Goal: Transaction & Acquisition: Purchase product/service

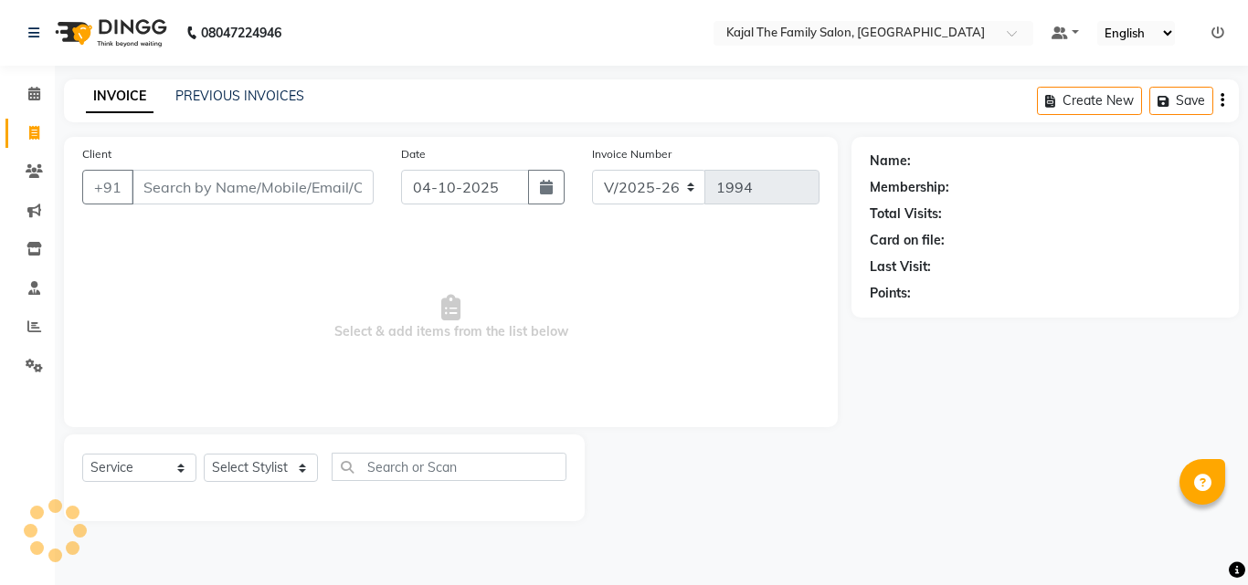
select select "39"
select select "service"
click at [224, 192] on input "Client" at bounding box center [253, 187] width 242 height 35
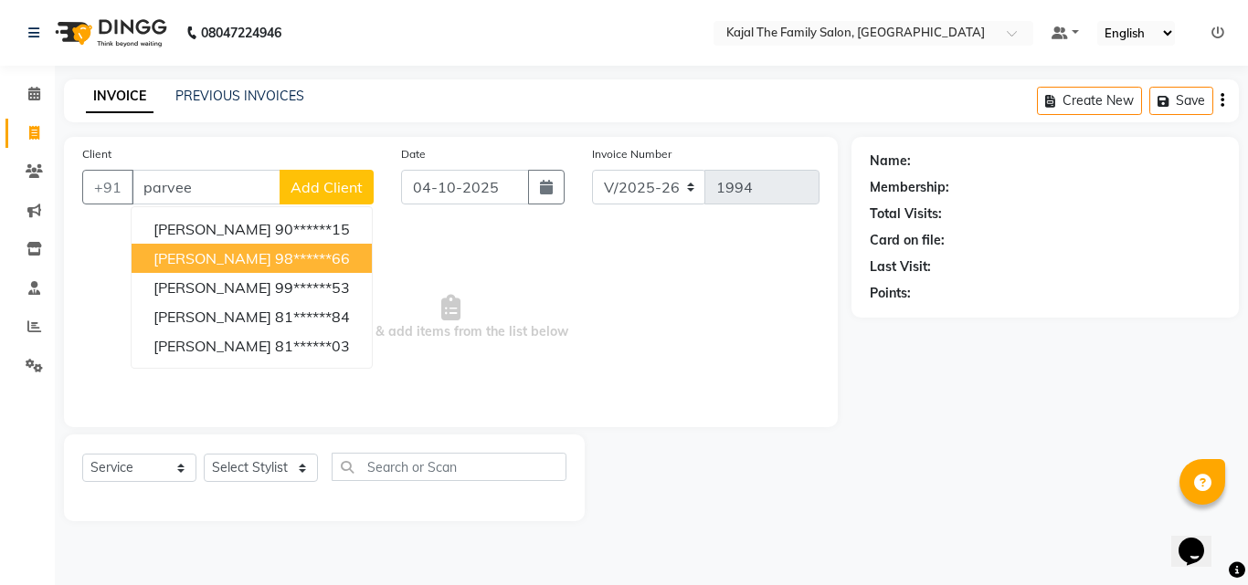
click at [247, 273] on button "[PERSON_NAME] 99******53" at bounding box center [252, 287] width 240 height 29
type input "99******53"
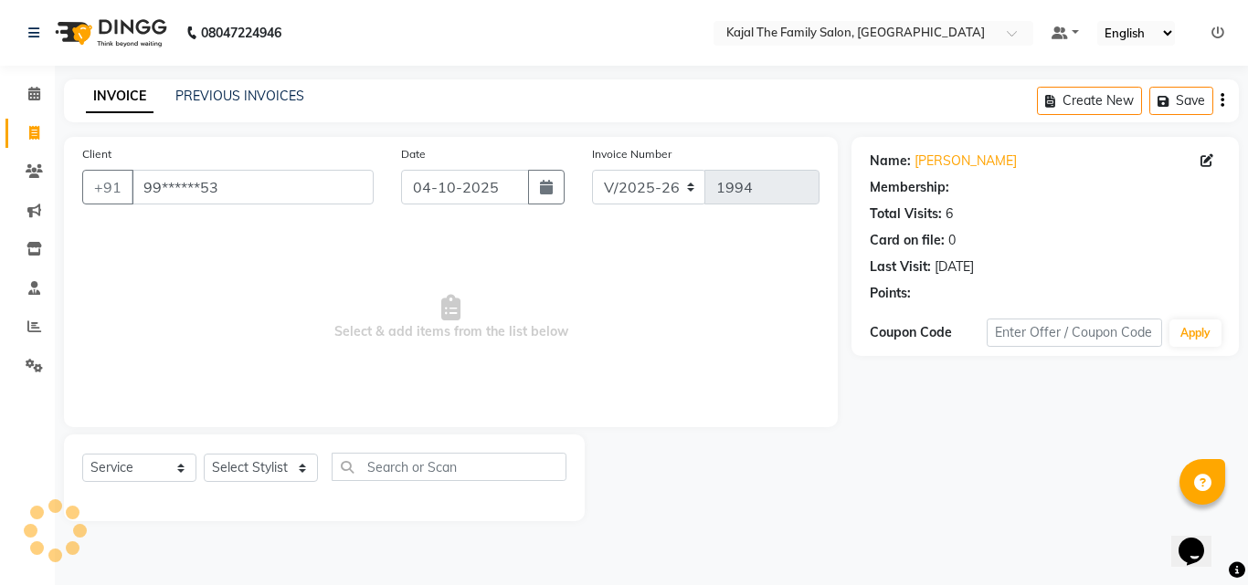
click at [248, 293] on span "Select & add items from the list below" at bounding box center [450, 318] width 737 height 183
click at [286, 462] on select "Select Stylist [PERSON_NAME] [PERSON_NAME] [PERSON_NAME] nitin ravi Reception […" at bounding box center [261, 468] width 114 height 28
click at [278, 470] on select "Select Stylist [PERSON_NAME] [PERSON_NAME] [PERSON_NAME] nitin ravi Reception […" at bounding box center [261, 468] width 114 height 28
click at [277, 468] on select "Select Stylist [PERSON_NAME] [PERSON_NAME] [PERSON_NAME] nitin ravi Reception […" at bounding box center [261, 468] width 114 height 28
select select "42904"
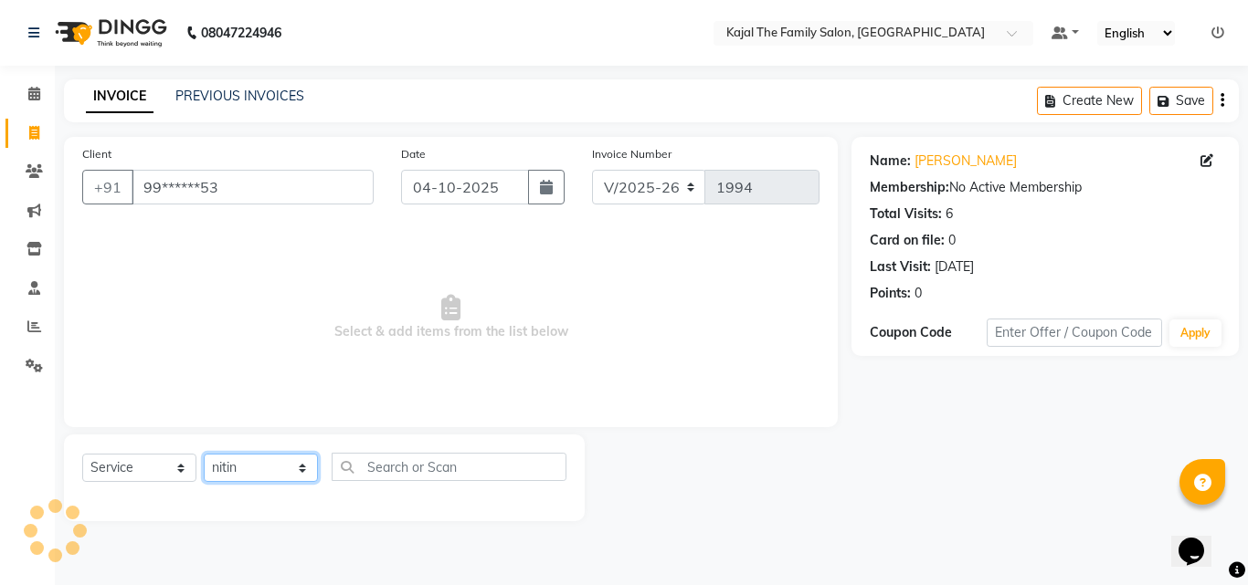
click at [204, 454] on select "Select Stylist [PERSON_NAME] [PERSON_NAME] [PERSON_NAME] nitin ravi Reception […" at bounding box center [261, 468] width 114 height 28
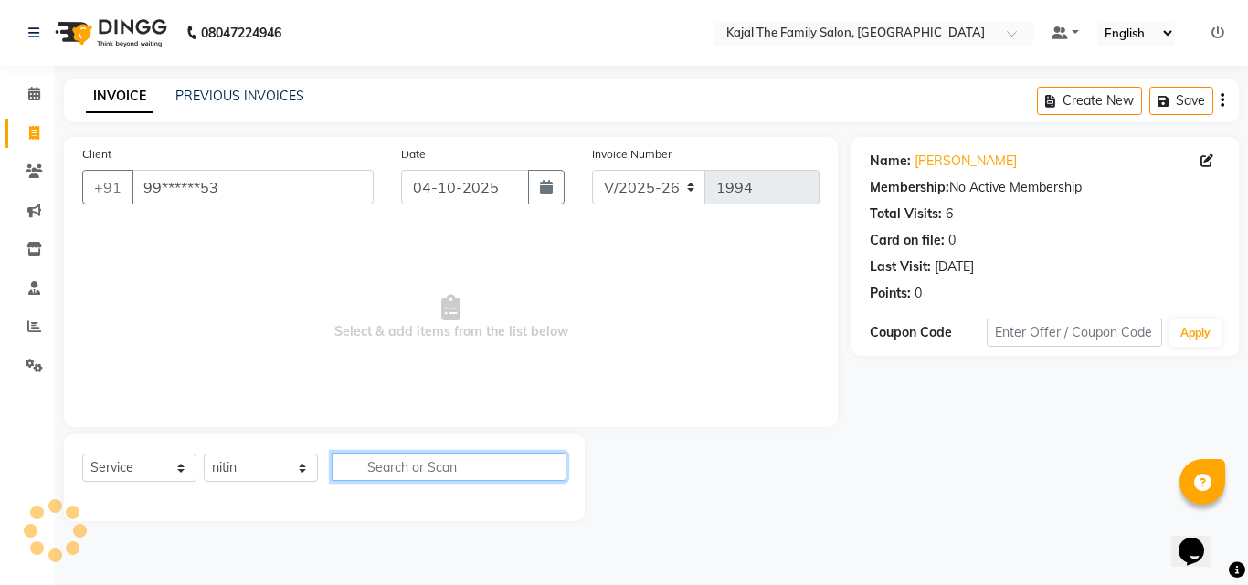
click at [385, 468] on input "text" at bounding box center [449, 467] width 235 height 28
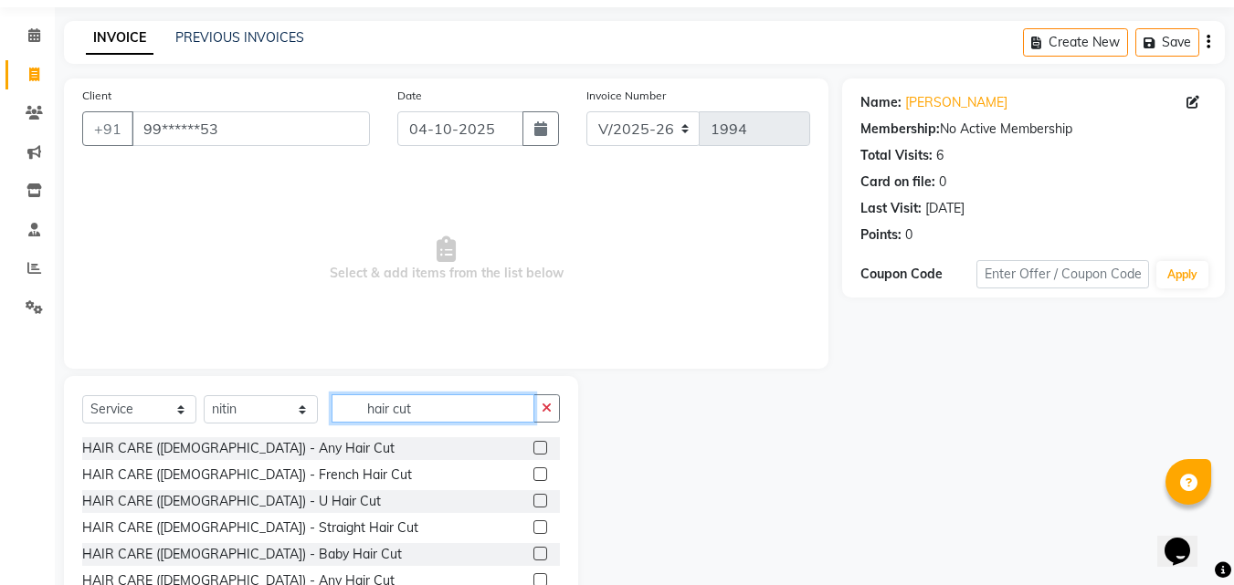
scroll to position [146, 0]
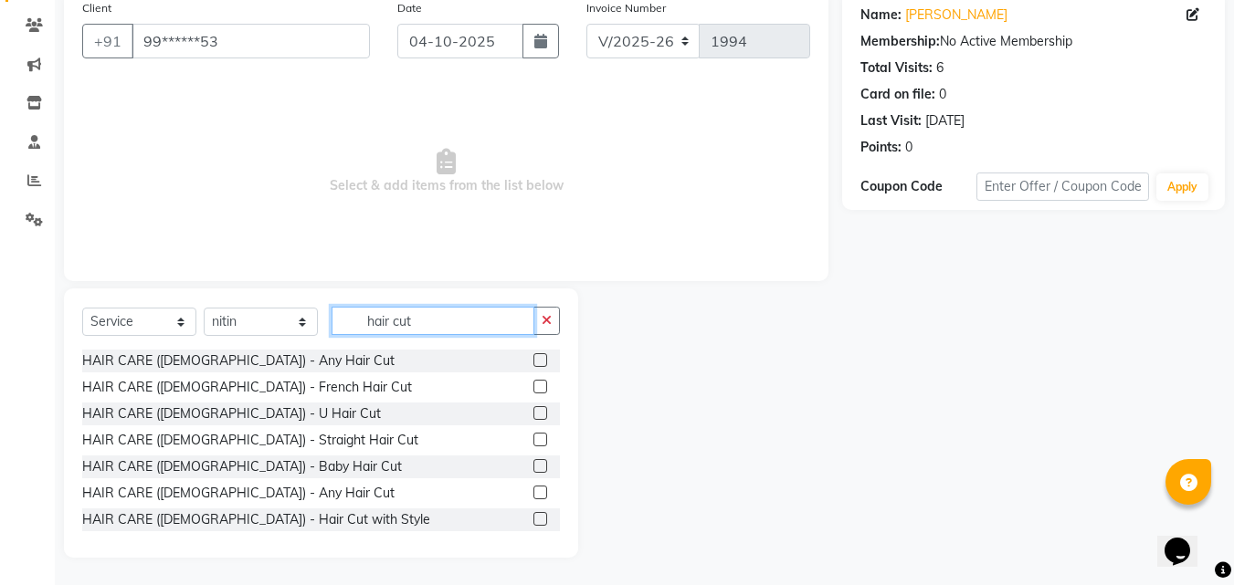
type input "hair cut"
click at [533, 490] on label at bounding box center [540, 493] width 14 height 14
click at [533, 490] on input "checkbox" at bounding box center [539, 494] width 12 height 12
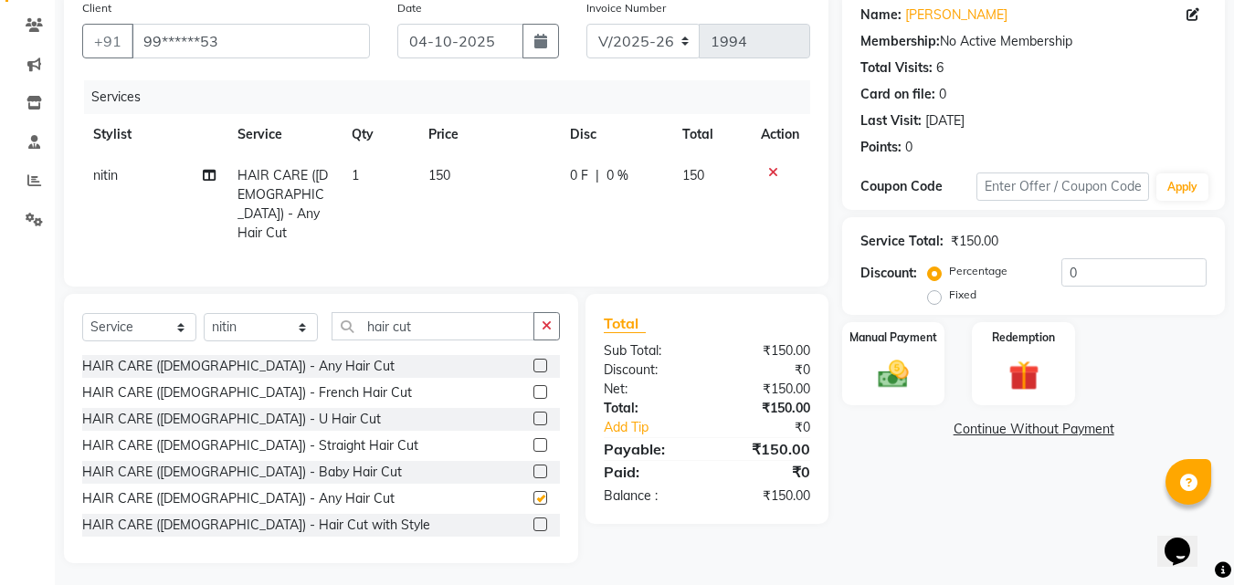
checkbox input "false"
click at [430, 195] on td "150" at bounding box center [488, 204] width 142 height 99
select select "42904"
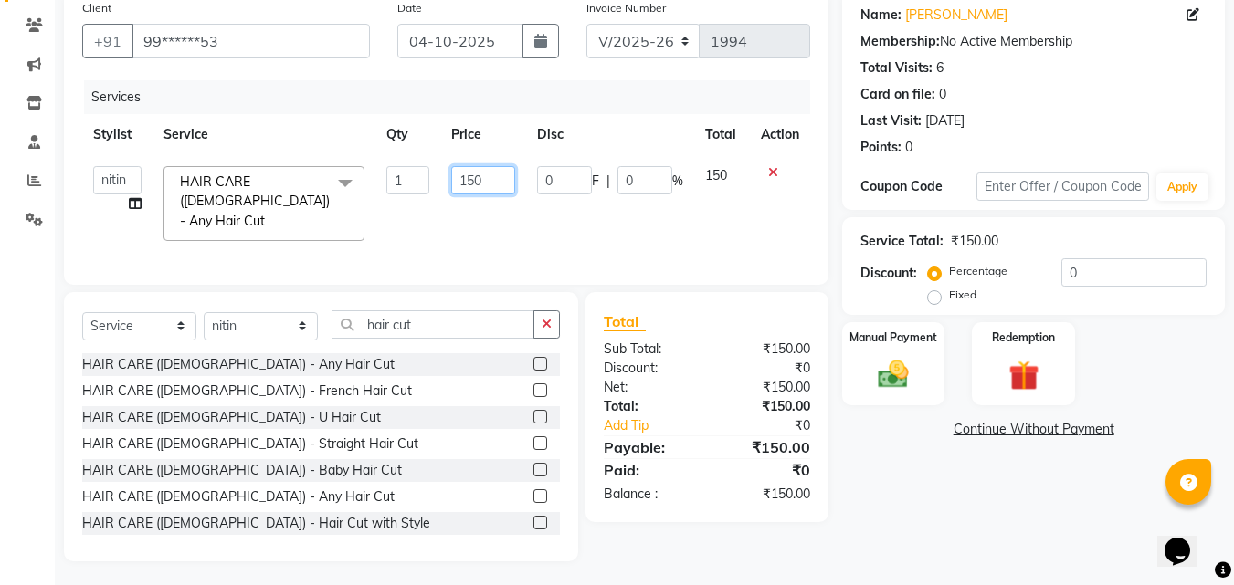
click at [475, 185] on input "150" at bounding box center [482, 180] width 63 height 28
type input "400"
click at [511, 219] on td "400" at bounding box center [482, 203] width 85 height 97
select select "42904"
click at [898, 350] on div "Manual Payment" at bounding box center [893, 364] width 107 height 87
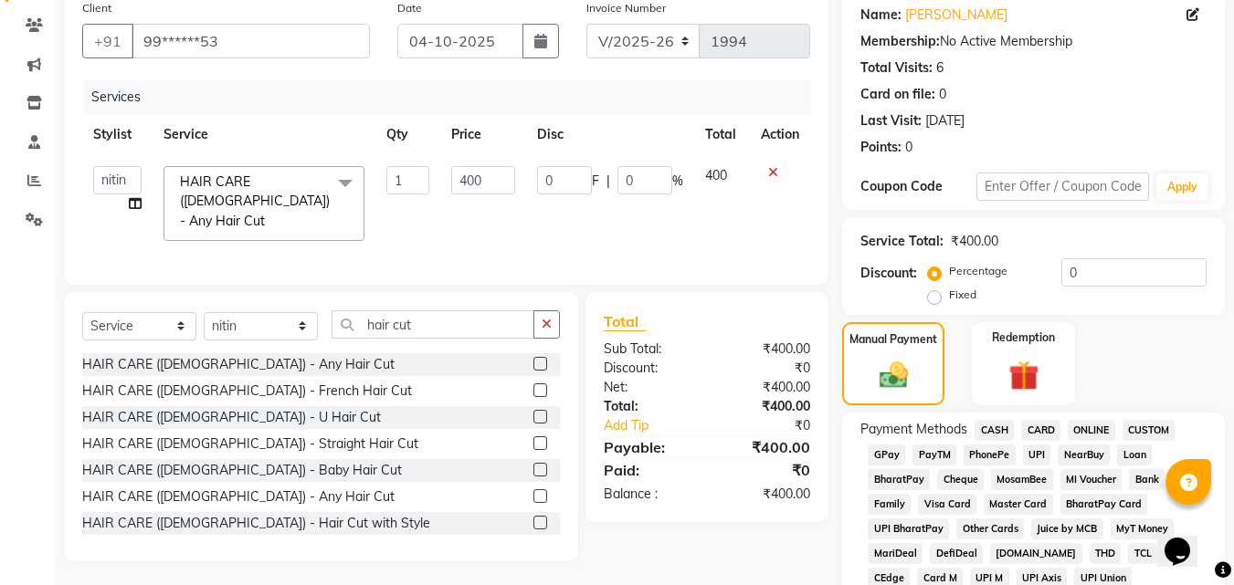
click at [990, 439] on span "CASH" at bounding box center [994, 430] width 39 height 21
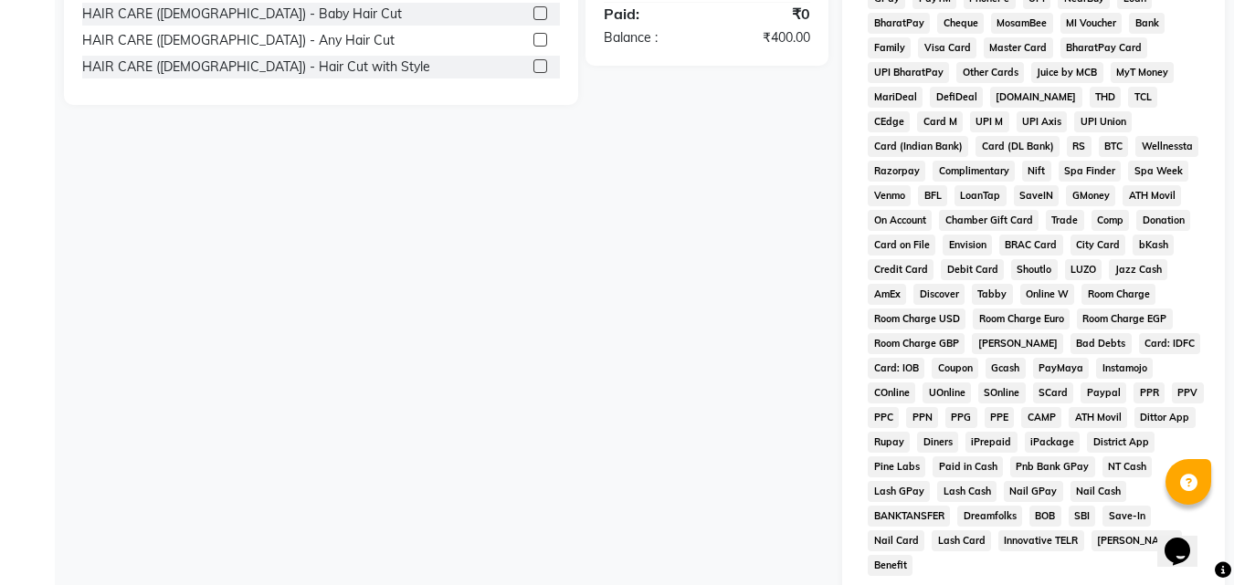
scroll to position [811, 0]
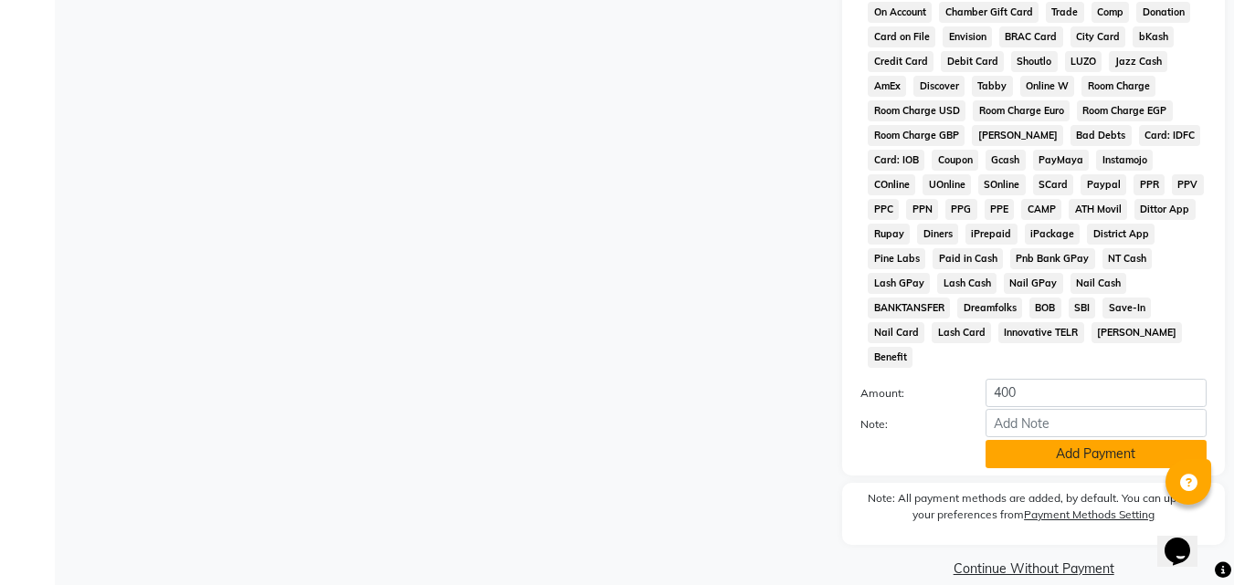
click at [991, 440] on button "Add Payment" at bounding box center [1096, 454] width 221 height 28
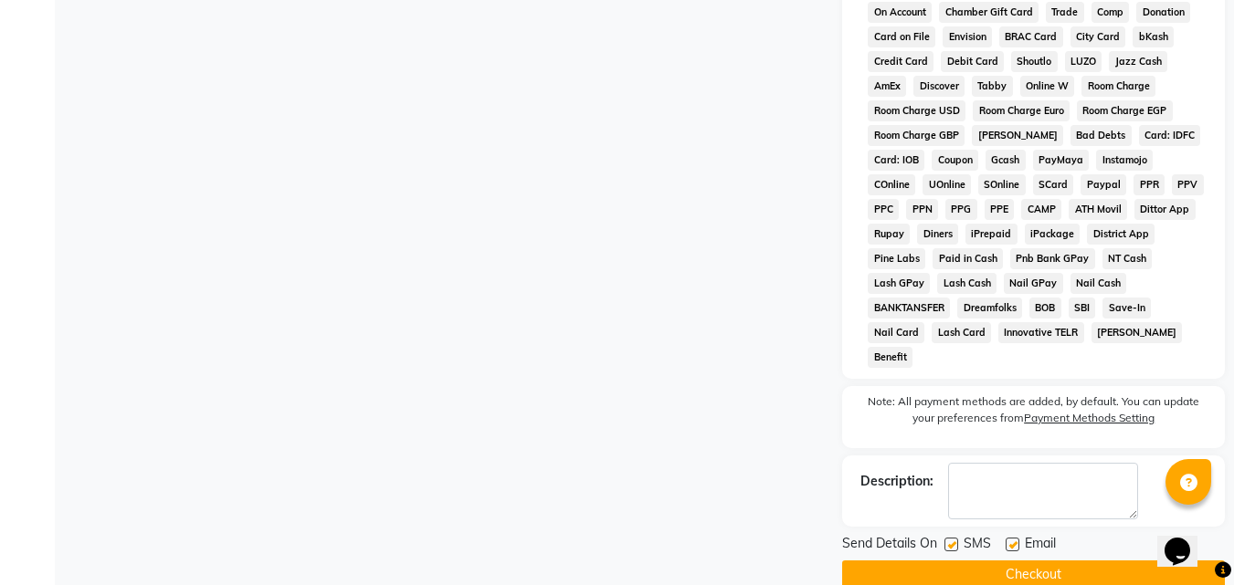
click at [1013, 538] on label at bounding box center [1013, 545] width 14 height 14
click at [1013, 540] on input "checkbox" at bounding box center [1012, 546] width 12 height 12
checkbox input "false"
click at [1006, 561] on button "Checkout" at bounding box center [1033, 575] width 383 height 28
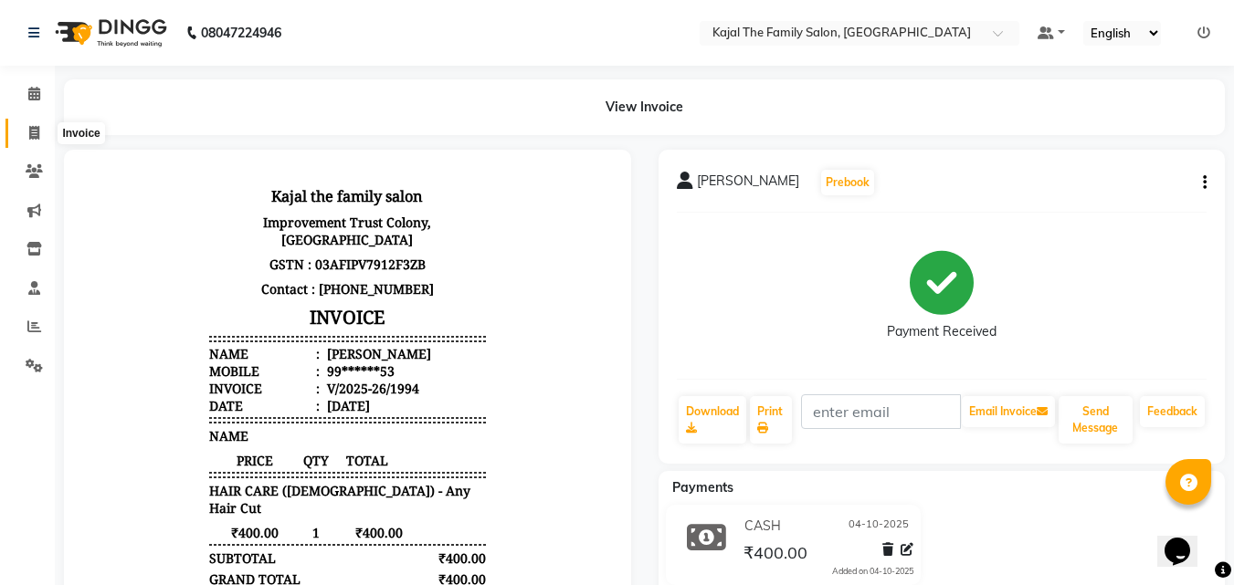
click at [36, 139] on icon at bounding box center [34, 133] width 10 height 14
select select "service"
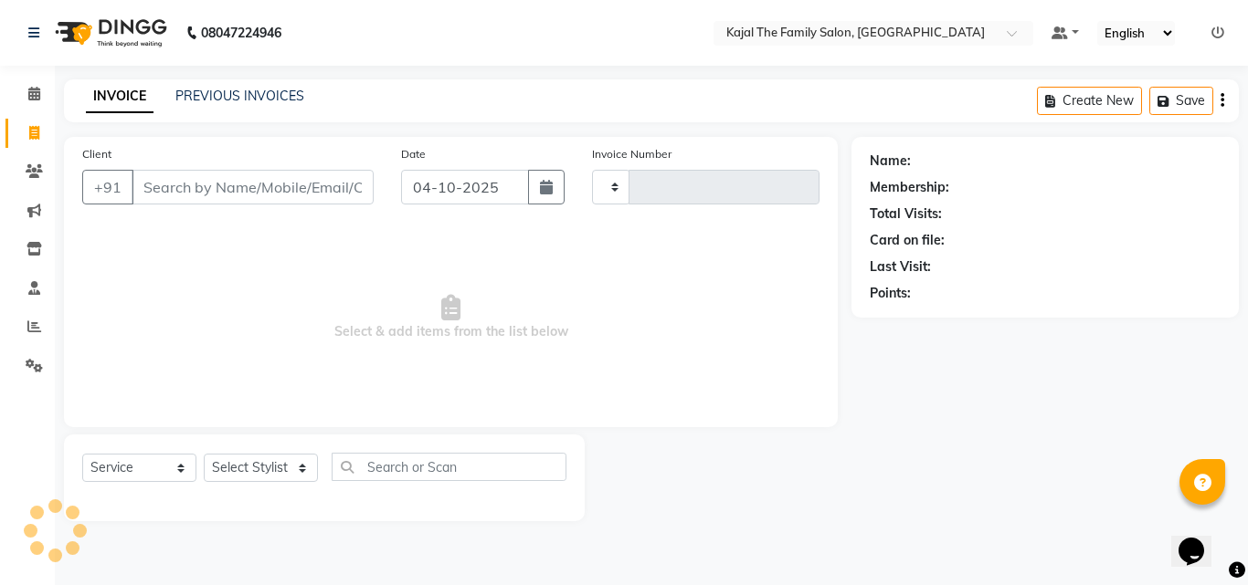
type input "1995"
select select "39"
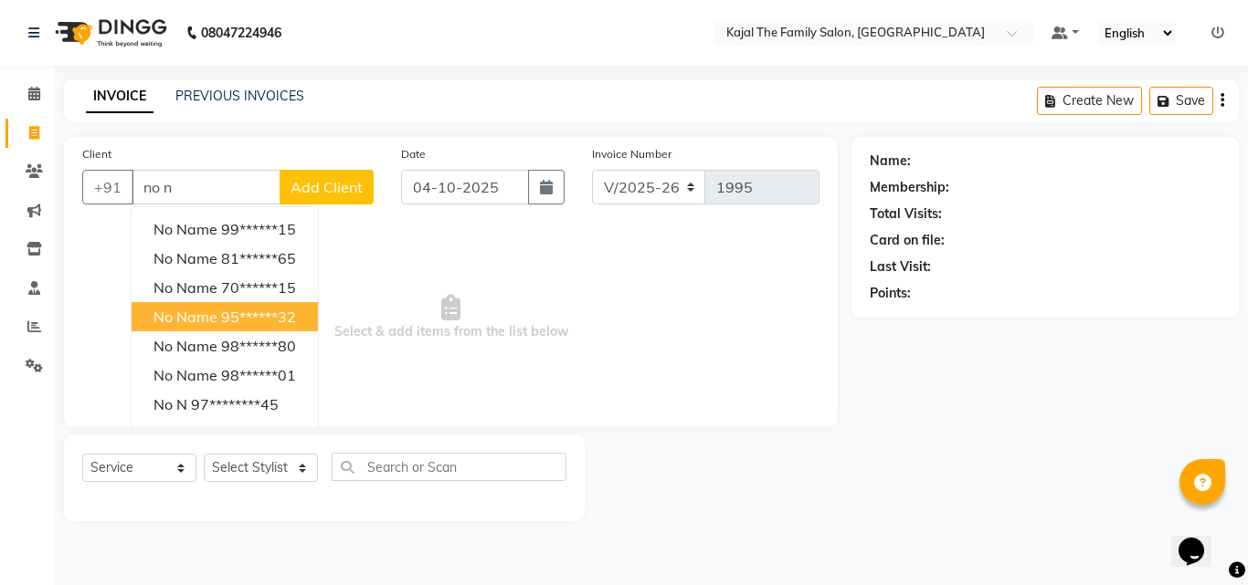
click at [142, 310] on button "no name 95******32" at bounding box center [225, 316] width 186 height 29
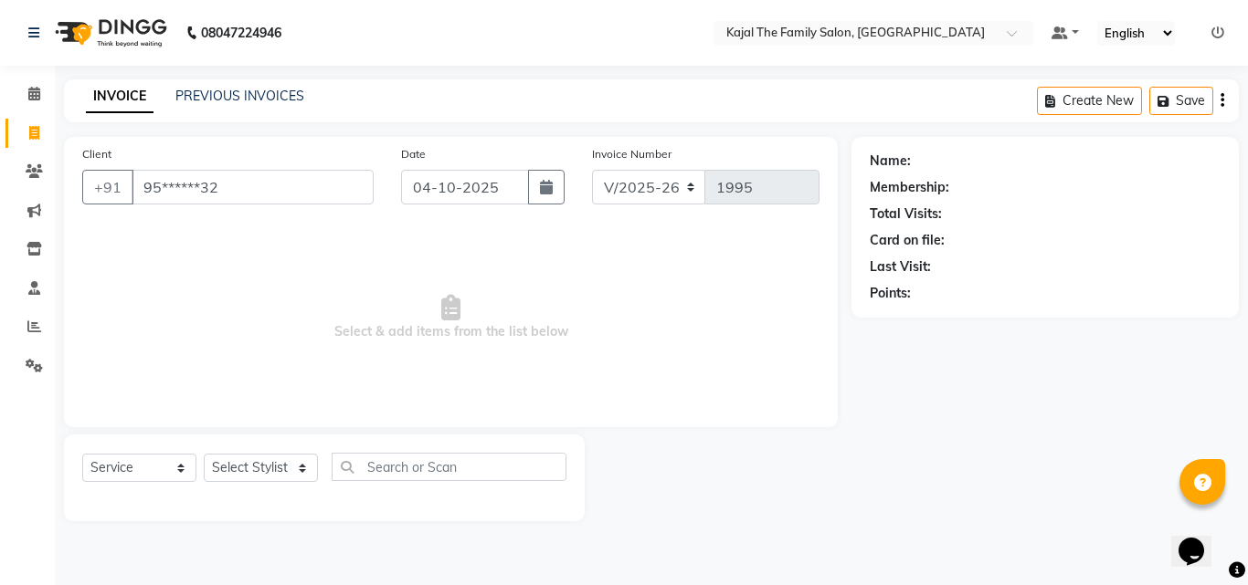
type input "95******32"
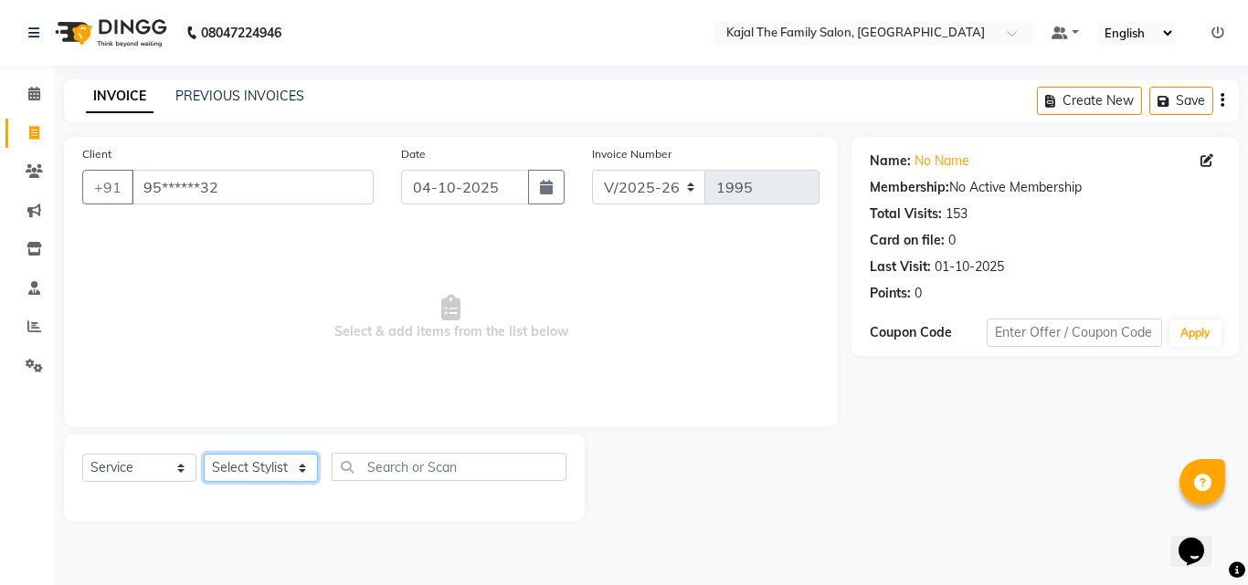
click at [266, 466] on select "Select Stylist [PERSON_NAME] [PERSON_NAME] [PERSON_NAME] nitin ravi Reception […" at bounding box center [261, 468] width 114 height 28
select select "42904"
click at [204, 454] on select "Select Stylist [PERSON_NAME] [PERSON_NAME] [PERSON_NAME] nitin ravi Reception […" at bounding box center [261, 468] width 114 height 28
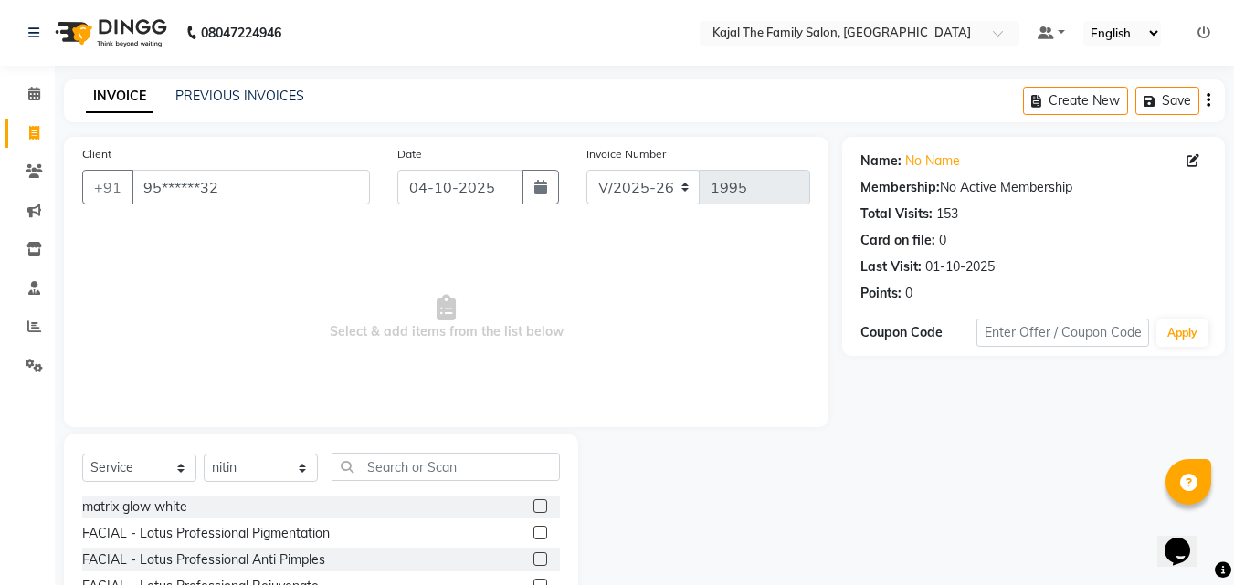
click at [289, 455] on div "Select Service Product Membership Package Voucher Prepaid Gift Card Select Styl…" at bounding box center [321, 474] width 478 height 43
click at [397, 473] on input "text" at bounding box center [446, 467] width 228 height 28
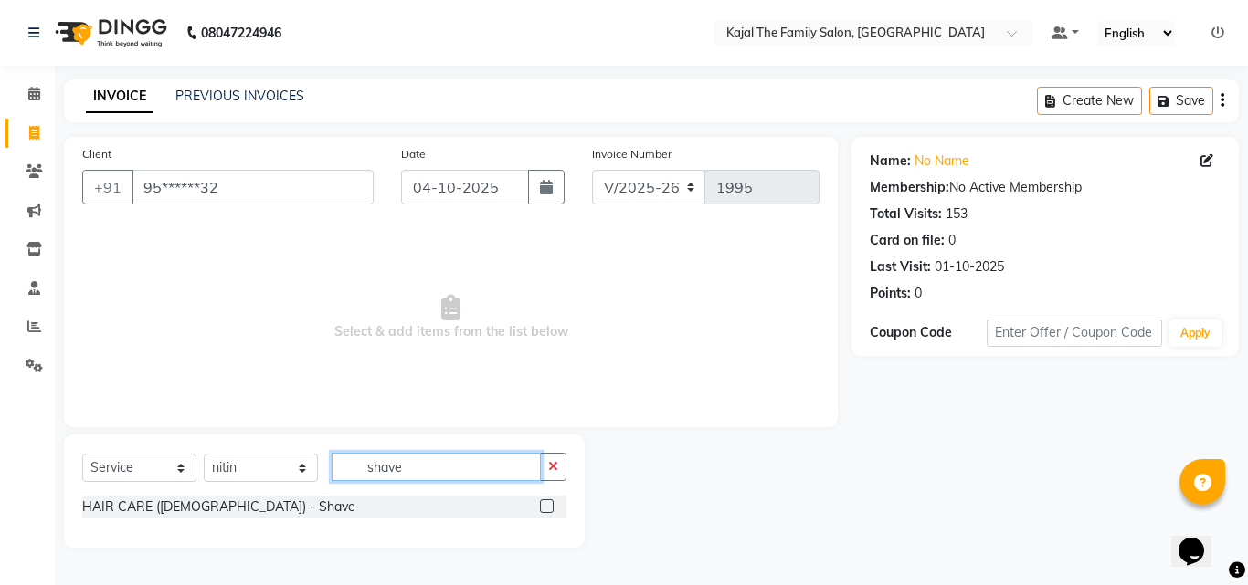
type input "shave"
click at [548, 509] on label at bounding box center [547, 507] width 14 height 14
click at [548, 509] on input "checkbox" at bounding box center [546, 507] width 12 height 12
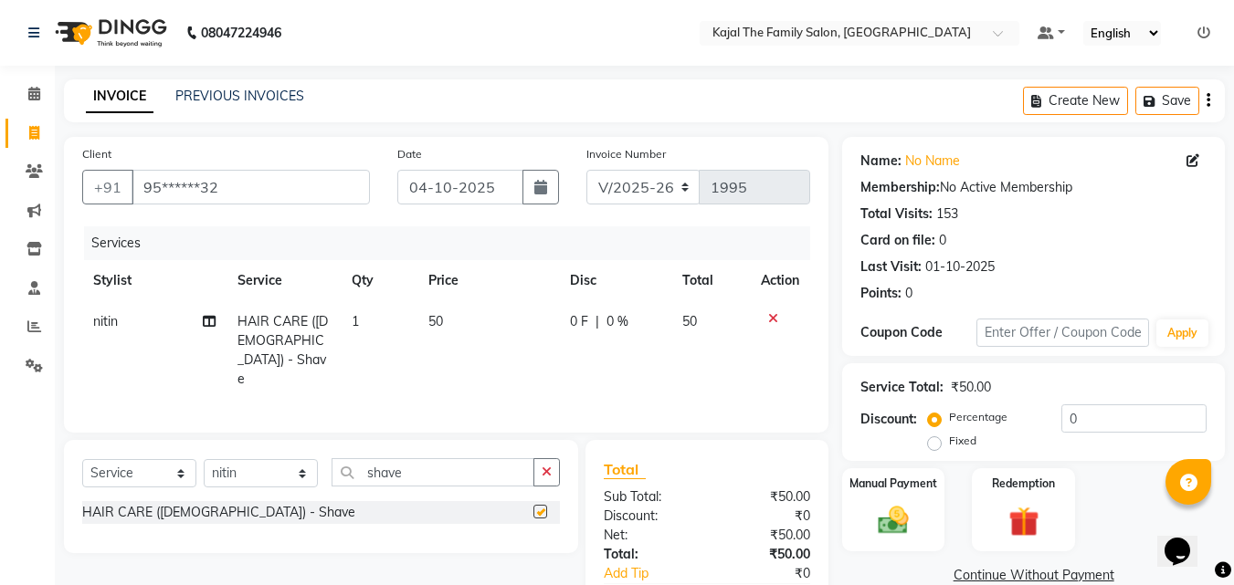
checkbox input "false"
click at [905, 517] on img at bounding box center [893, 520] width 51 height 37
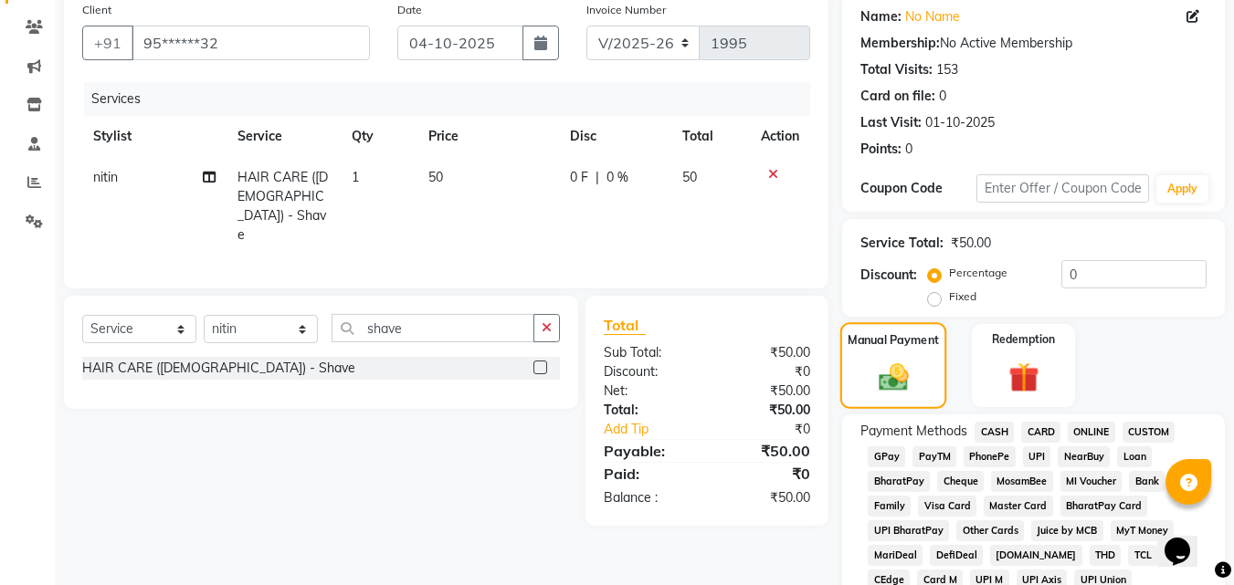
scroll to position [183, 0]
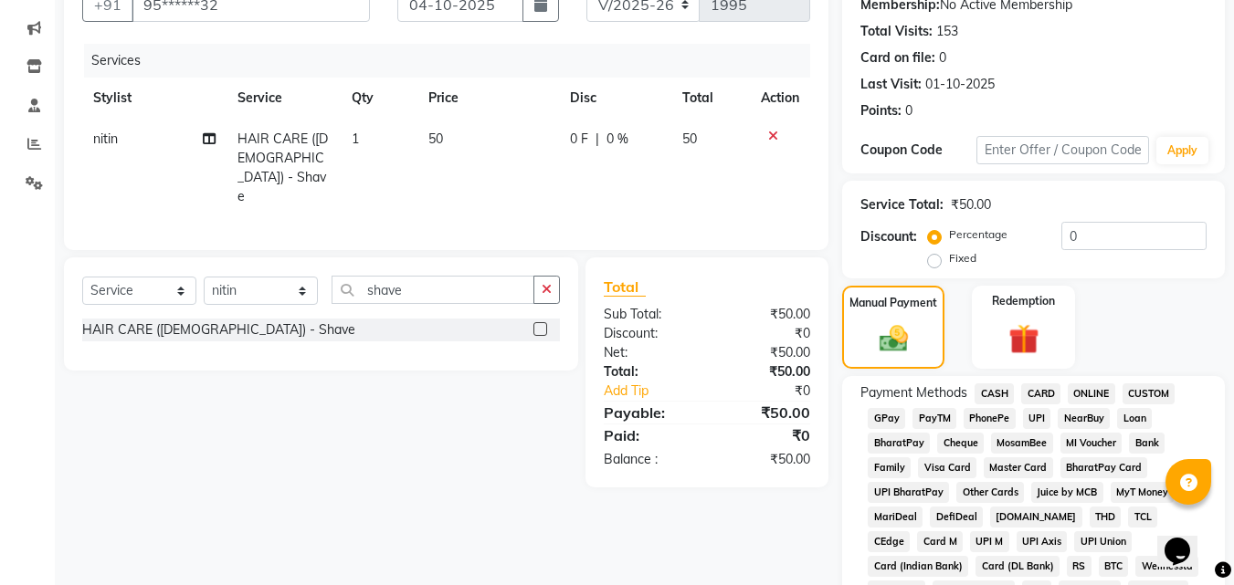
click at [979, 393] on span "CASH" at bounding box center [994, 394] width 39 height 21
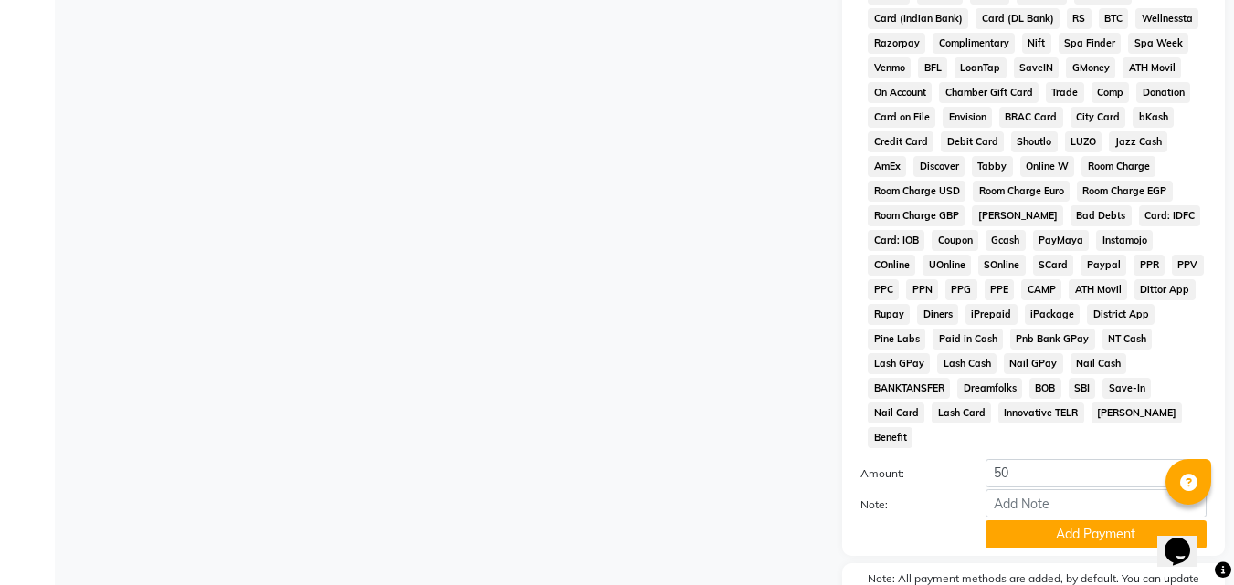
scroll to position [811, 0]
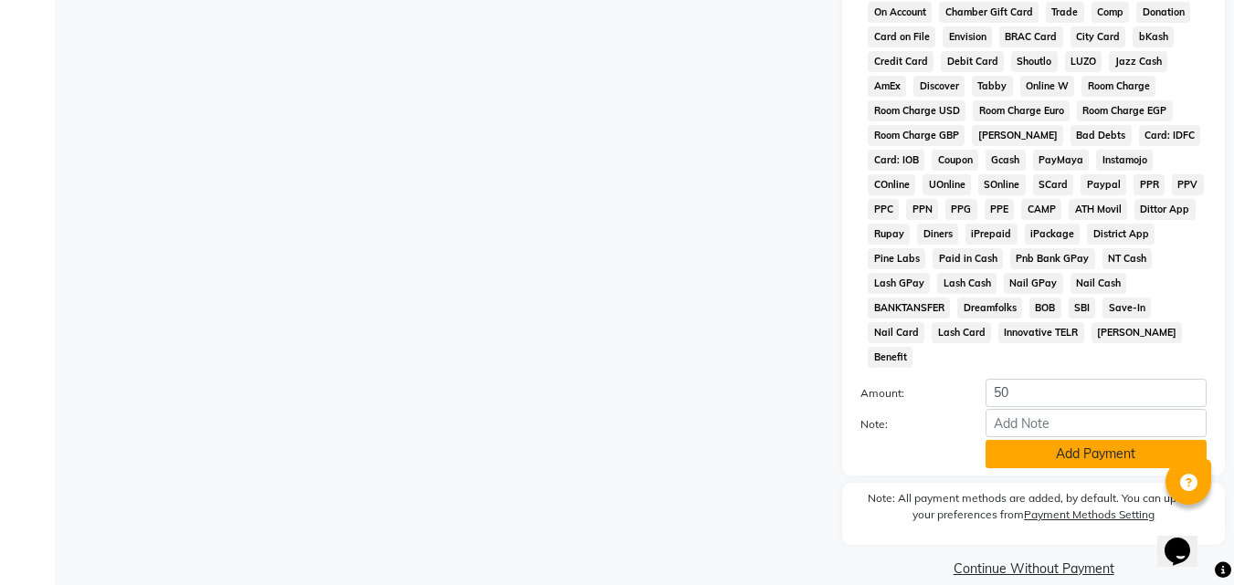
click at [1059, 440] on button "Add Payment" at bounding box center [1096, 454] width 221 height 28
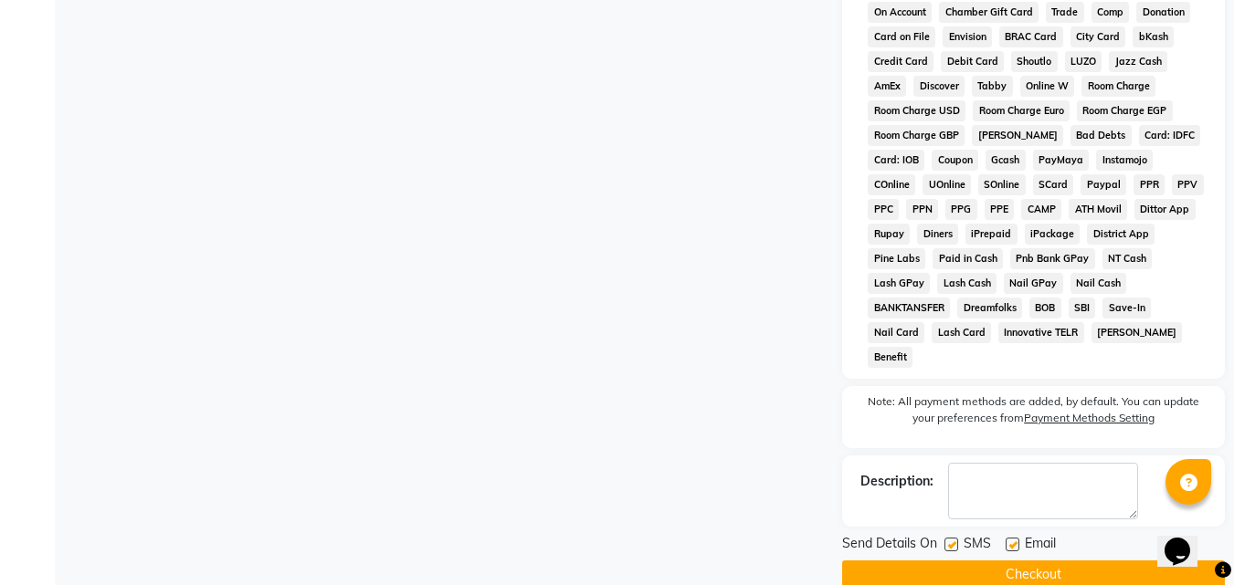
click at [1012, 538] on label at bounding box center [1013, 545] width 14 height 14
click at [1012, 540] on input "checkbox" at bounding box center [1012, 546] width 12 height 12
checkbox input "false"
click at [1007, 561] on button "Checkout" at bounding box center [1033, 575] width 383 height 28
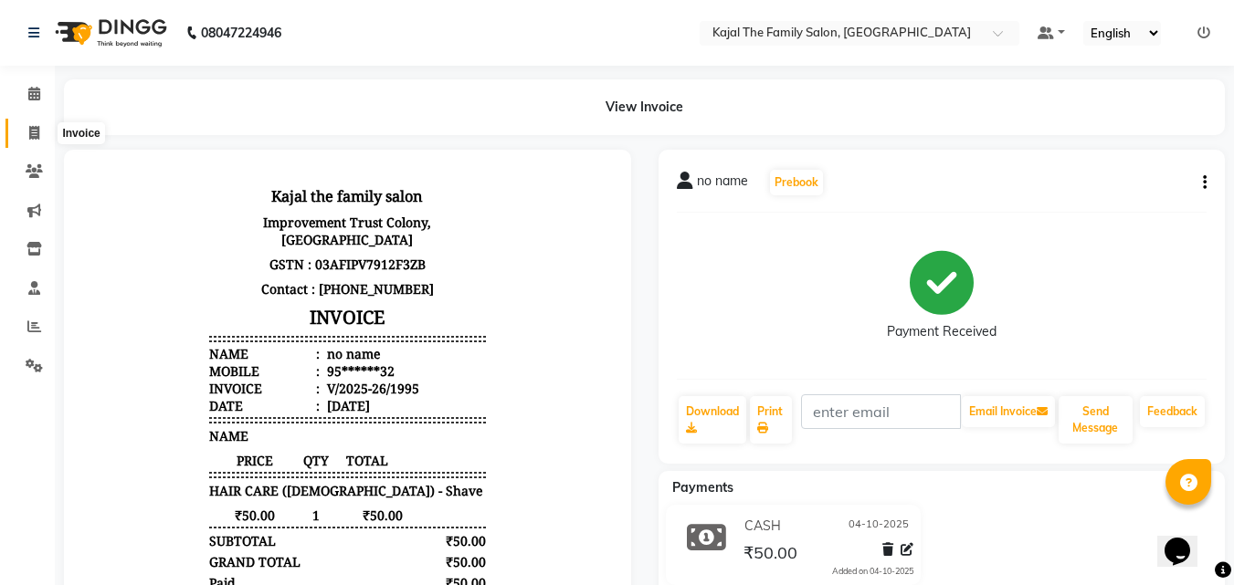
click at [29, 133] on icon at bounding box center [34, 133] width 10 height 14
select select "service"
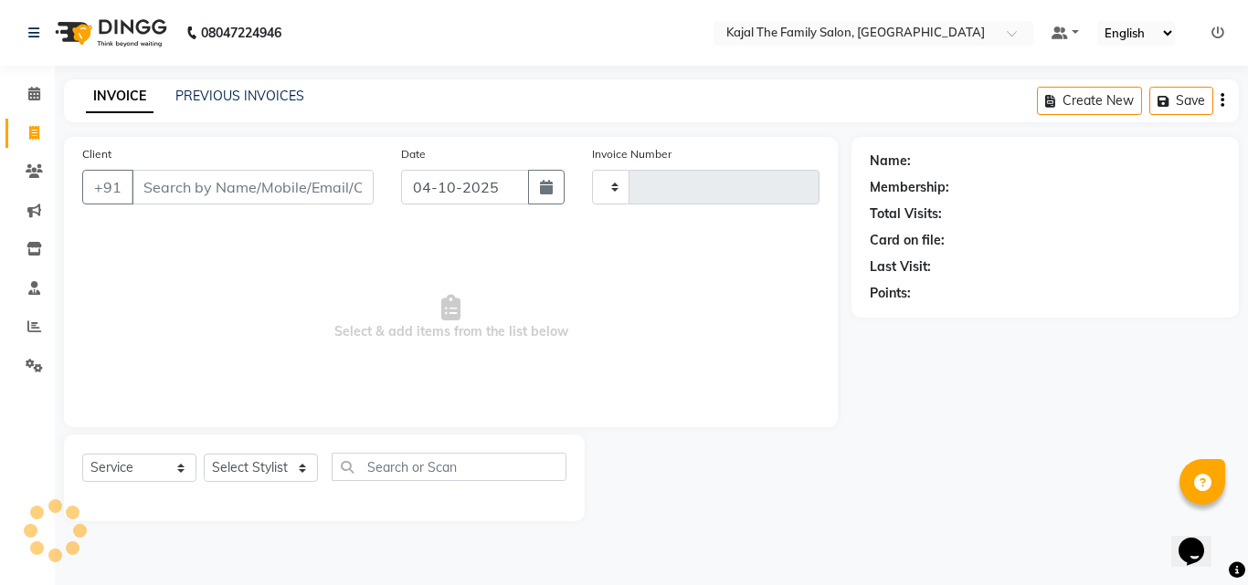
type input "1996"
select select "39"
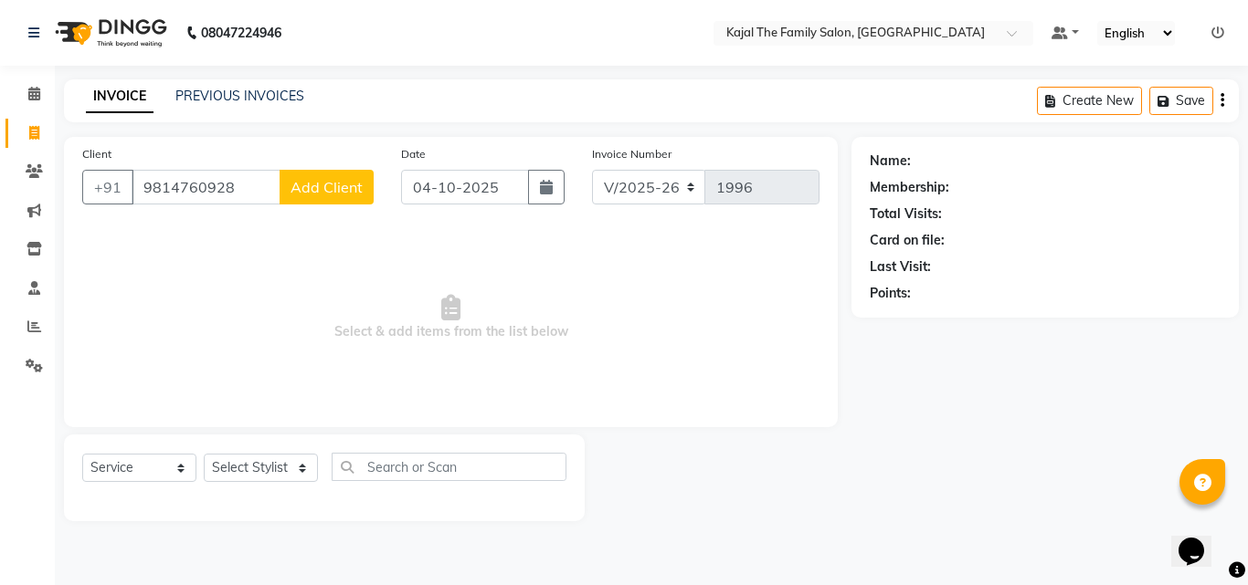
type input "9814760928"
click at [332, 198] on button "Add Client" at bounding box center [326, 187] width 94 height 35
select select "32"
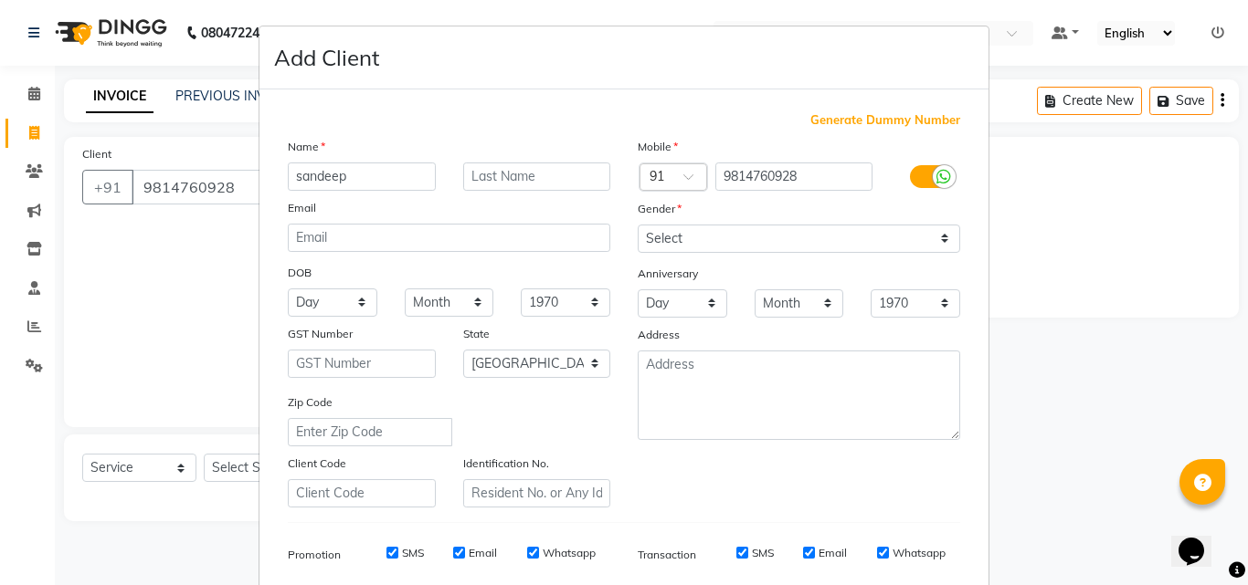
type input "sandeep"
click at [676, 248] on select "Select [DEMOGRAPHIC_DATA] [DEMOGRAPHIC_DATA] Other Prefer Not To Say" at bounding box center [799, 239] width 322 height 28
select select "[DEMOGRAPHIC_DATA]"
click at [638, 225] on select "Select [DEMOGRAPHIC_DATA] [DEMOGRAPHIC_DATA] Other Prefer Not To Say" at bounding box center [799, 239] width 322 height 28
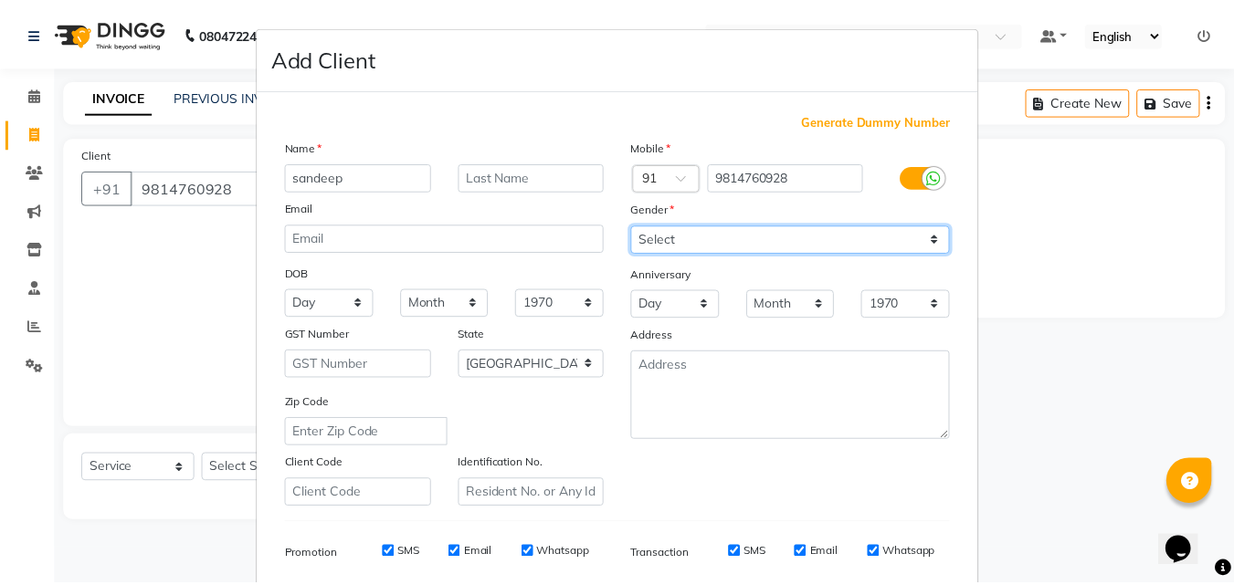
scroll to position [258, 0]
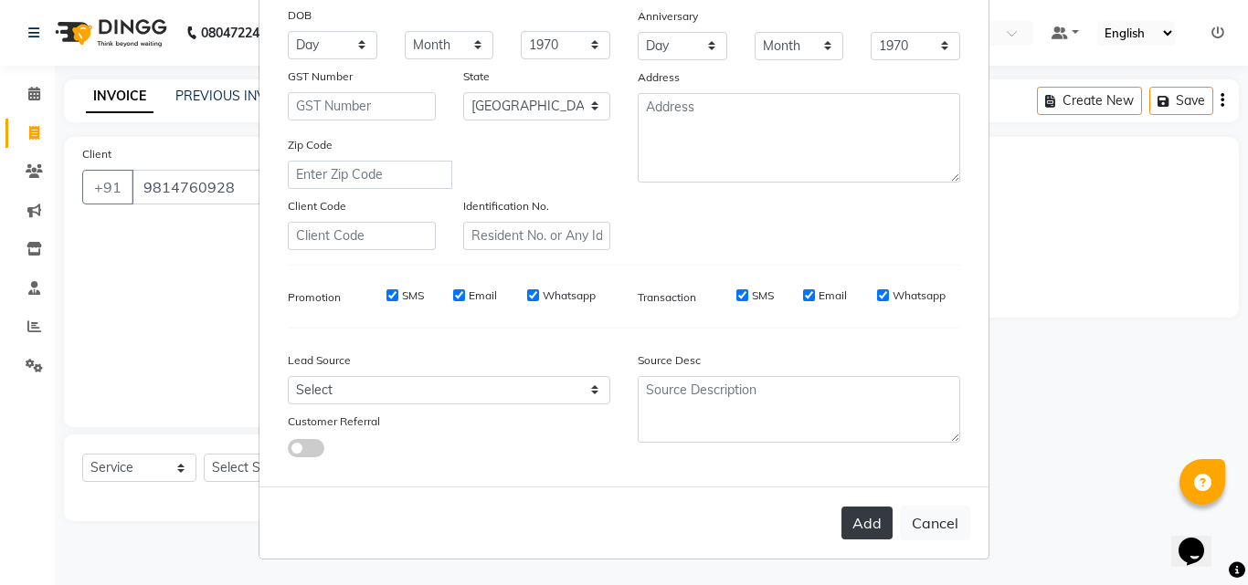
click at [870, 529] on button "Add" at bounding box center [866, 523] width 51 height 33
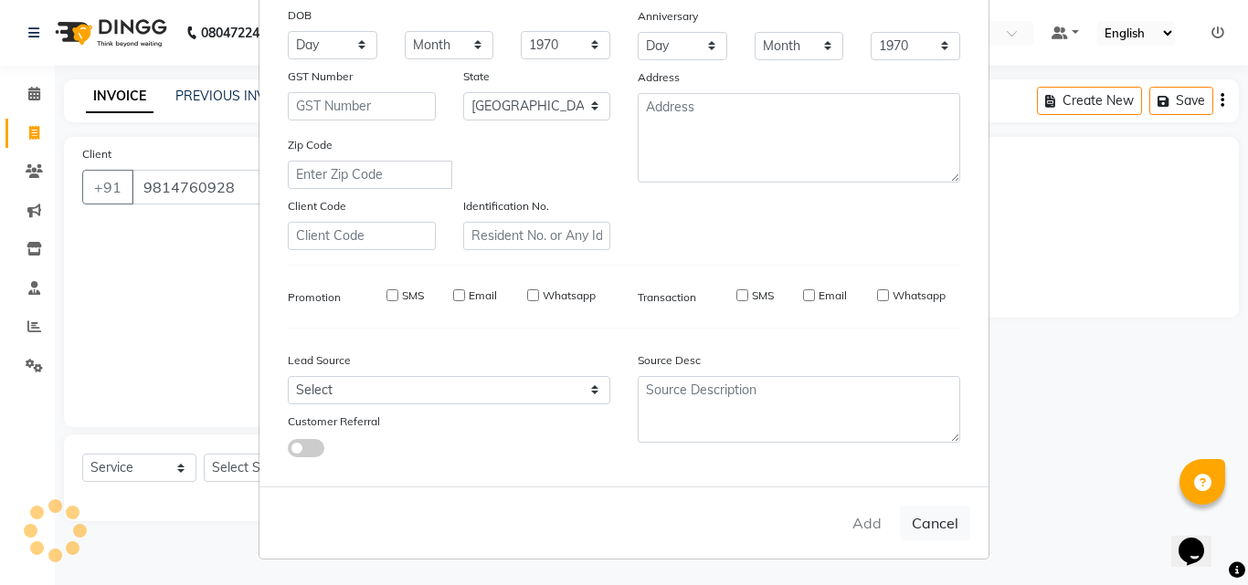
type input "98******28"
select select
select select "null"
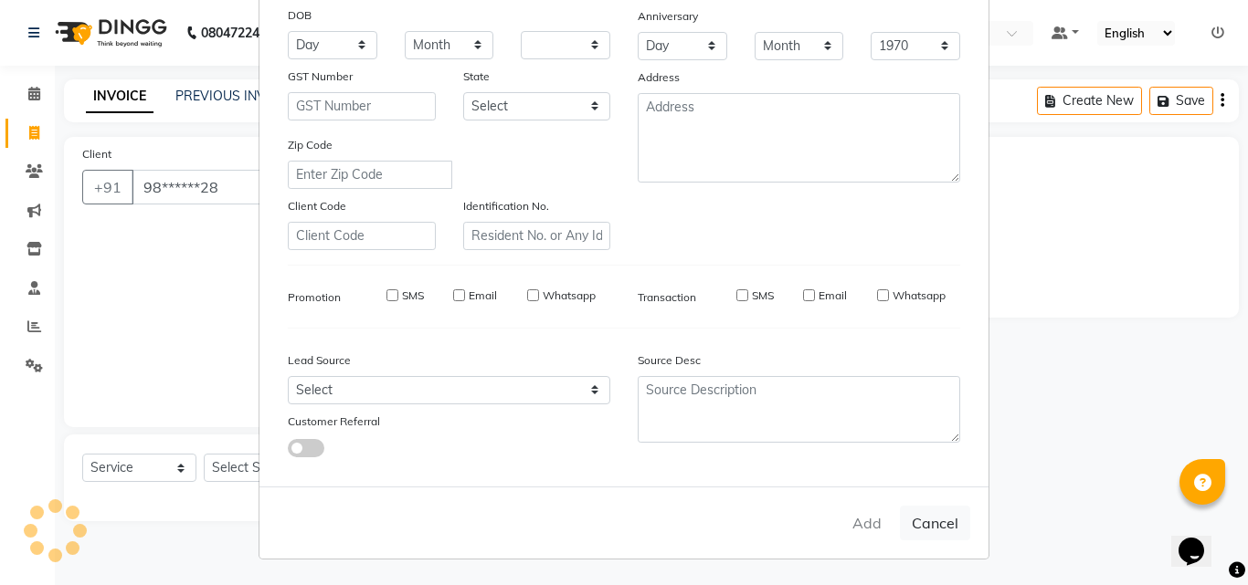
select select
checkbox input "false"
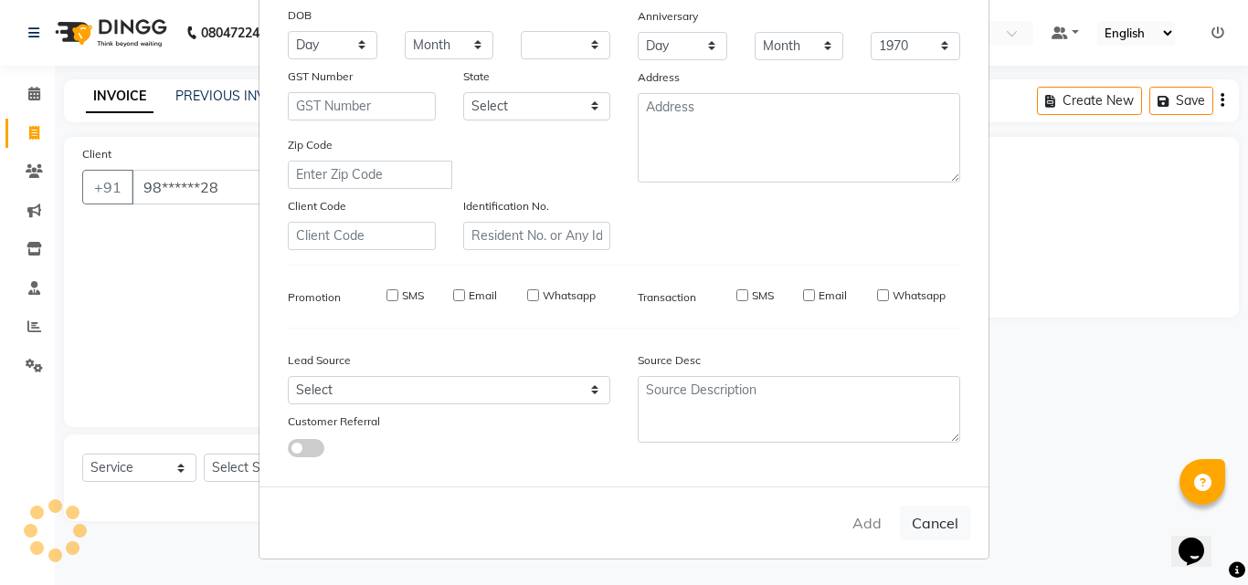
checkbox input "false"
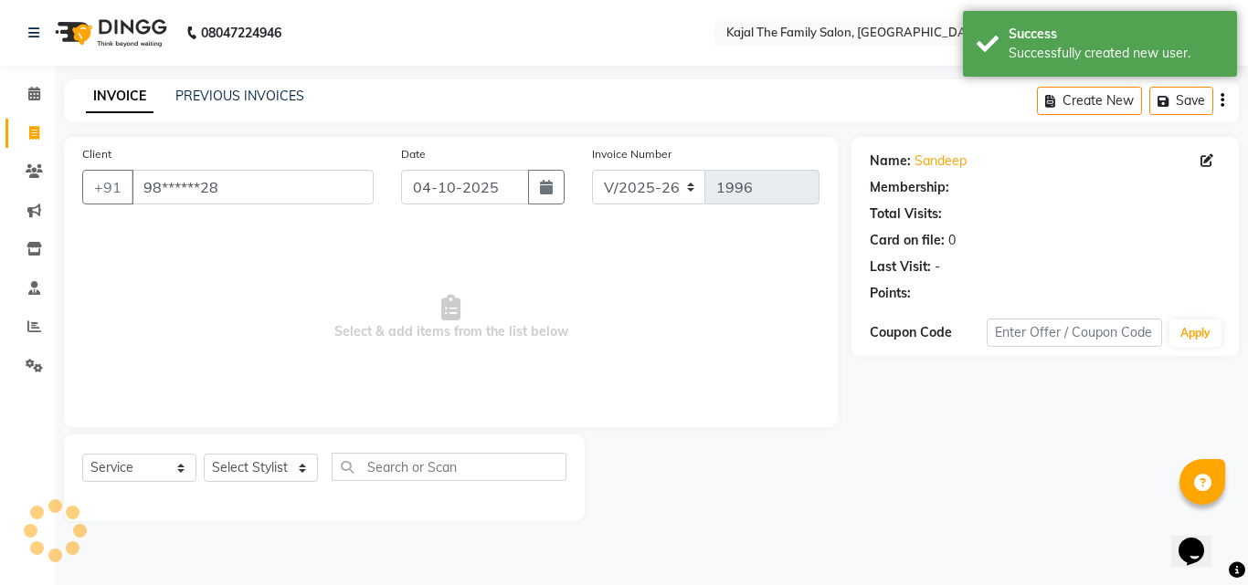
click at [272, 451] on div "Select Service Product Membership Package Voucher Prepaid Gift Card Select Styl…" at bounding box center [324, 478] width 521 height 87
click at [272, 469] on select "Select Stylist [PERSON_NAME] [PERSON_NAME] [PERSON_NAME] nitin ravi Reception […" at bounding box center [261, 468] width 114 height 28
select select "52402"
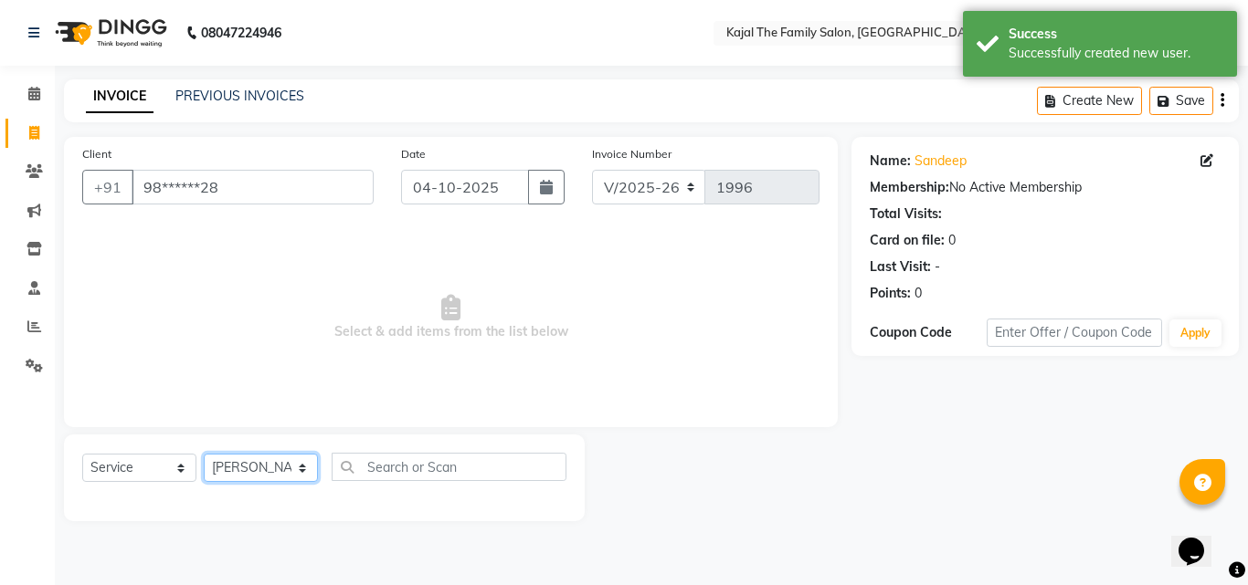
click at [204, 454] on select "Select Stylist [PERSON_NAME] [PERSON_NAME] [PERSON_NAME] nitin ravi Reception […" at bounding box center [261, 468] width 114 height 28
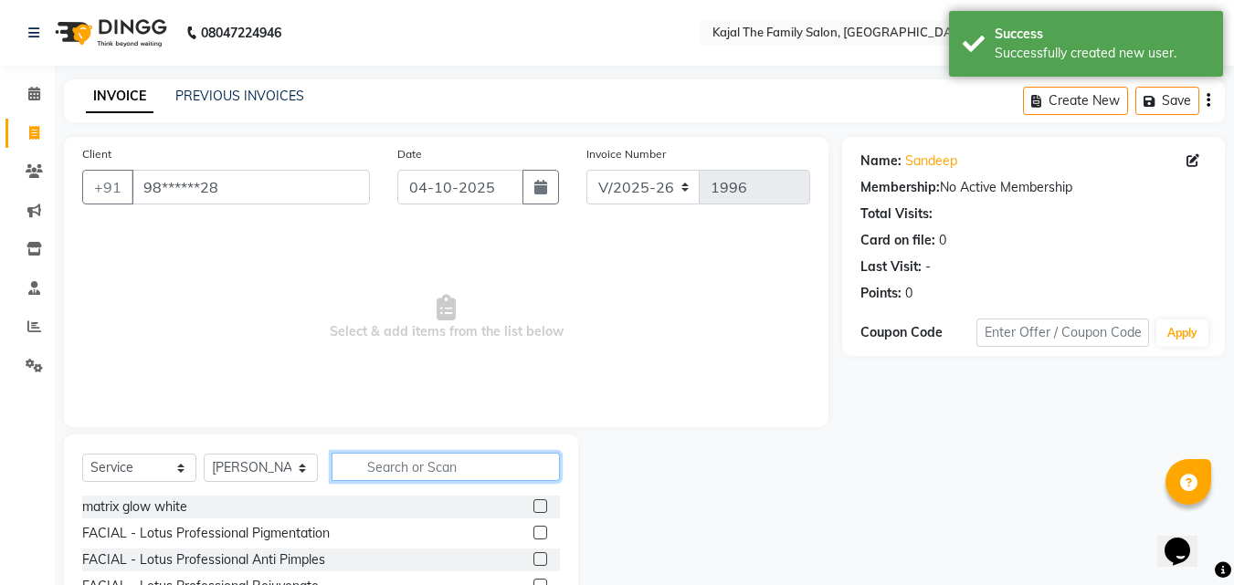
click at [401, 479] on input "text" at bounding box center [446, 467] width 228 height 28
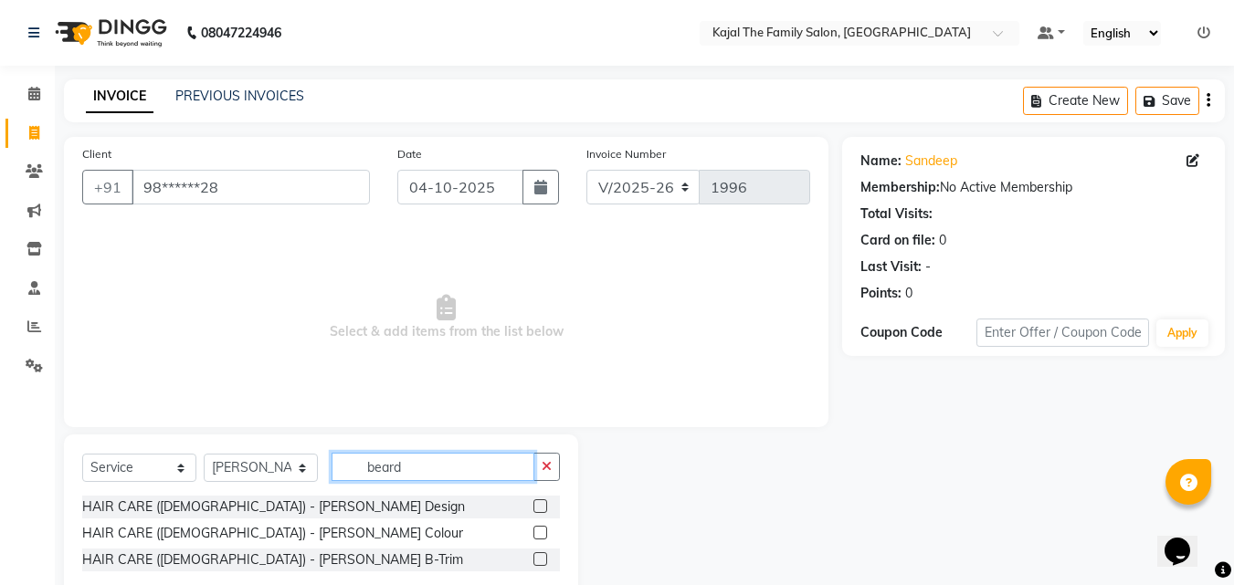
type input "beard"
click at [541, 503] on label at bounding box center [540, 507] width 14 height 14
click at [541, 503] on input "checkbox" at bounding box center [539, 507] width 12 height 12
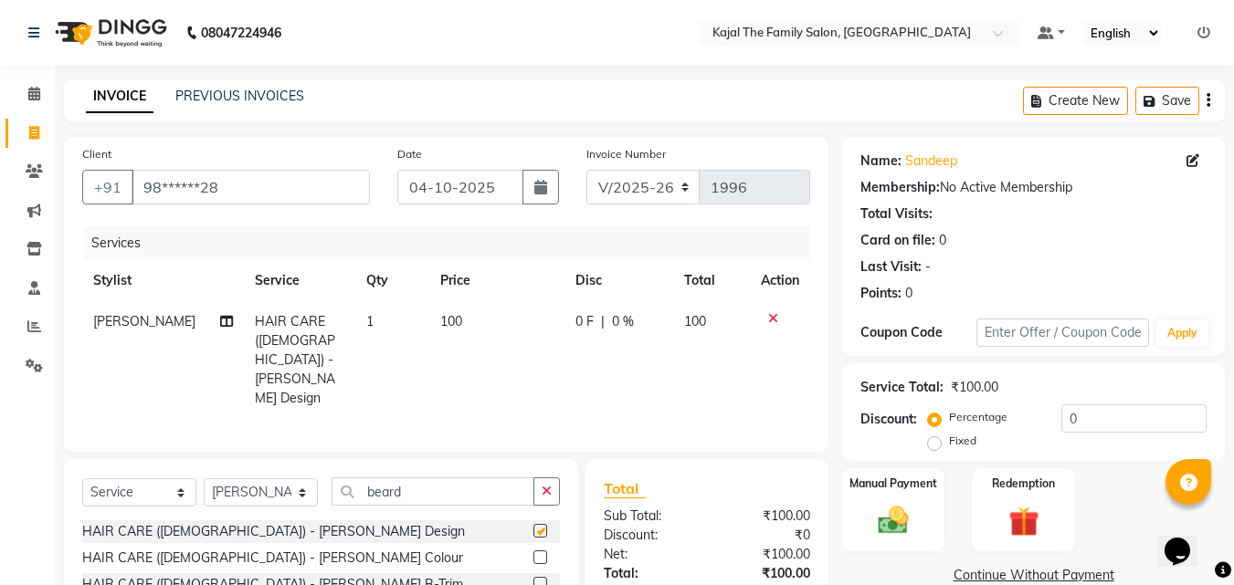
checkbox input "false"
click at [261, 479] on select "Select Stylist [PERSON_NAME] [PERSON_NAME] [PERSON_NAME] nitin ravi Reception […" at bounding box center [261, 493] width 114 height 28
select select "87388"
click at [204, 479] on select "Select Stylist [PERSON_NAME] [PERSON_NAME] [PERSON_NAME] nitin ravi Reception […" at bounding box center [261, 493] width 114 height 28
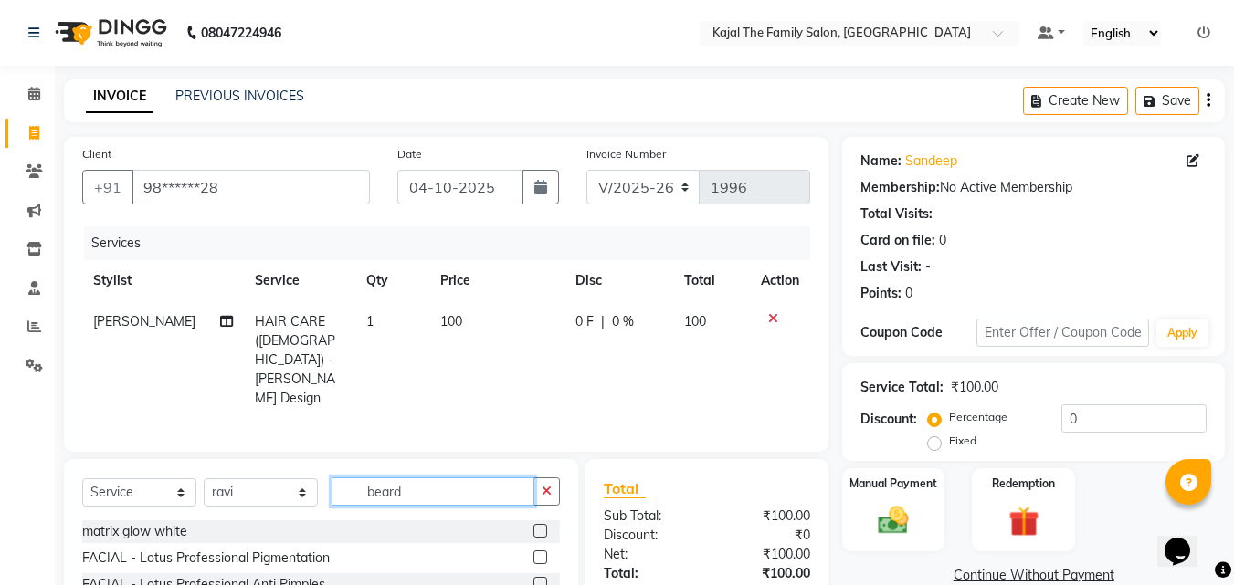
click at [430, 478] on input "beard" at bounding box center [433, 492] width 203 height 28
type input "b"
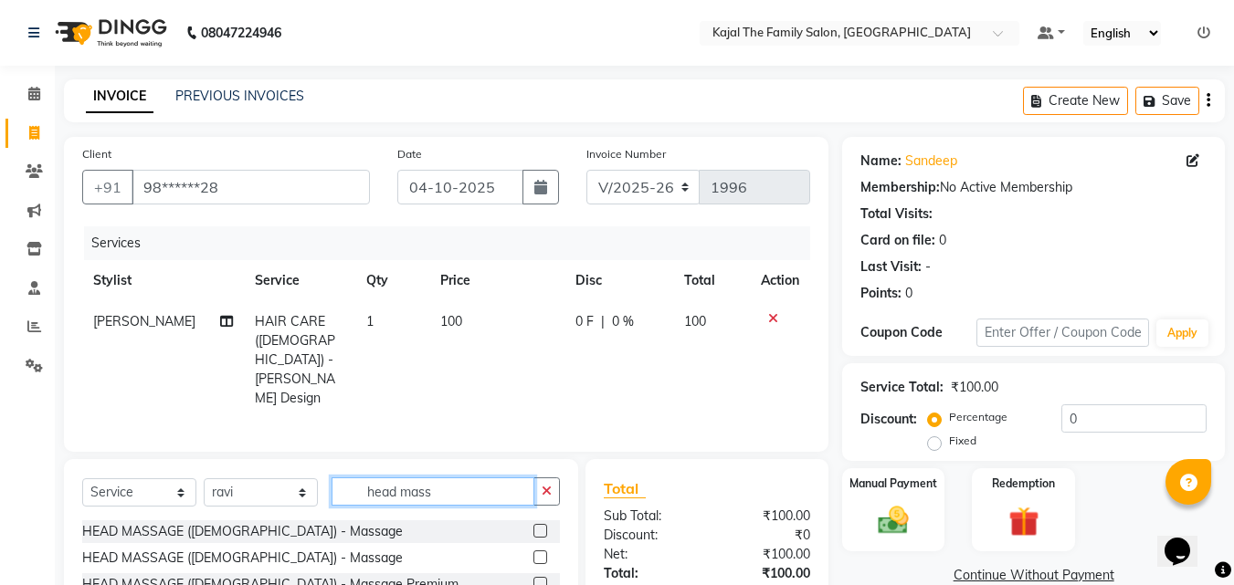
type input "head mass"
click at [543, 551] on label at bounding box center [540, 558] width 14 height 14
click at [543, 553] on input "checkbox" at bounding box center [539, 559] width 12 height 12
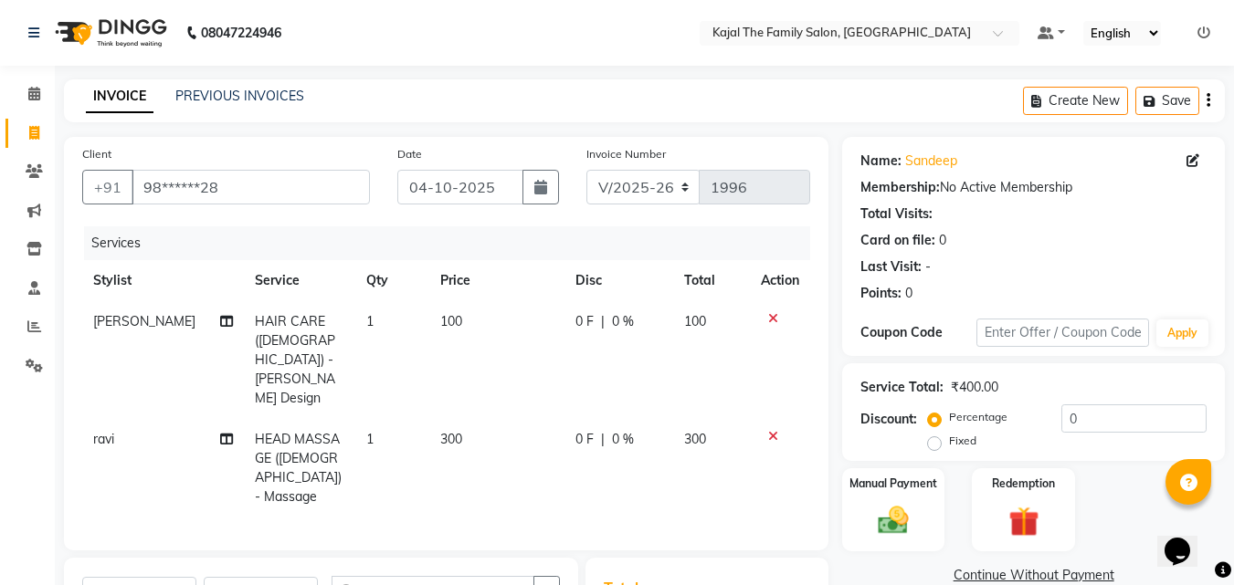
checkbox input "false"
click at [441, 349] on td "100" at bounding box center [496, 360] width 135 height 118
select select "52402"
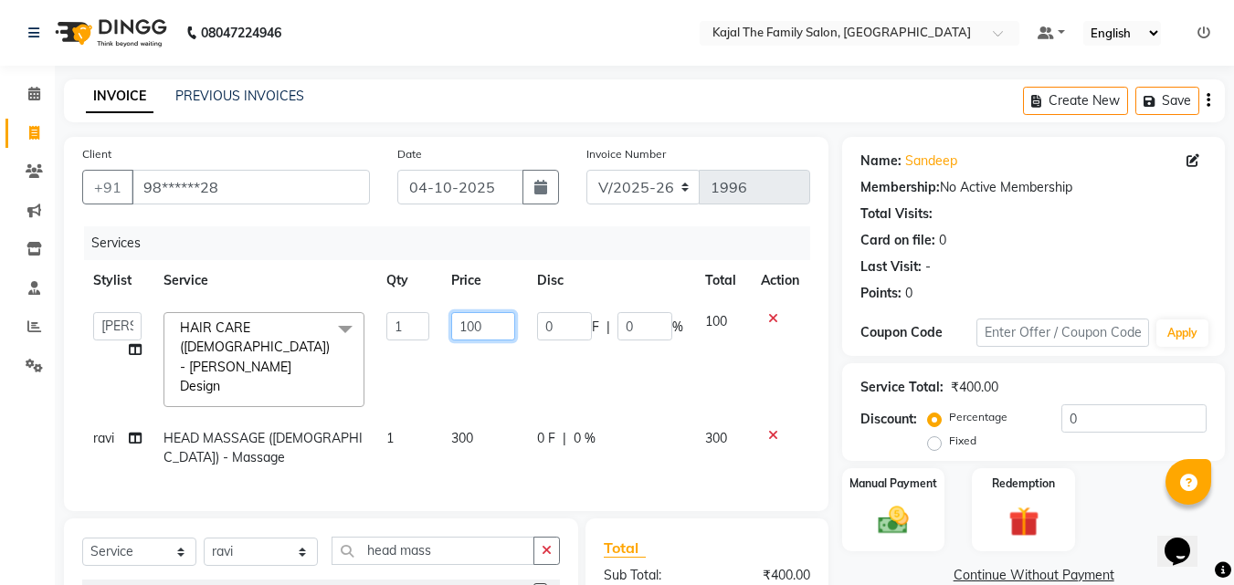
click at [480, 321] on input "100" at bounding box center [482, 326] width 63 height 28
type input "150"
click at [484, 418] on td "300" at bounding box center [482, 448] width 85 height 60
select select "87388"
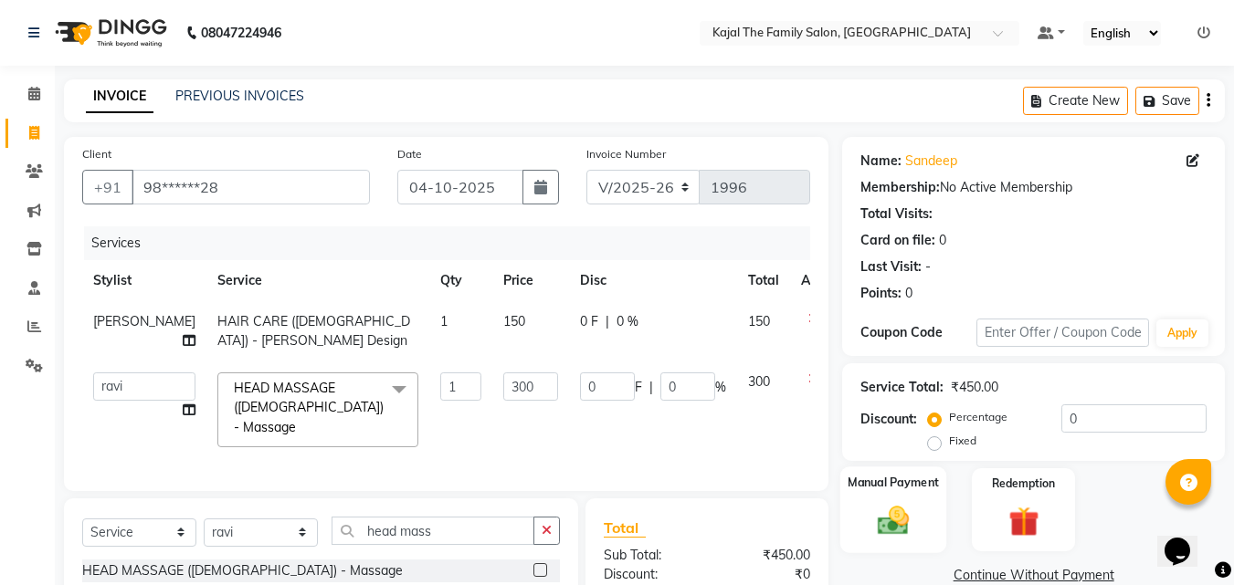
click at [905, 514] on img at bounding box center [893, 520] width 51 height 37
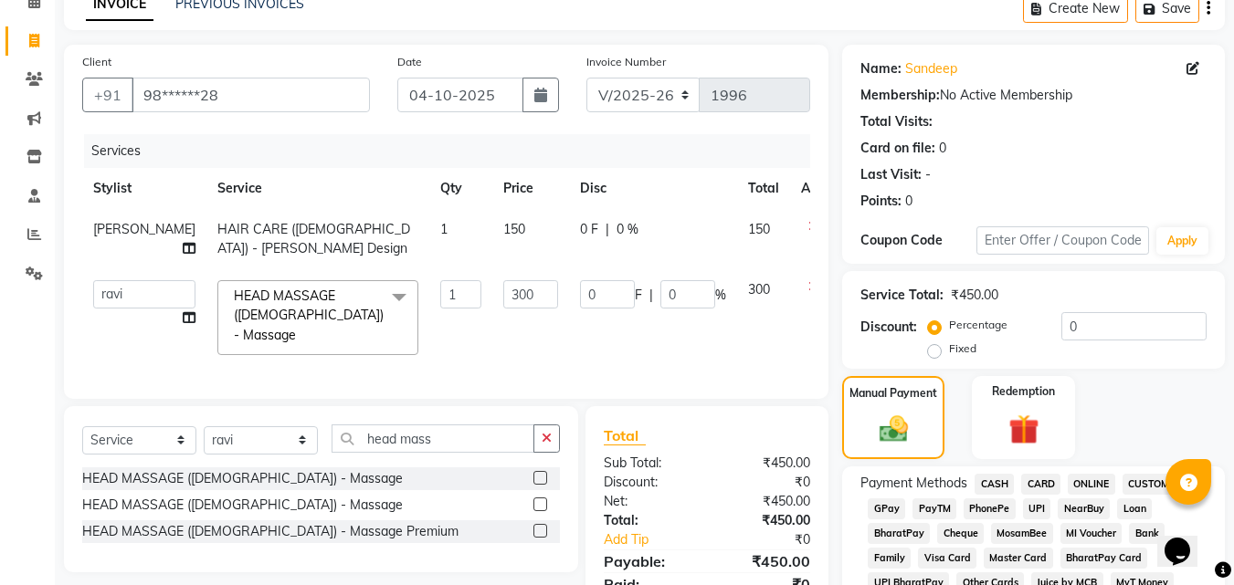
scroll to position [183, 0]
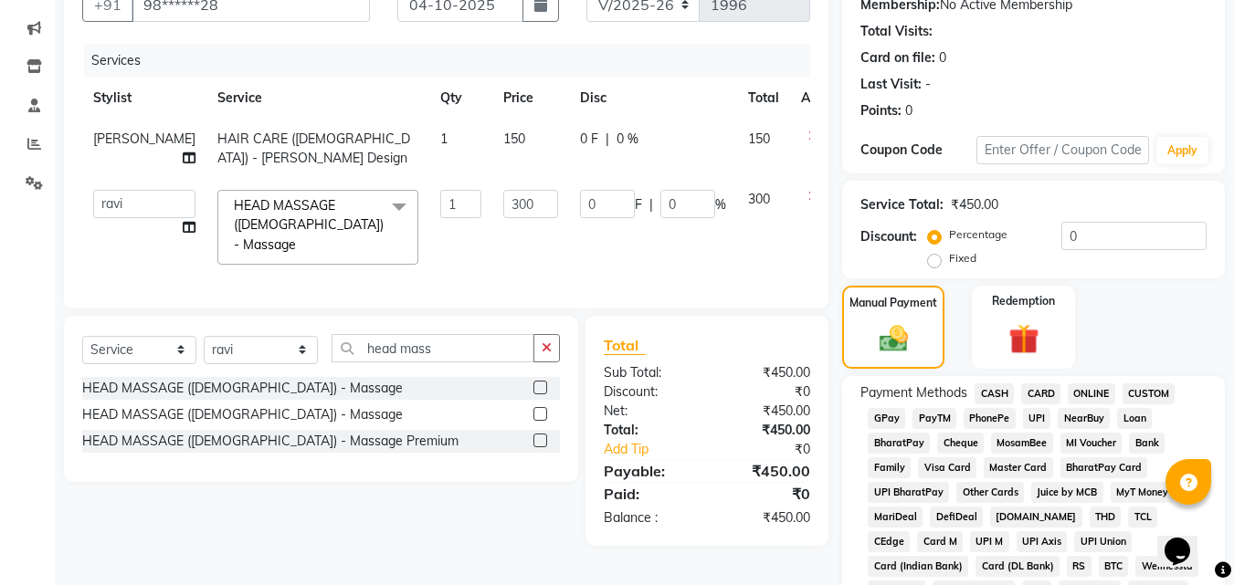
click at [999, 395] on span "CASH" at bounding box center [994, 394] width 39 height 21
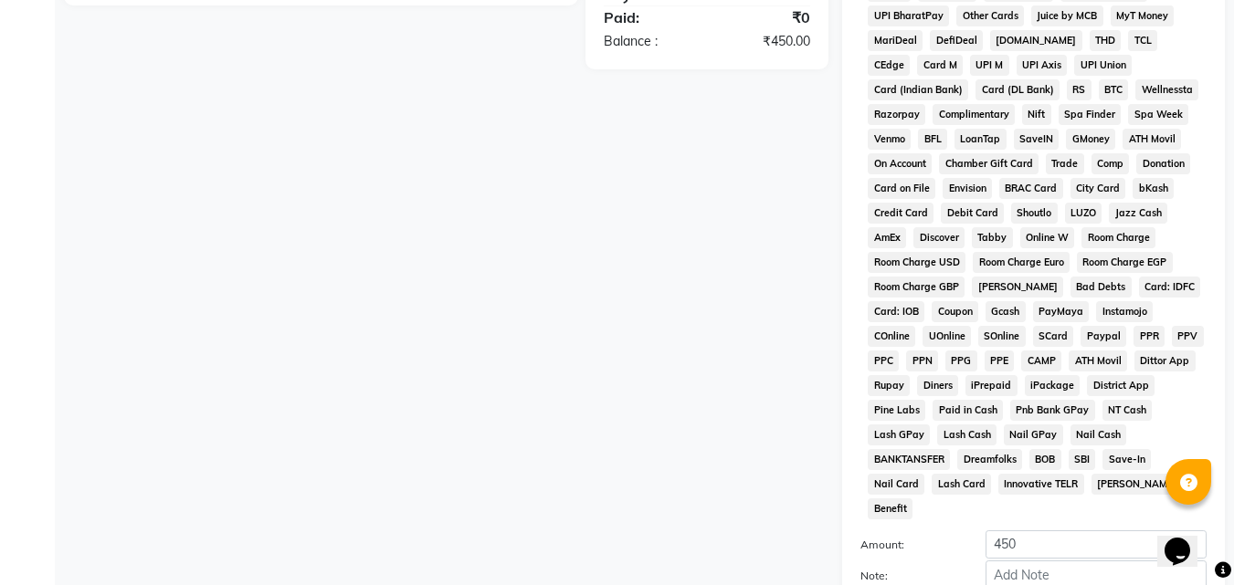
scroll to position [811, 0]
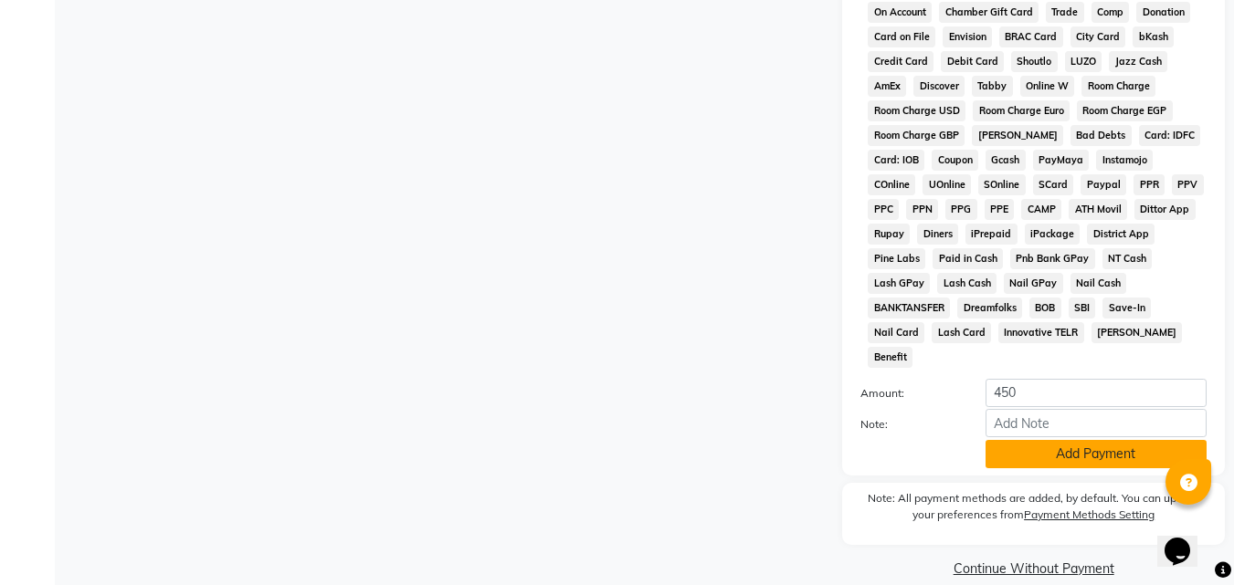
click at [1003, 440] on button "Add Payment" at bounding box center [1096, 454] width 221 height 28
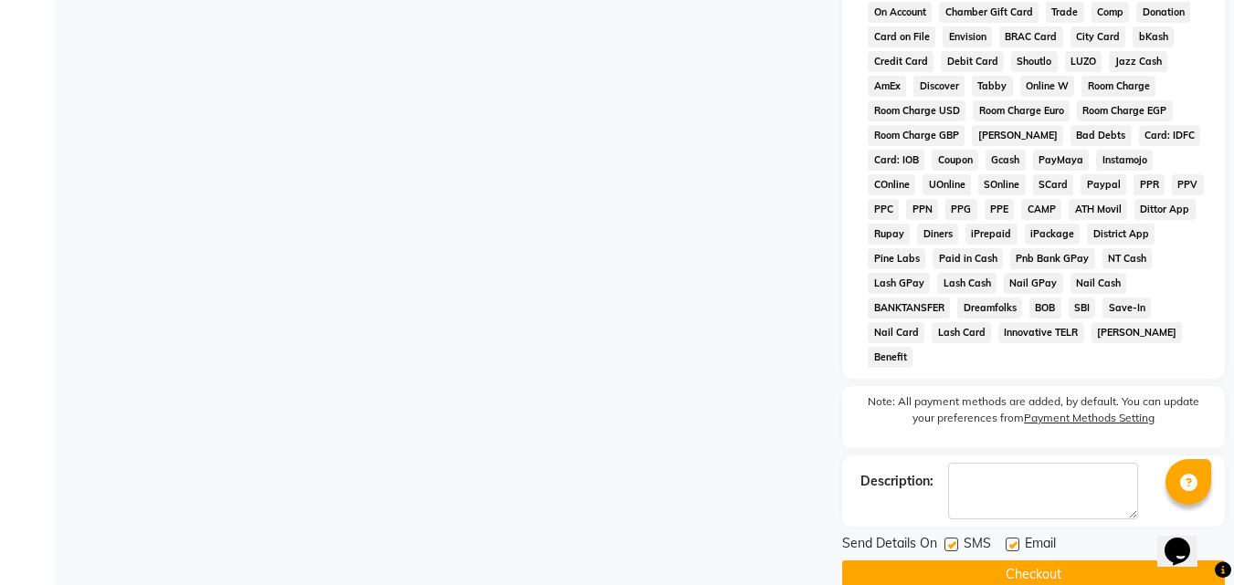
click at [1016, 538] on label at bounding box center [1013, 545] width 14 height 14
click at [1016, 540] on input "checkbox" at bounding box center [1012, 546] width 12 height 12
checkbox input "false"
click at [1005, 561] on button "Checkout" at bounding box center [1033, 575] width 383 height 28
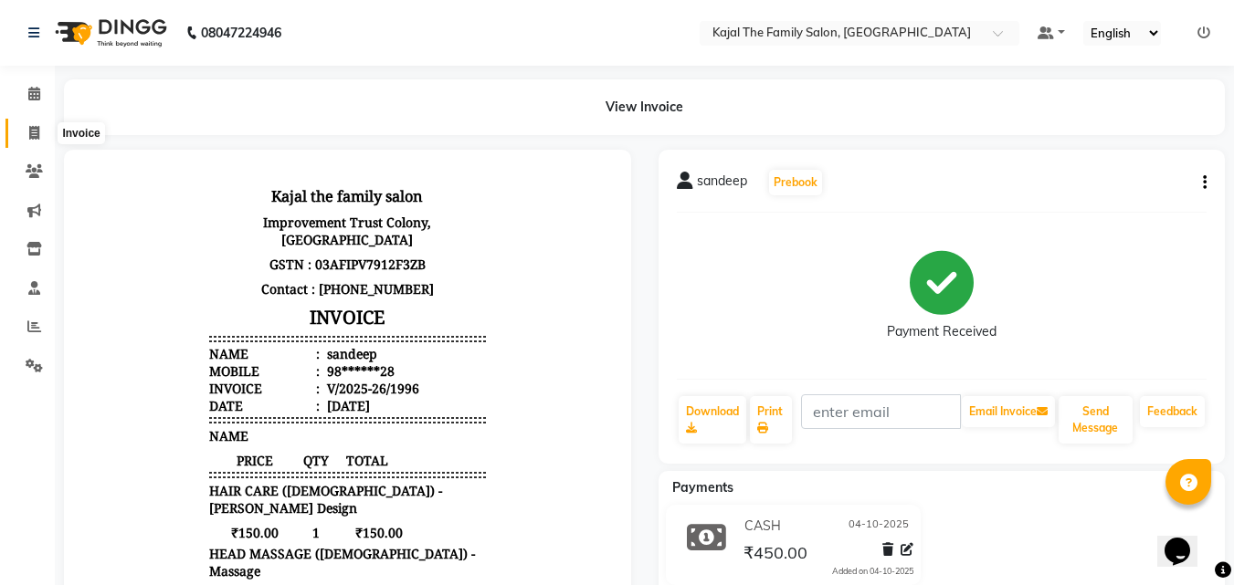
click at [42, 130] on span at bounding box center [34, 133] width 32 height 21
select select "service"
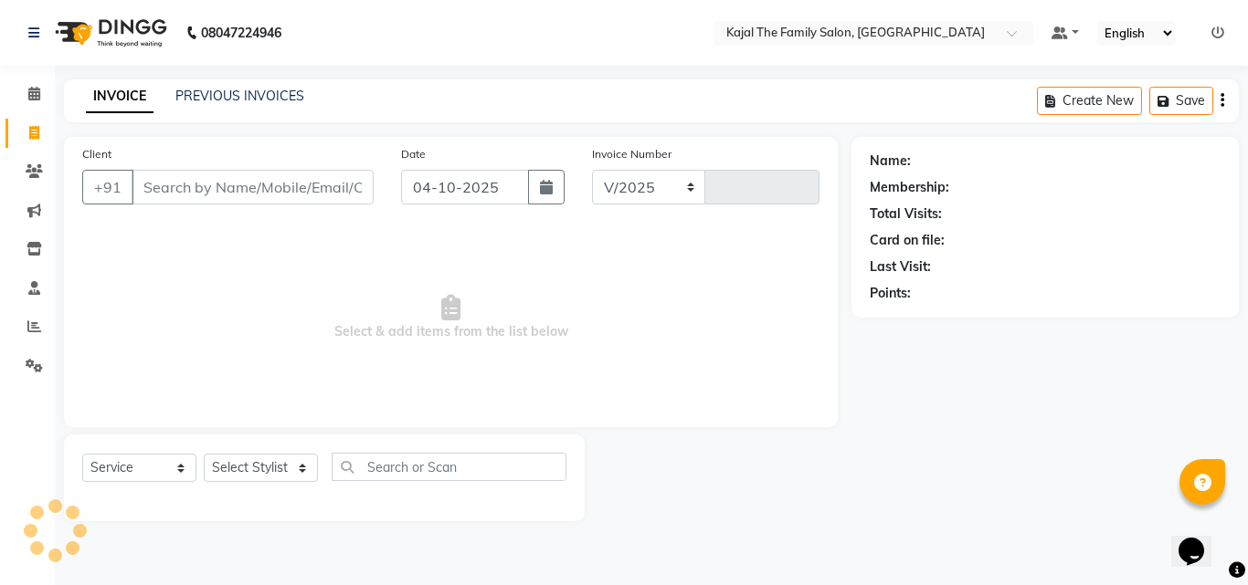
select select "39"
type input "1997"
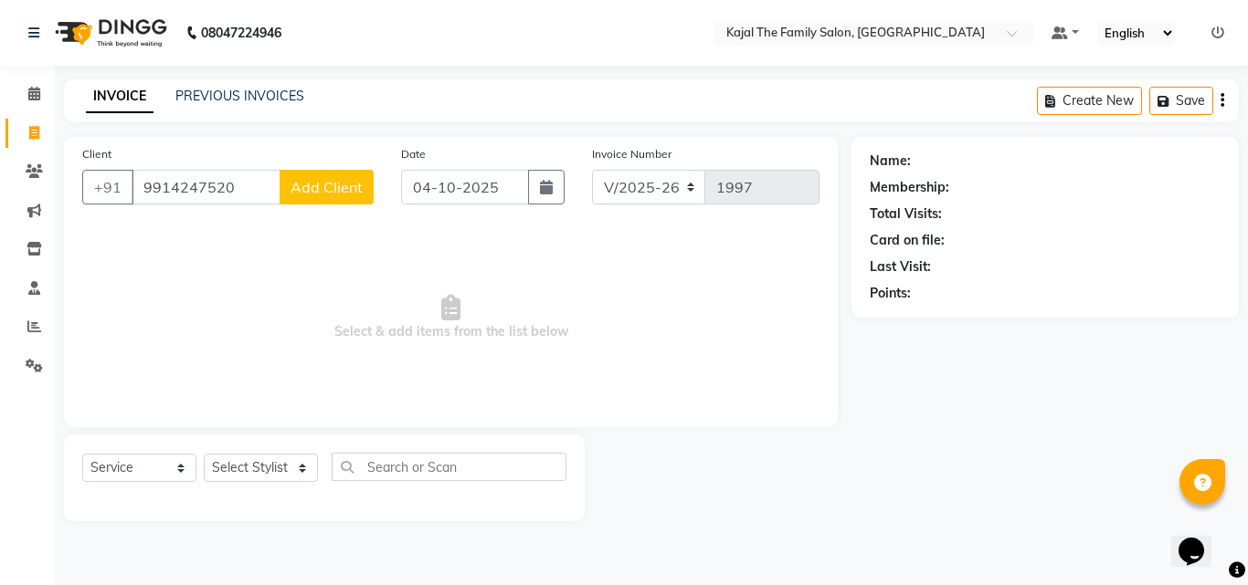
type input "9914247520"
click at [320, 195] on span "Add Client" at bounding box center [326, 187] width 72 height 18
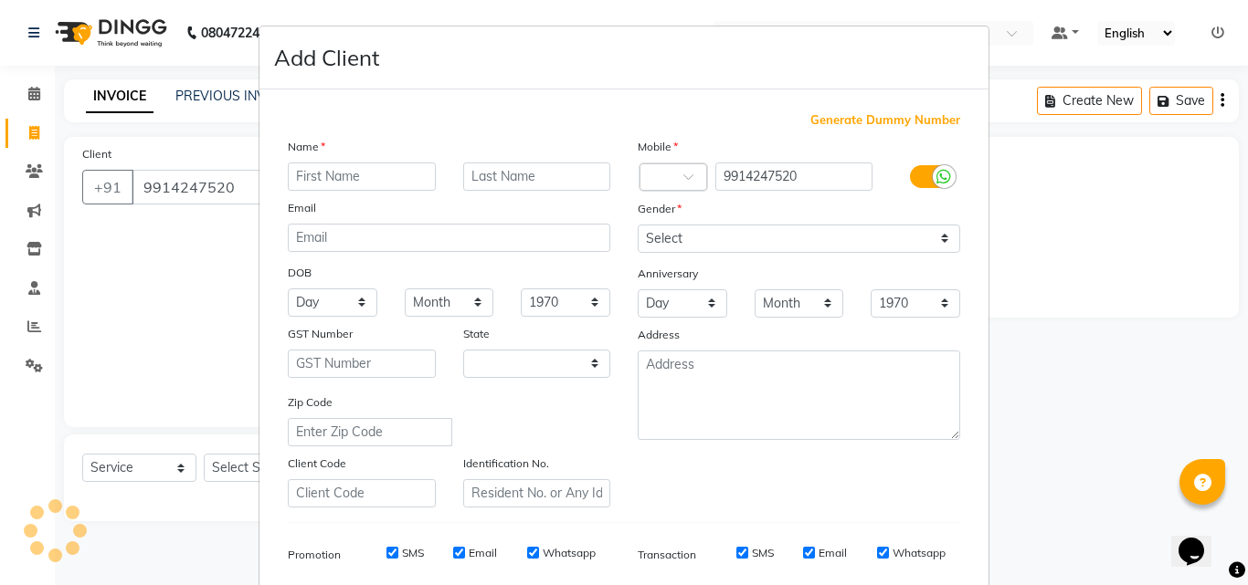
select select "32"
type input "suman"
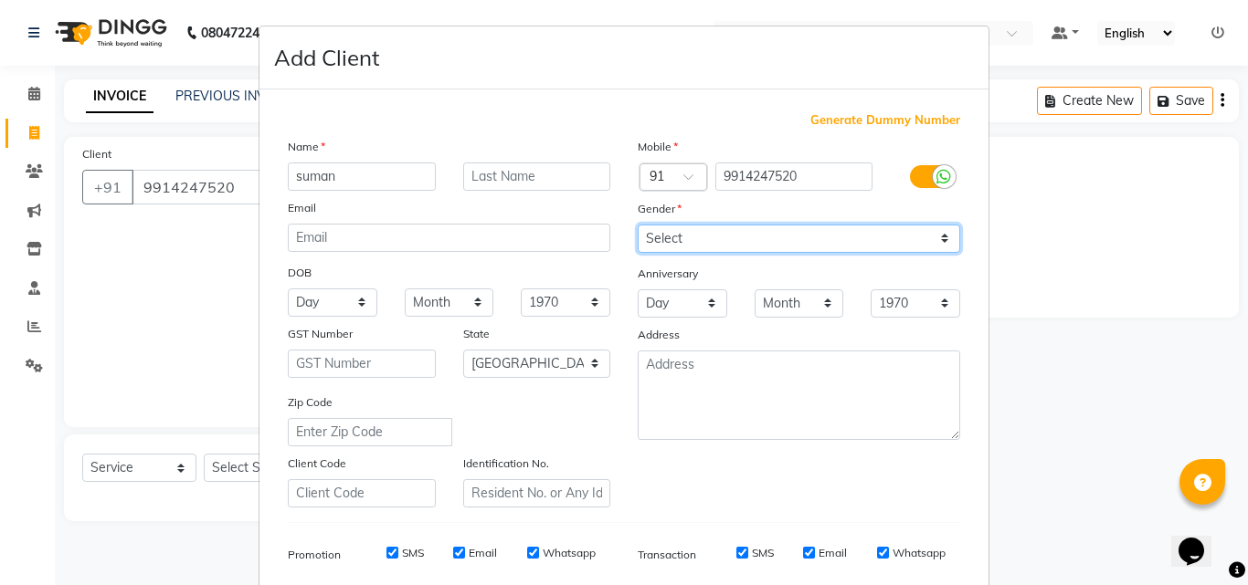
click at [863, 234] on select "Select [DEMOGRAPHIC_DATA] [DEMOGRAPHIC_DATA] Other Prefer Not To Say" at bounding box center [799, 239] width 322 height 28
select select "[DEMOGRAPHIC_DATA]"
click at [638, 225] on select "Select [DEMOGRAPHIC_DATA] [DEMOGRAPHIC_DATA] Other Prefer Not To Say" at bounding box center [799, 239] width 322 height 28
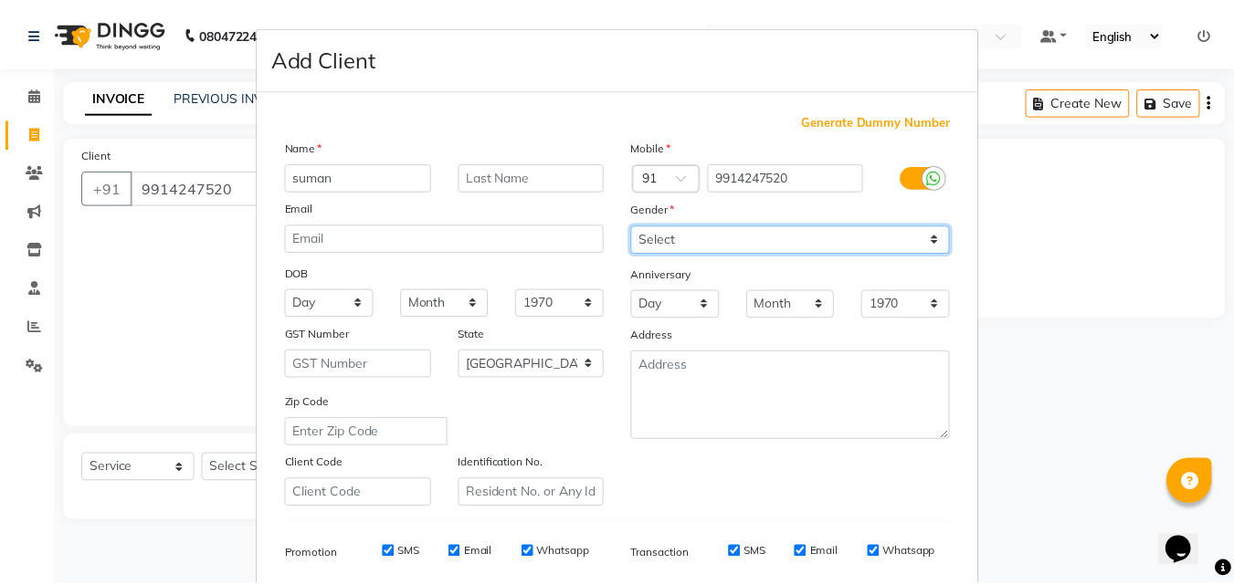
scroll to position [258, 0]
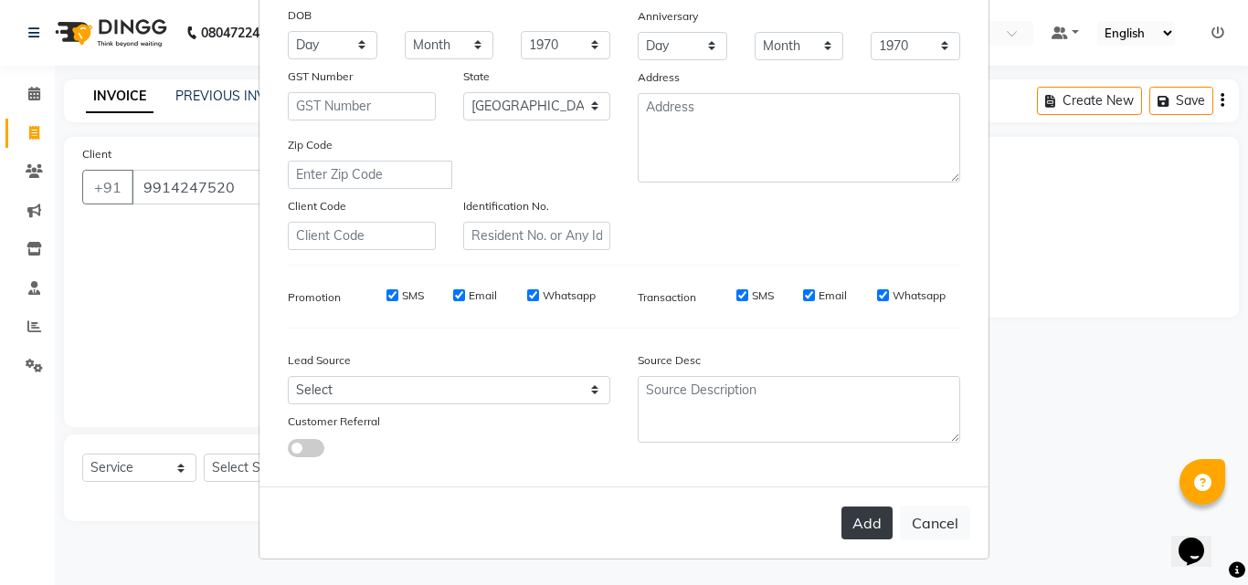
click at [860, 518] on button "Add" at bounding box center [866, 523] width 51 height 33
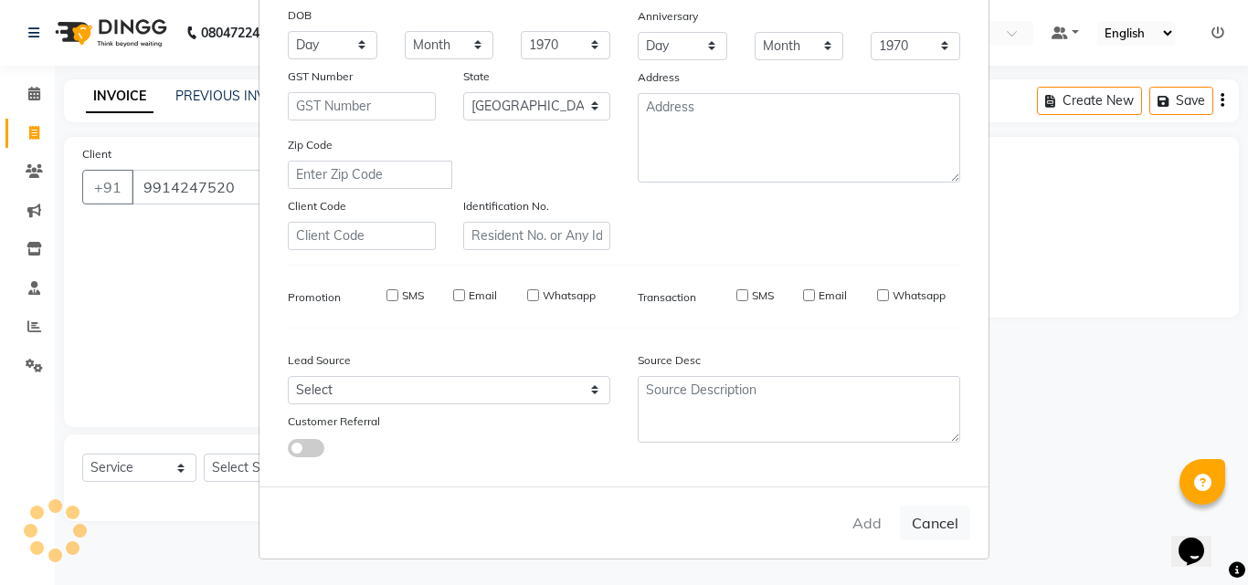
type input "99******20"
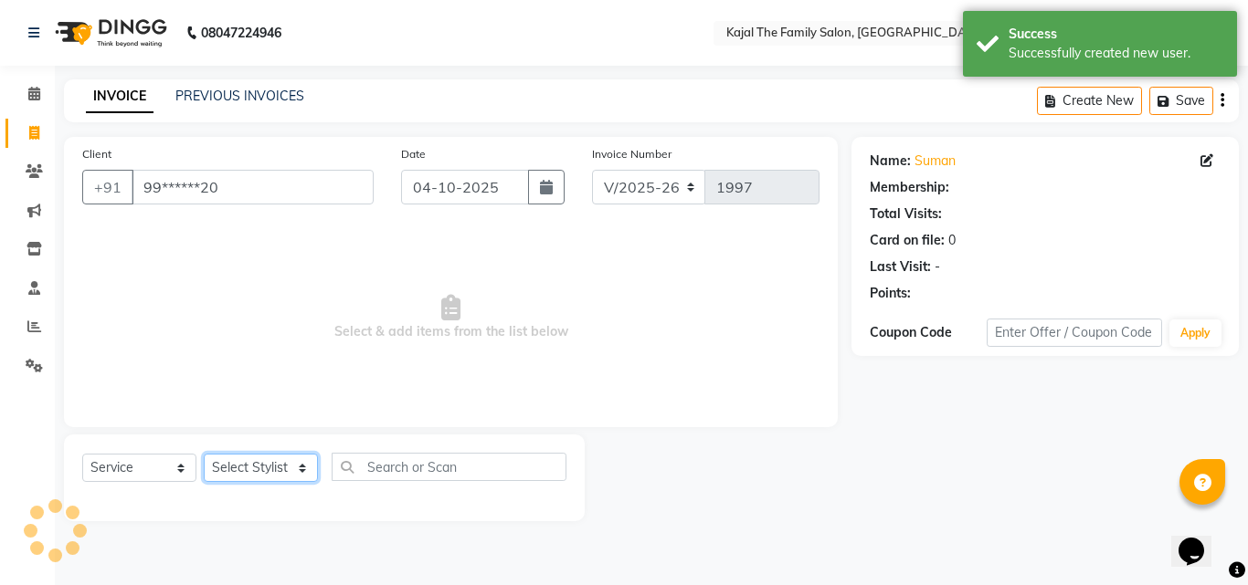
click at [244, 469] on select "Select Stylist [PERSON_NAME] [PERSON_NAME] [PERSON_NAME] nitin ravi Reception […" at bounding box center [261, 468] width 114 height 28
select select "70393"
click at [204, 454] on select "Select Stylist [PERSON_NAME] [PERSON_NAME] [PERSON_NAME] nitin ravi Reception […" at bounding box center [261, 468] width 114 height 28
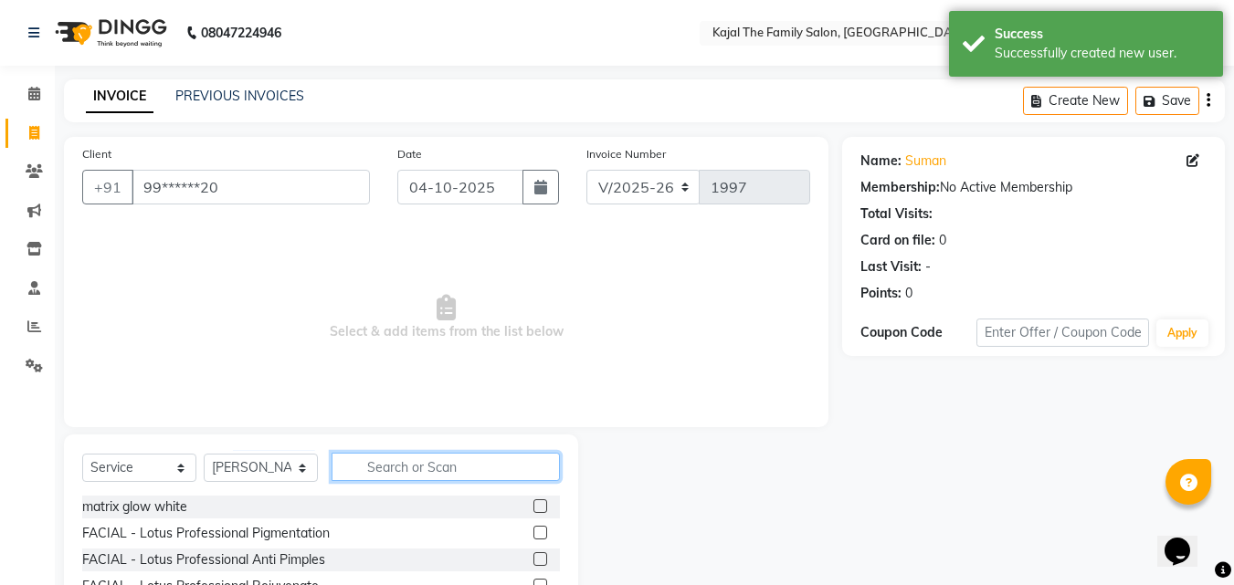
click at [386, 469] on input "text" at bounding box center [446, 467] width 228 height 28
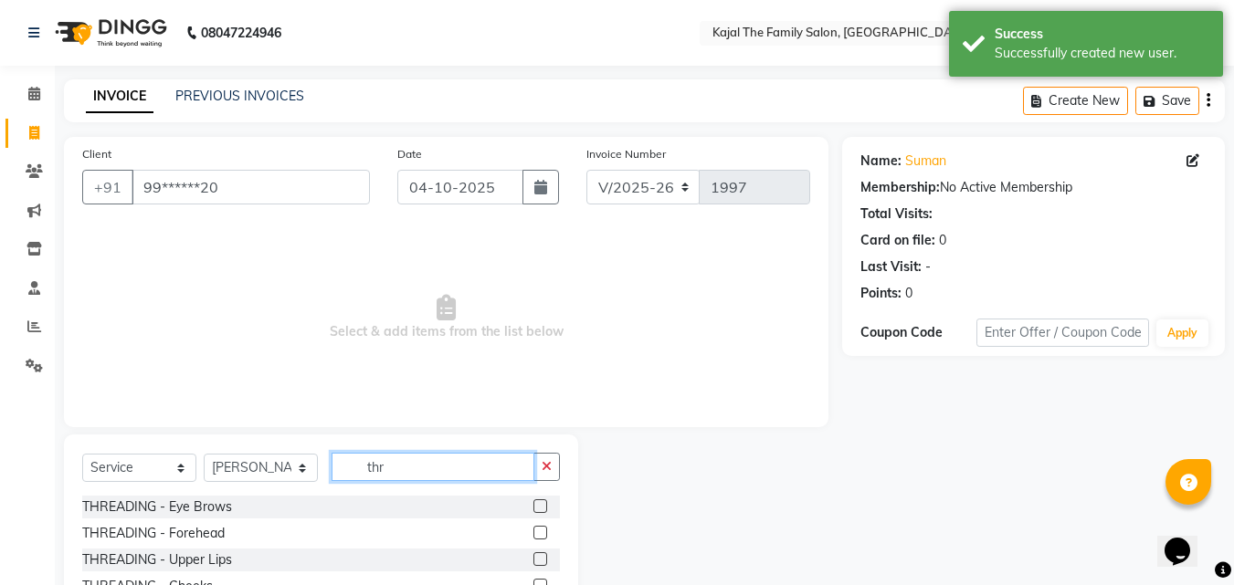
type input "thr"
click at [533, 499] on div at bounding box center [546, 507] width 26 height 23
click at [533, 508] on label at bounding box center [540, 507] width 14 height 14
click at [533, 508] on input "checkbox" at bounding box center [539, 507] width 12 height 12
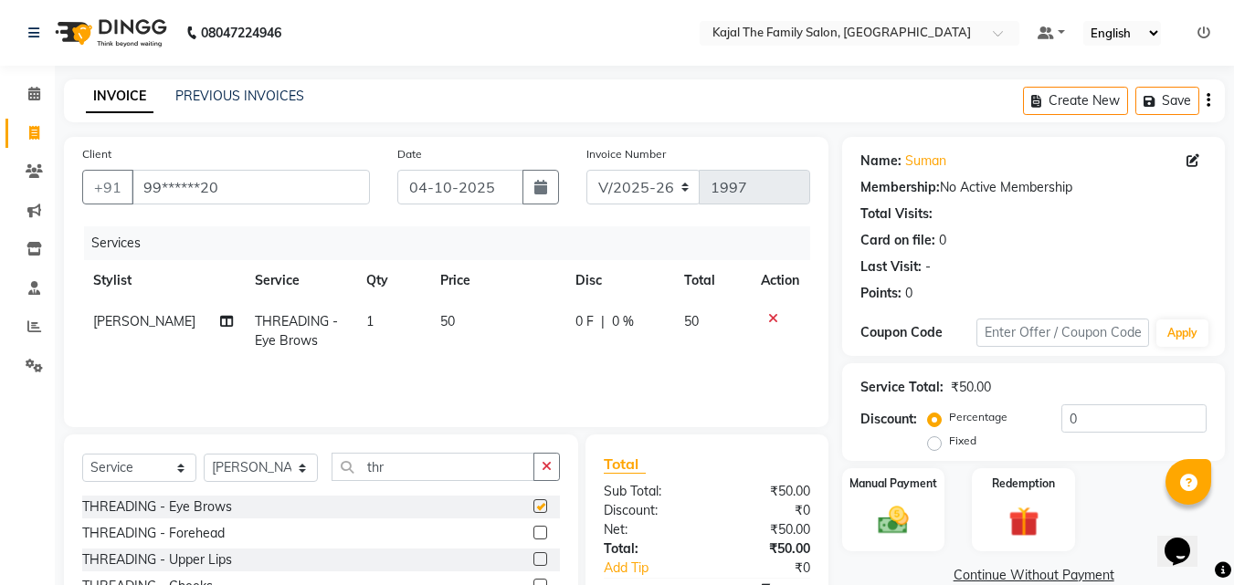
checkbox input "false"
click at [922, 502] on div "Manual Payment" at bounding box center [893, 510] width 107 height 87
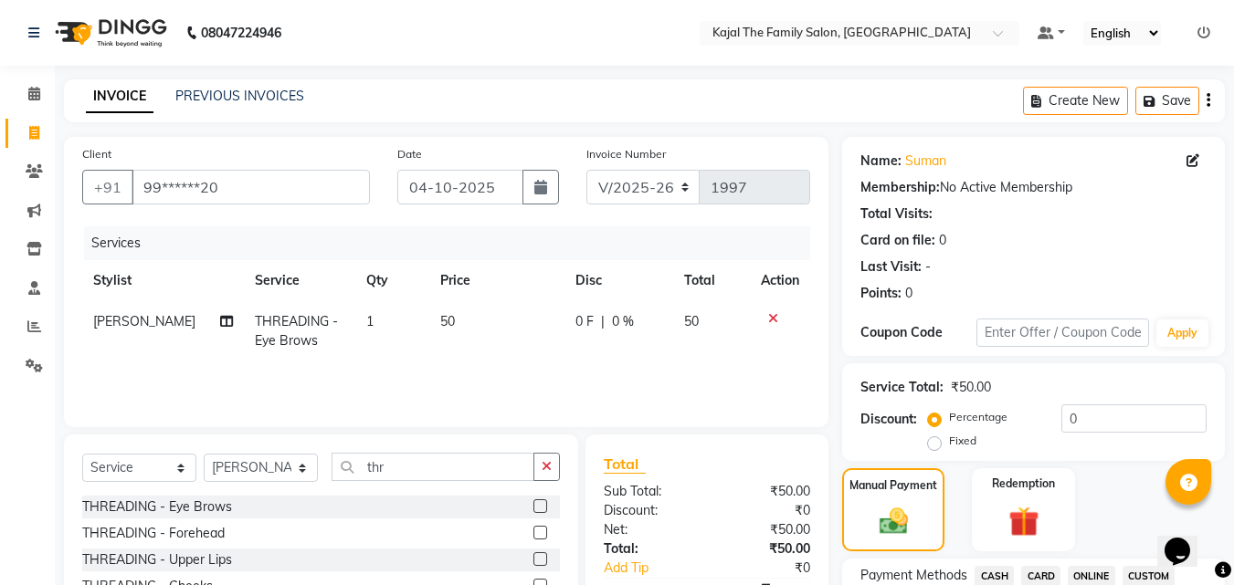
click at [996, 570] on span "CASH" at bounding box center [994, 576] width 39 height 21
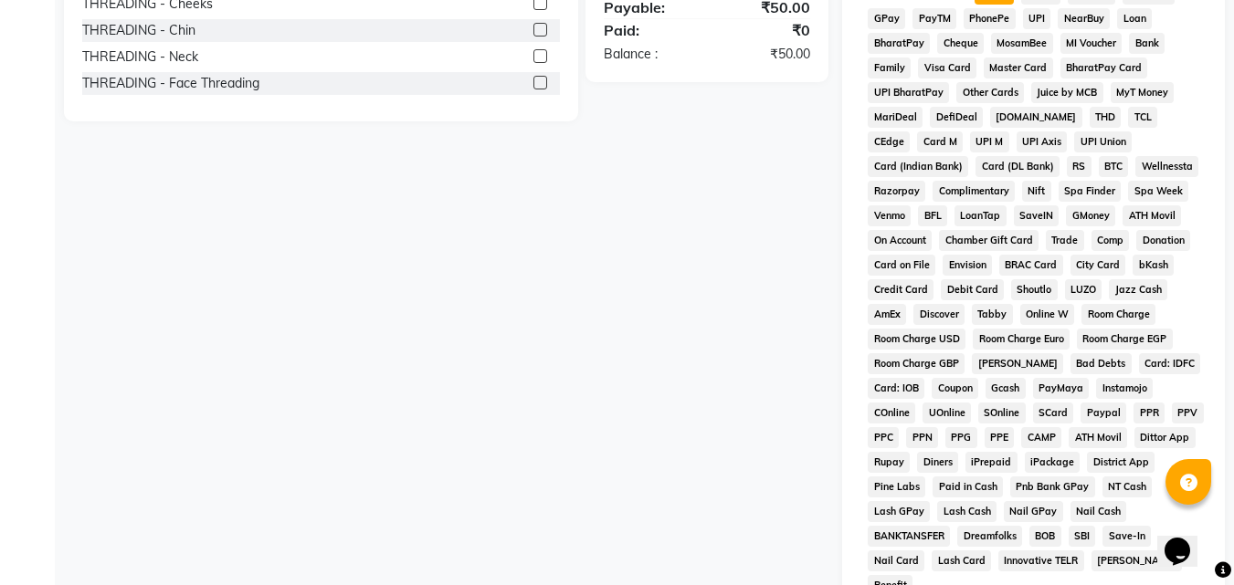
scroll to position [731, 0]
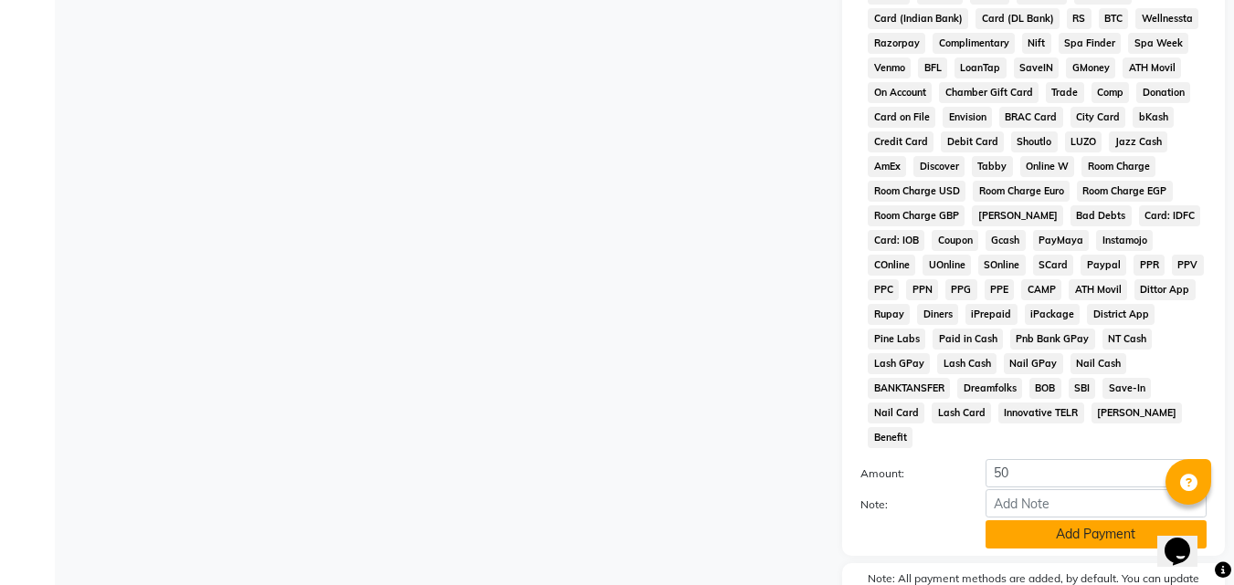
click at [998, 521] on button "Add Payment" at bounding box center [1096, 535] width 221 height 28
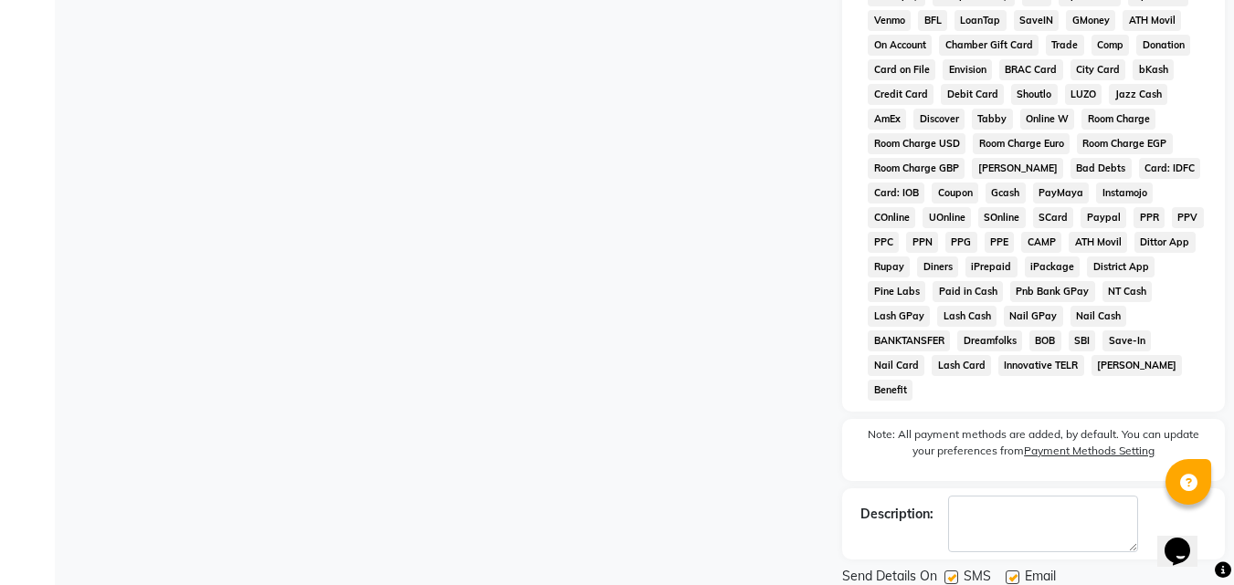
scroll to position [817, 0]
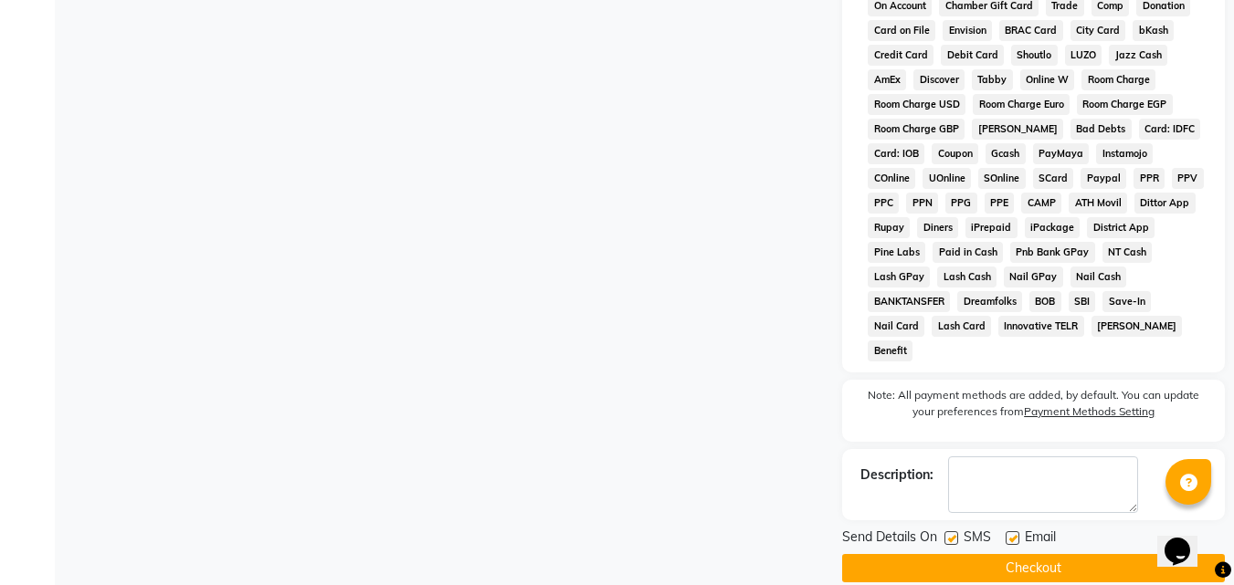
click at [1009, 532] on label at bounding box center [1013, 539] width 14 height 14
click at [1009, 533] on input "checkbox" at bounding box center [1012, 539] width 12 height 12
checkbox input "false"
click at [1004, 554] on button "Checkout" at bounding box center [1033, 568] width 383 height 28
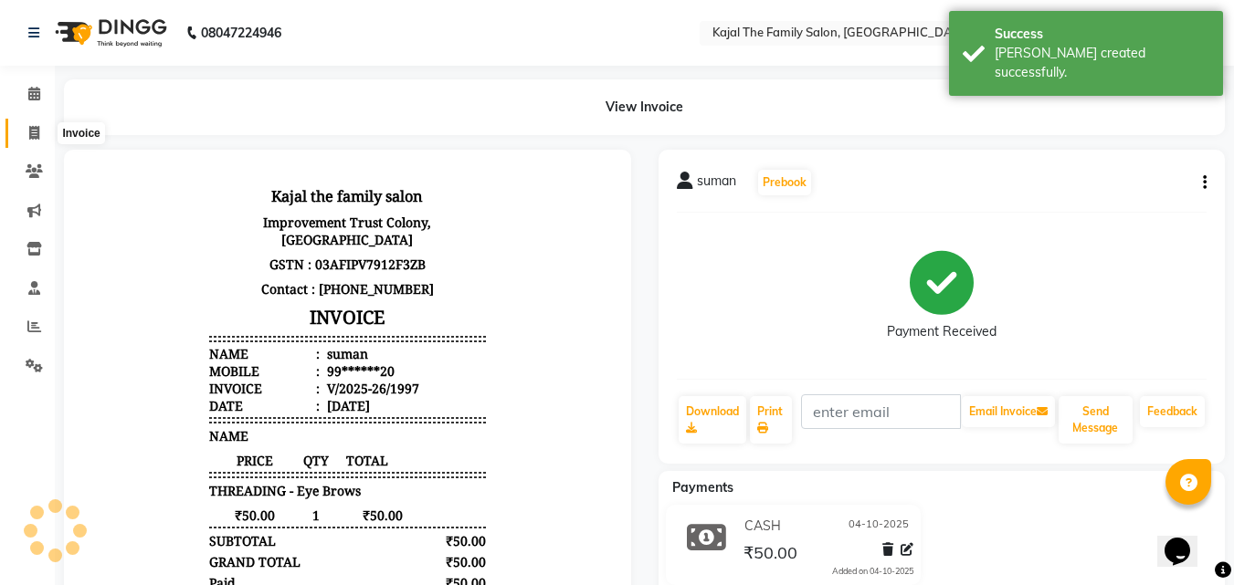
click at [42, 129] on span at bounding box center [34, 133] width 32 height 21
select select "service"
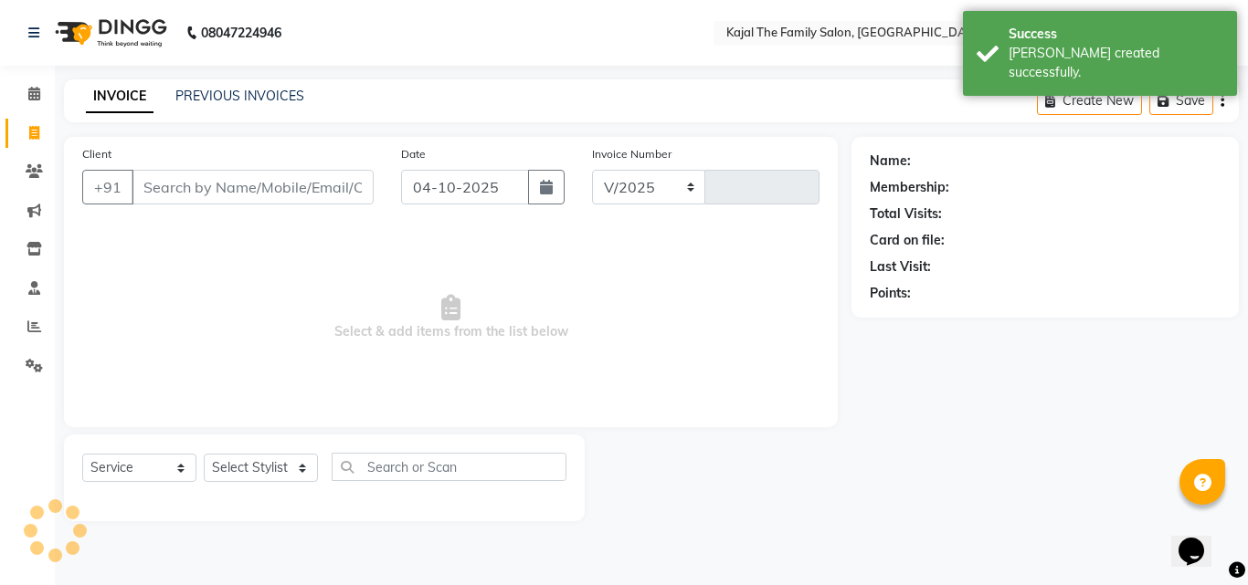
select select "39"
type input "1998"
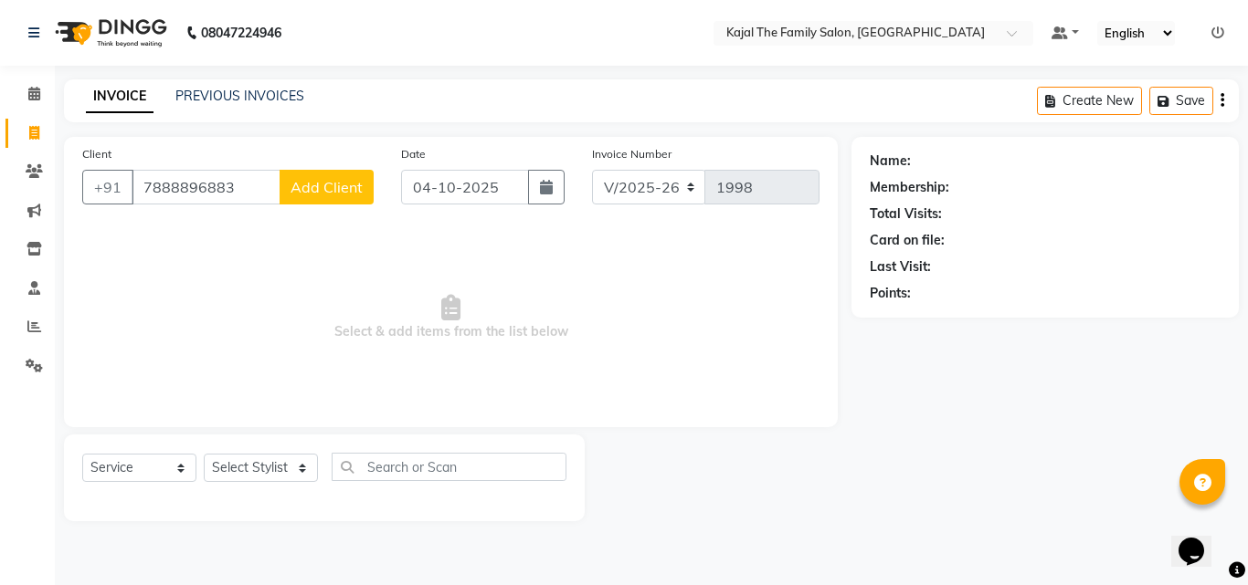
type input "7888896883"
click at [292, 192] on span "Add Client" at bounding box center [326, 187] width 72 height 18
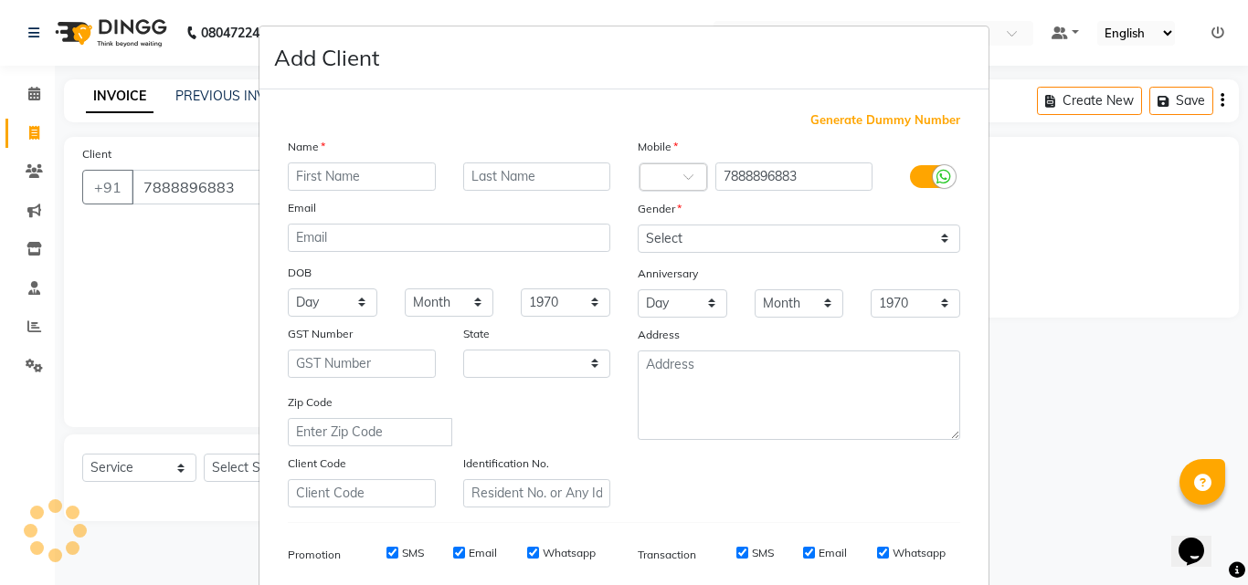
select select "32"
type input "[PERSON_NAME]"
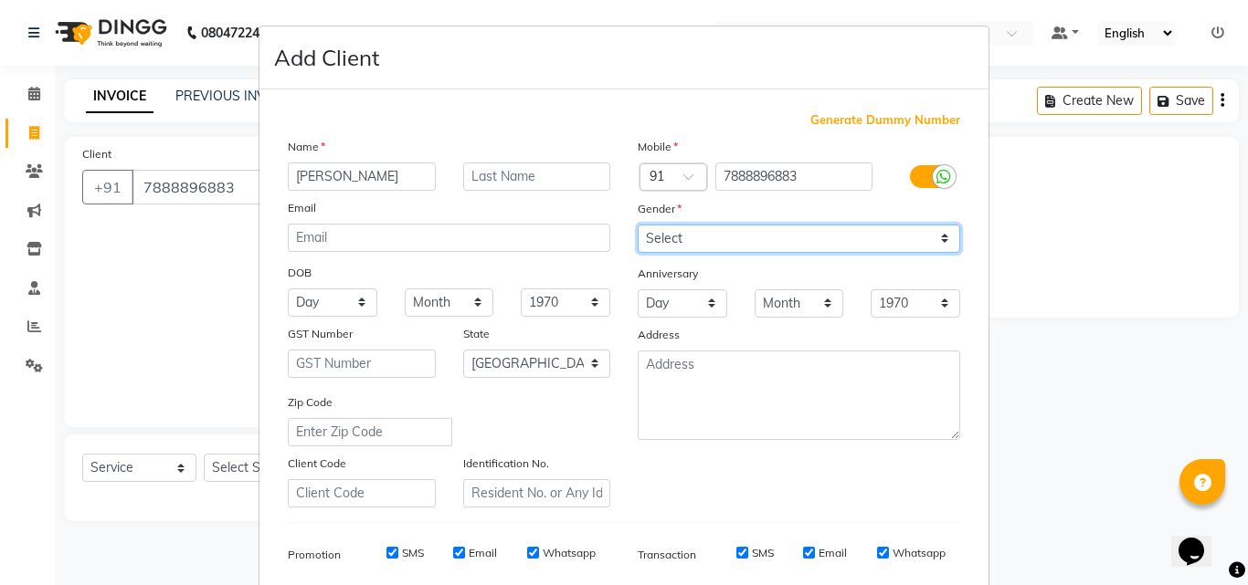
click at [654, 245] on select "Select [DEMOGRAPHIC_DATA] [DEMOGRAPHIC_DATA] Other Prefer Not To Say" at bounding box center [799, 239] width 322 height 28
click at [638, 225] on select "Select [DEMOGRAPHIC_DATA] [DEMOGRAPHIC_DATA] Other Prefer Not To Say" at bounding box center [799, 239] width 322 height 28
click at [680, 245] on select "Select [DEMOGRAPHIC_DATA] [DEMOGRAPHIC_DATA] Other Prefer Not To Say" at bounding box center [799, 239] width 322 height 28
select select "[DEMOGRAPHIC_DATA]"
click at [638, 225] on select "Select [DEMOGRAPHIC_DATA] [DEMOGRAPHIC_DATA] Other Prefer Not To Say" at bounding box center [799, 239] width 322 height 28
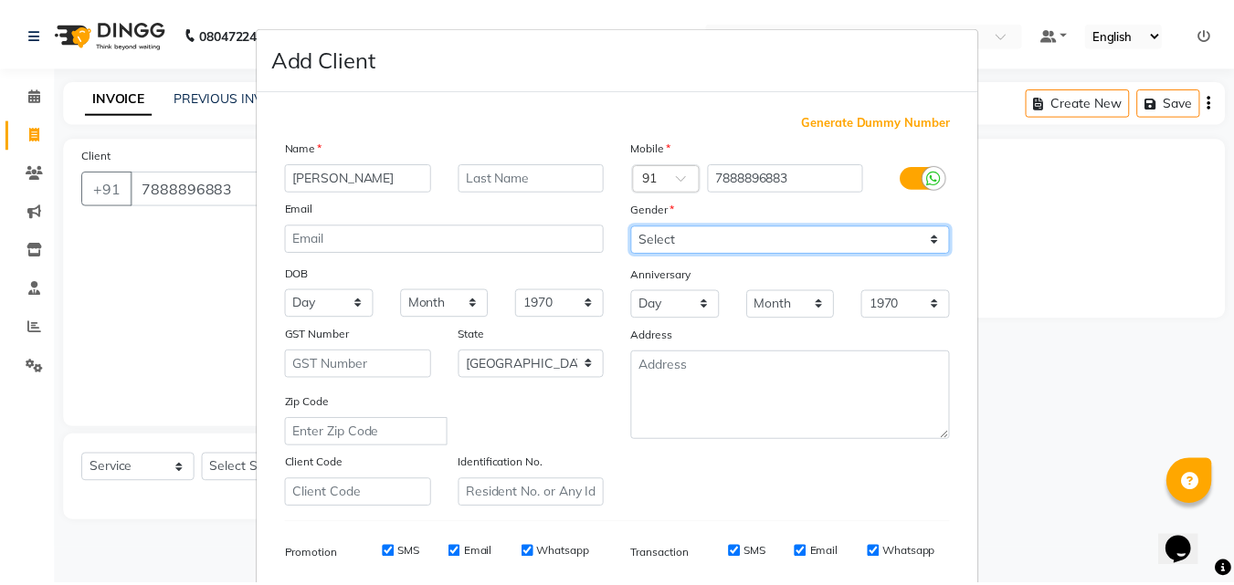
scroll to position [258, 0]
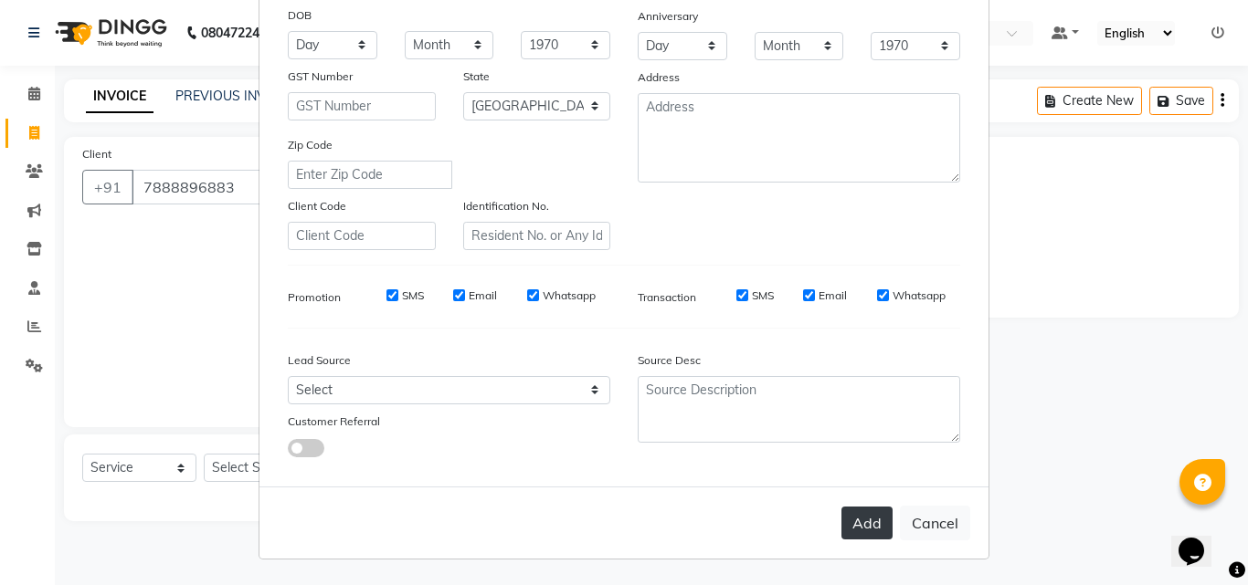
click at [859, 522] on button "Add" at bounding box center [866, 523] width 51 height 33
type input "78******83"
select select
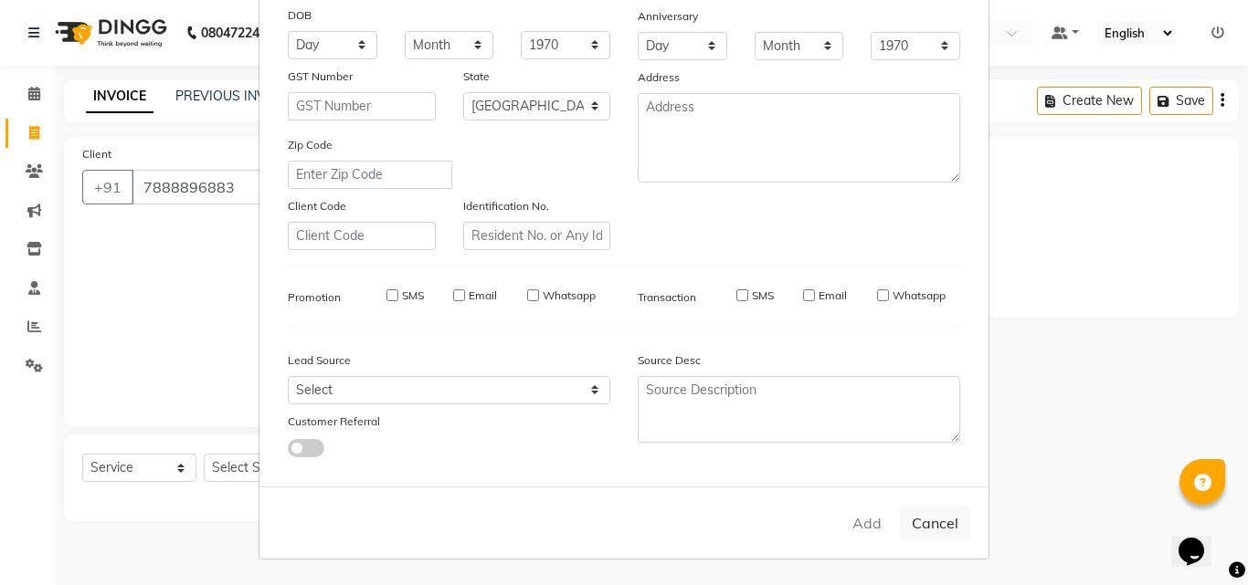
select select "null"
select select
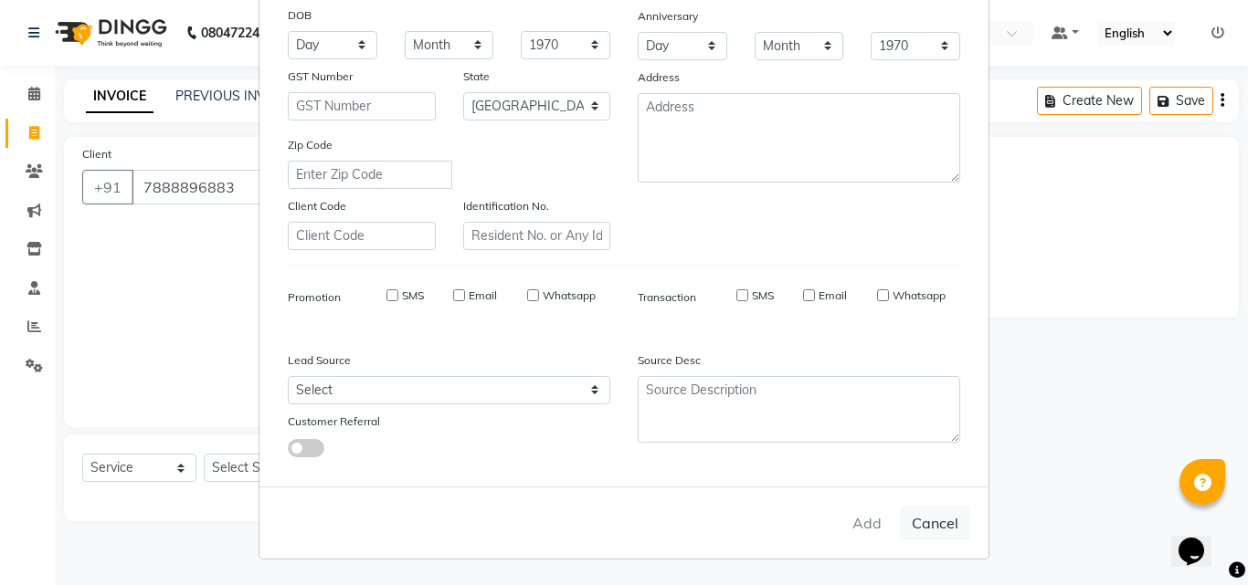
checkbox input "false"
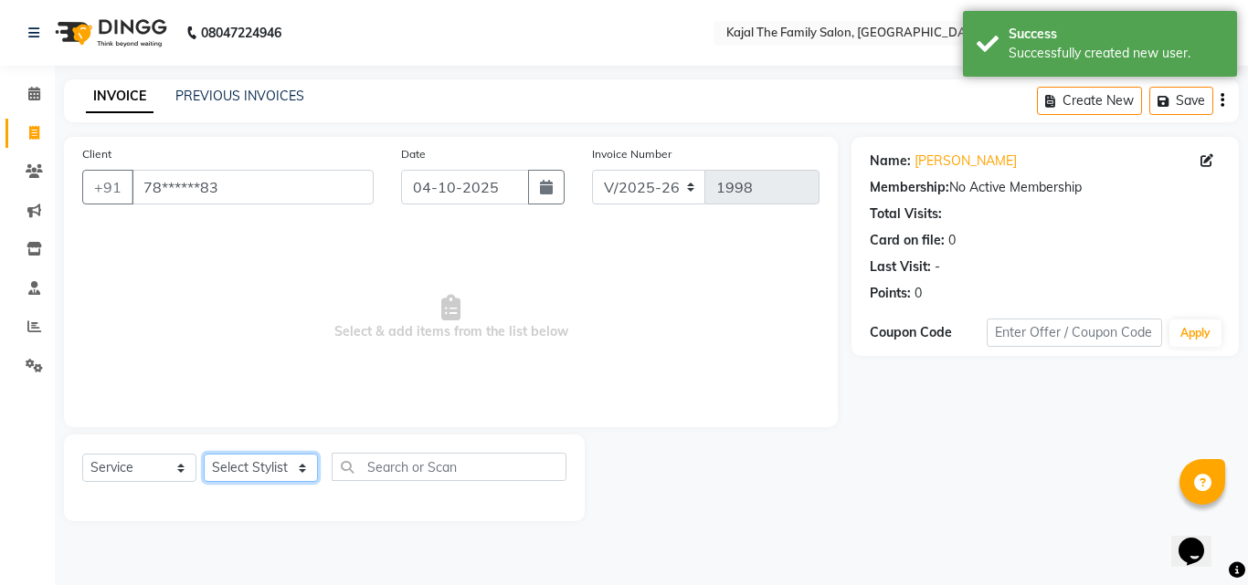
click at [244, 464] on select "Select Stylist [PERSON_NAME] [PERSON_NAME] [PERSON_NAME] nitin ravi Reception […" at bounding box center [261, 468] width 114 height 28
select select "1488"
click at [204, 454] on select "Select Stylist [PERSON_NAME] [PERSON_NAME] [PERSON_NAME] nitin ravi Reception […" at bounding box center [261, 468] width 114 height 28
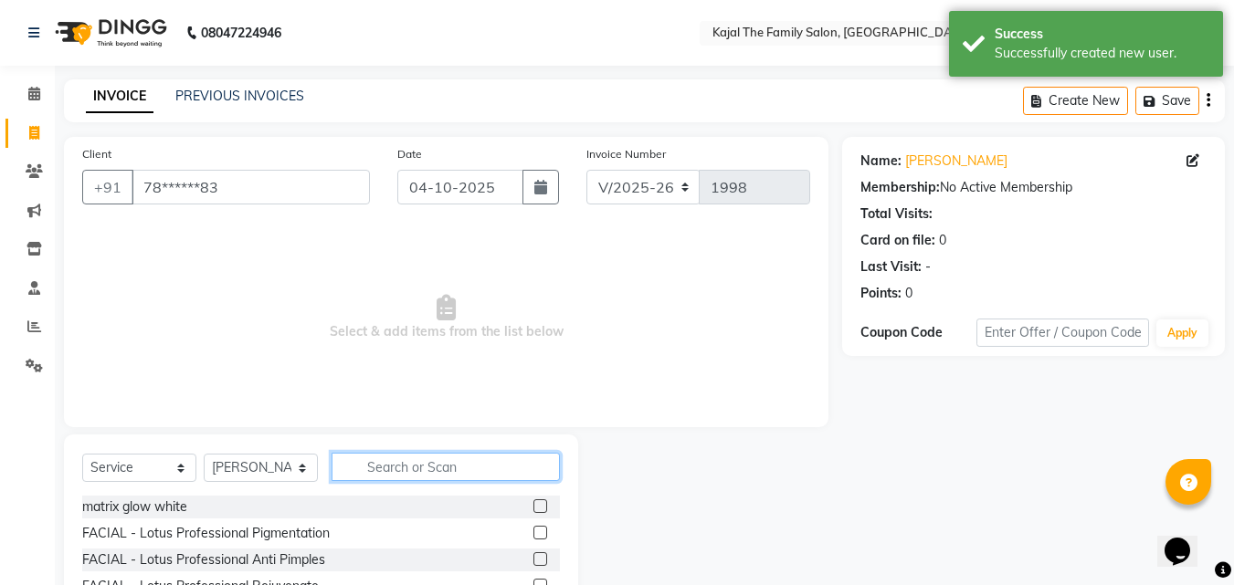
click at [365, 461] on input "text" at bounding box center [446, 467] width 228 height 28
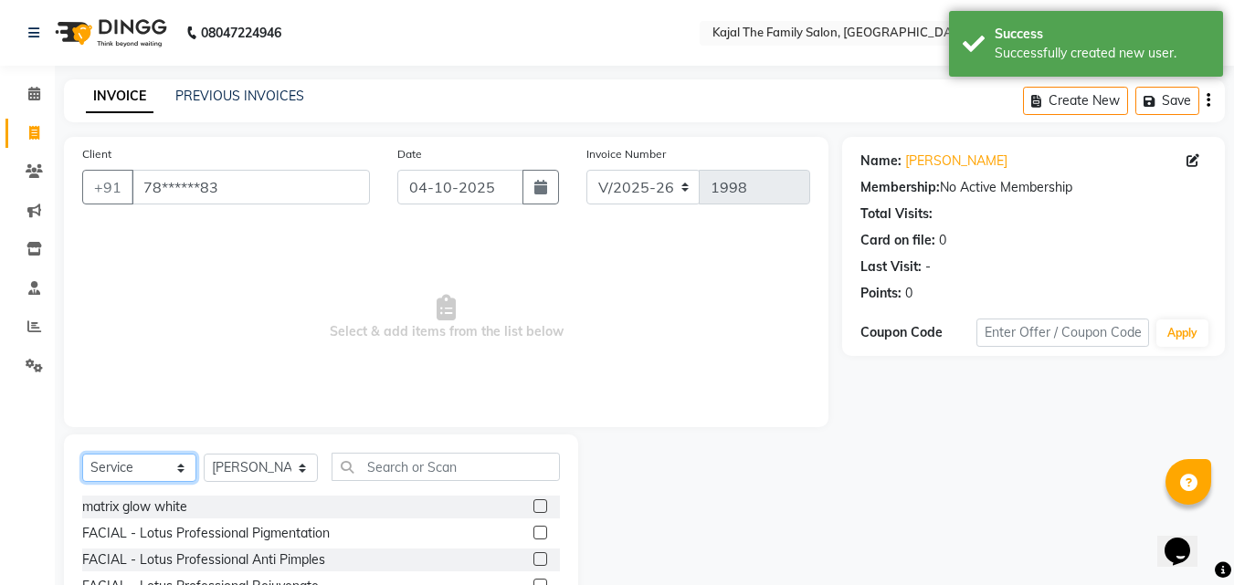
click at [188, 469] on select "Select Service Product Membership Package Voucher Prepaid Gift Card" at bounding box center [139, 468] width 114 height 28
select select "product"
click at [82, 454] on select "Select Service Product Membership Package Voucher Prepaid Gift Card" at bounding box center [139, 468] width 114 height 28
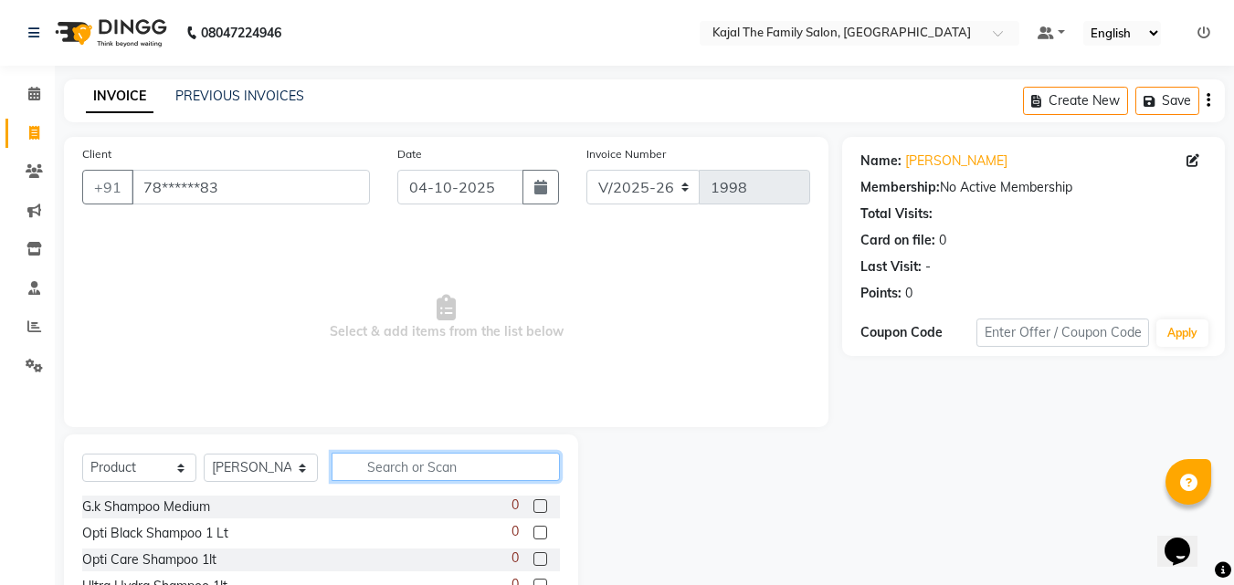
click at [441, 473] on input "text" at bounding box center [446, 467] width 228 height 28
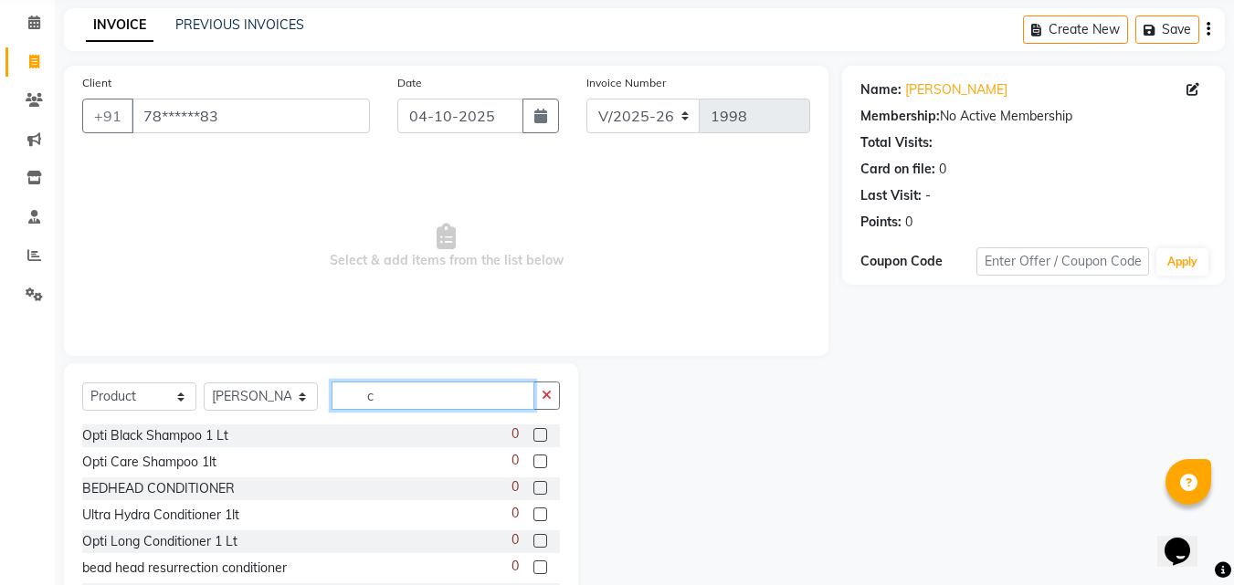
scroll to position [146, 0]
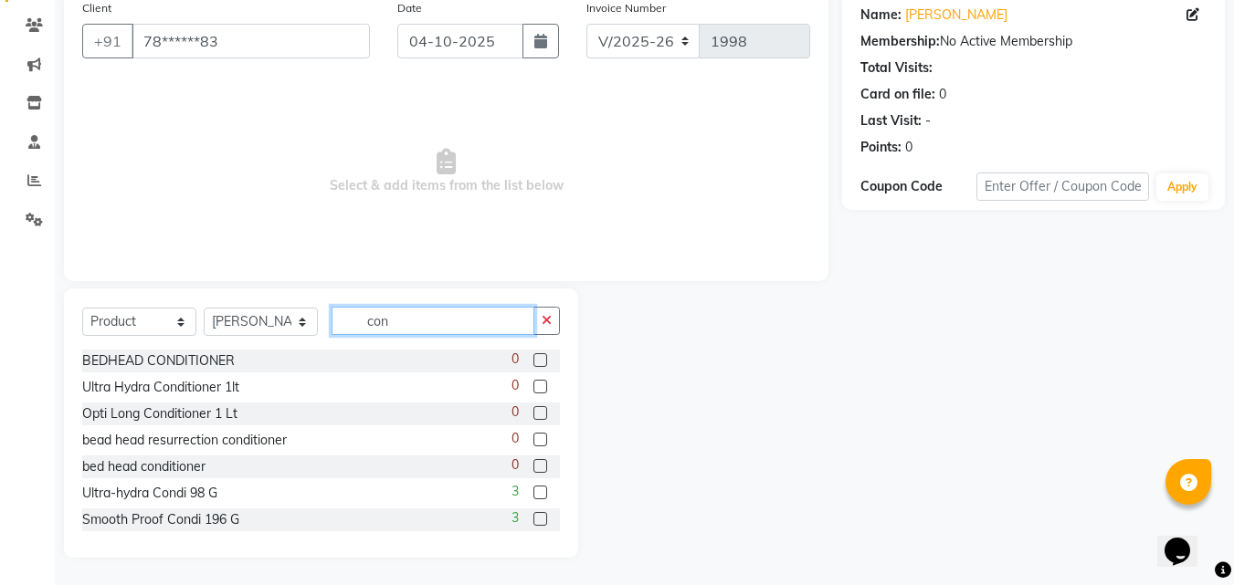
type input "con"
click at [533, 518] on label at bounding box center [540, 519] width 14 height 14
click at [533, 518] on input "checkbox" at bounding box center [539, 520] width 12 height 12
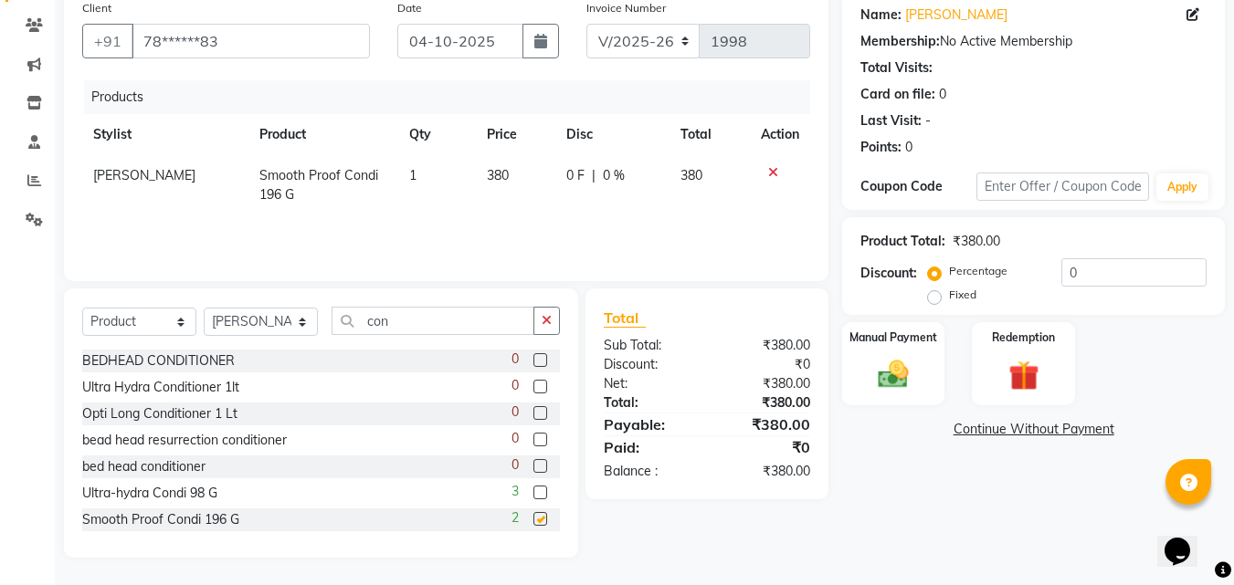
checkbox input "false"
click at [509, 196] on td "380" at bounding box center [516, 185] width 80 height 60
select select "1488"
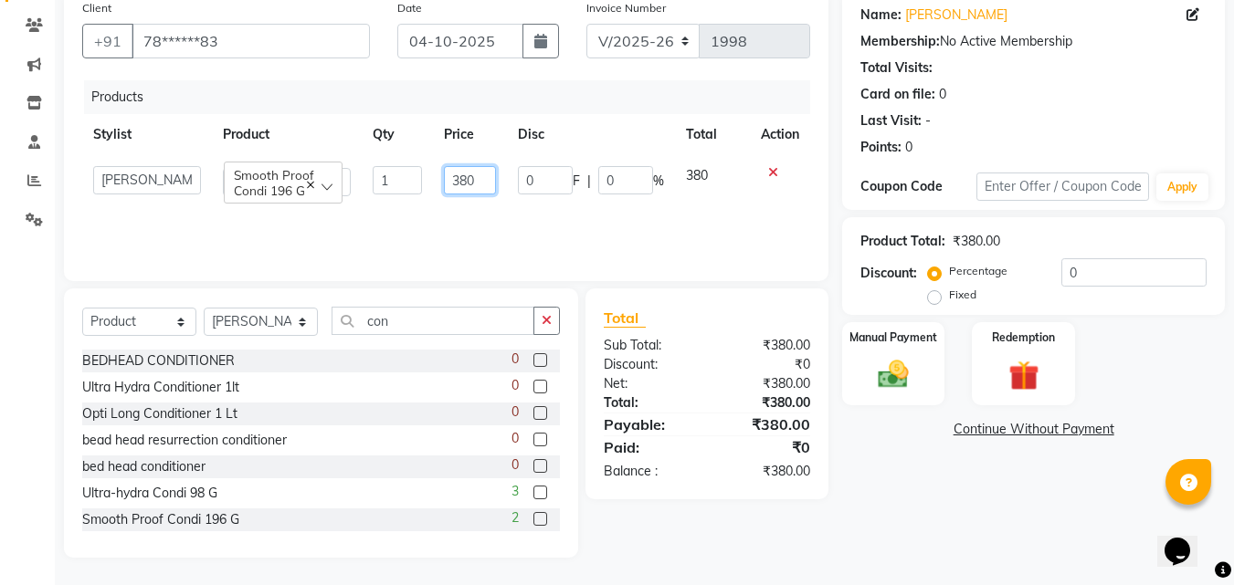
click at [476, 183] on input "380" at bounding box center [470, 180] width 52 height 28
type input "3"
type input "700"
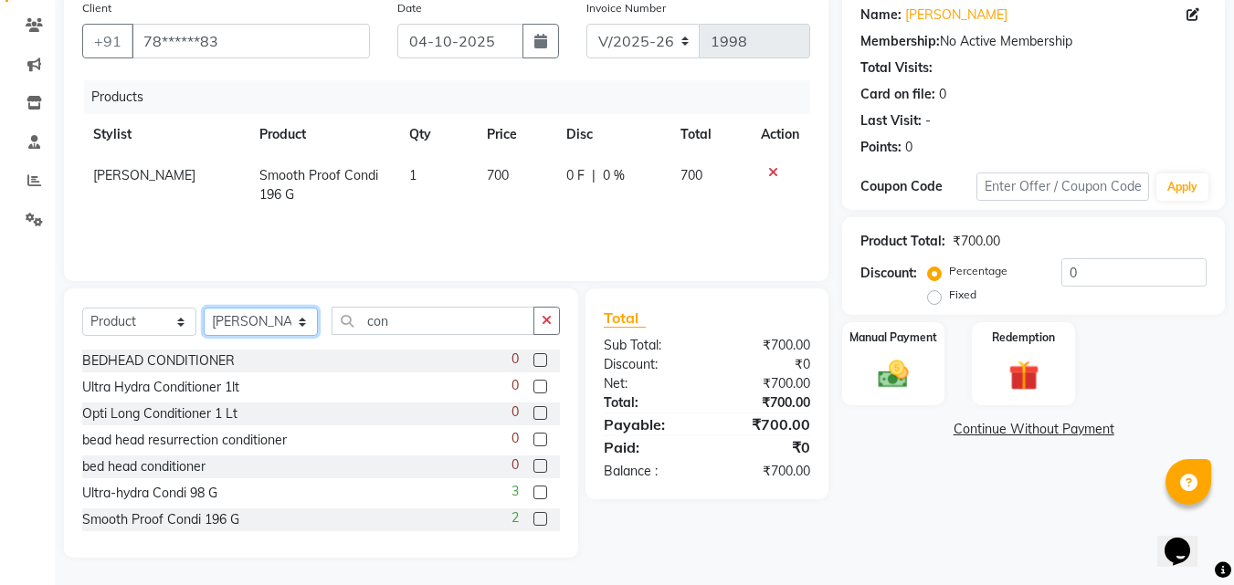
click at [225, 320] on select "Select Stylist [PERSON_NAME] [PERSON_NAME] [PERSON_NAME] nitin ravi Reception […" at bounding box center [261, 322] width 114 height 28
select select "70393"
click at [204, 308] on select "Select Stylist [PERSON_NAME] [PERSON_NAME] [PERSON_NAME] nitin ravi Reception […" at bounding box center [261, 322] width 114 height 28
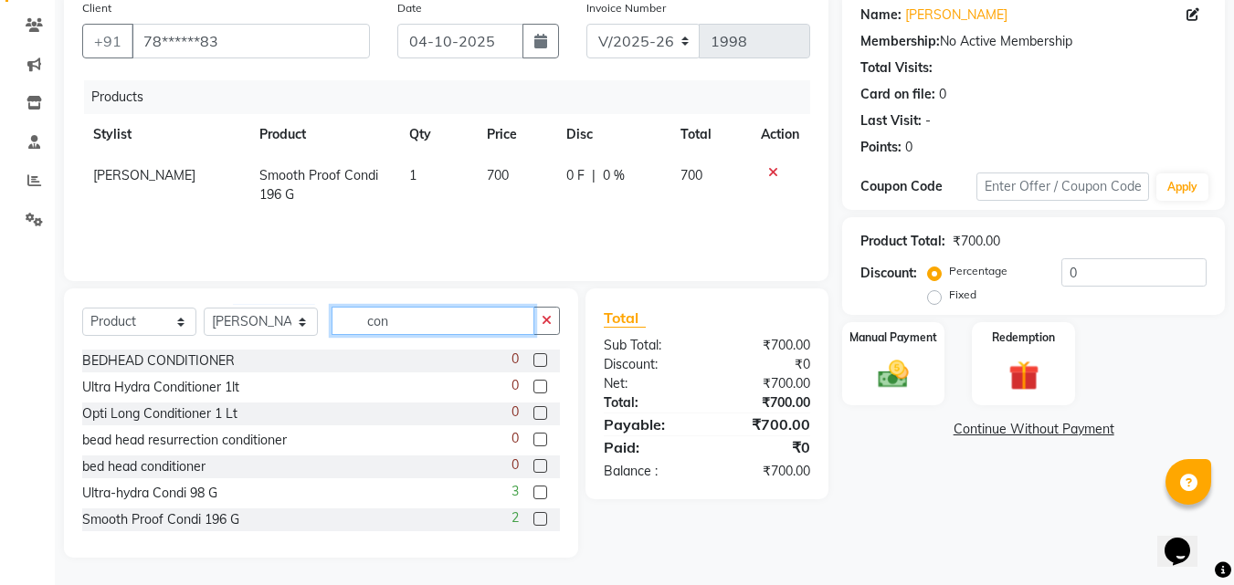
click at [433, 326] on input "con" at bounding box center [433, 321] width 203 height 28
type input "c"
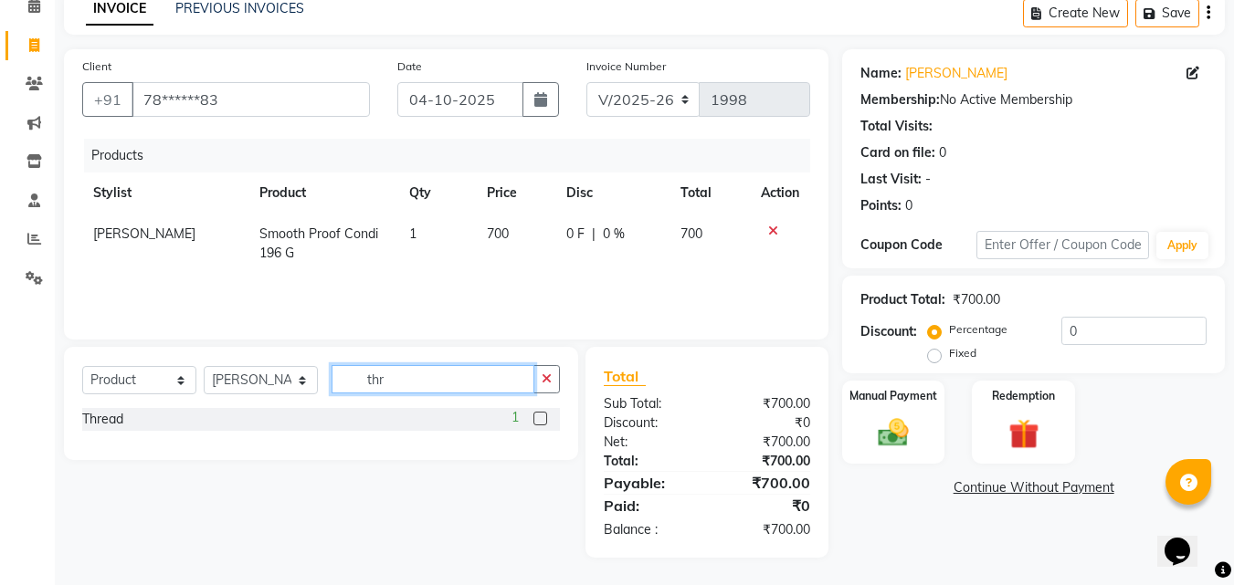
scroll to position [88, 0]
type input "thr"
click at [539, 421] on label at bounding box center [540, 419] width 14 height 14
click at [539, 421] on input "checkbox" at bounding box center [539, 420] width 12 height 12
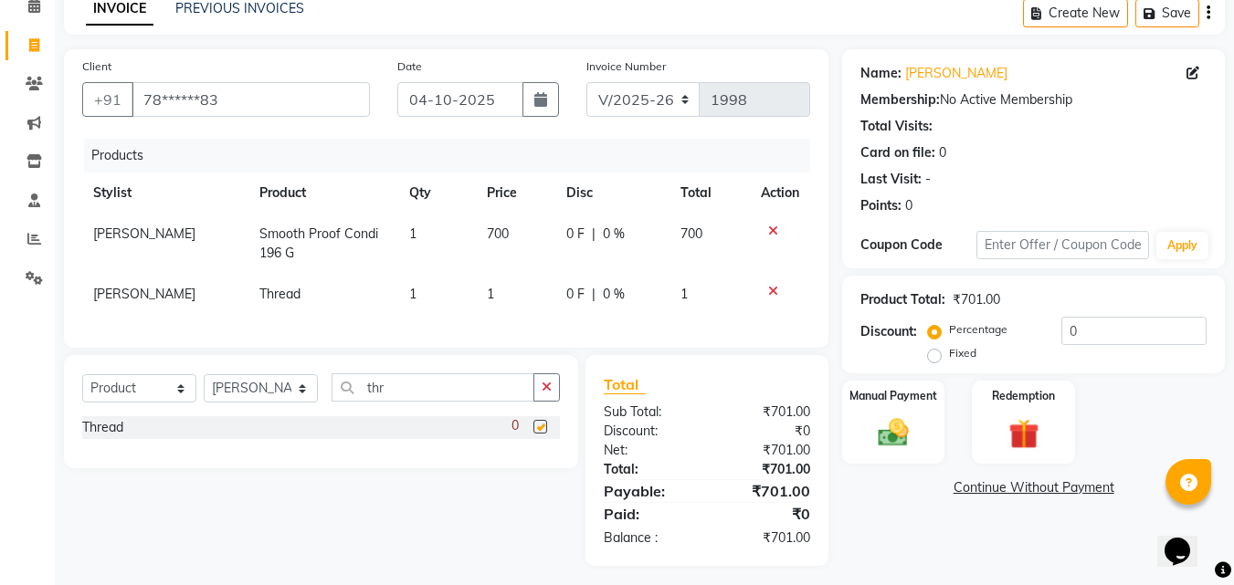
checkbox input "false"
click at [768, 286] on icon at bounding box center [773, 291] width 10 height 13
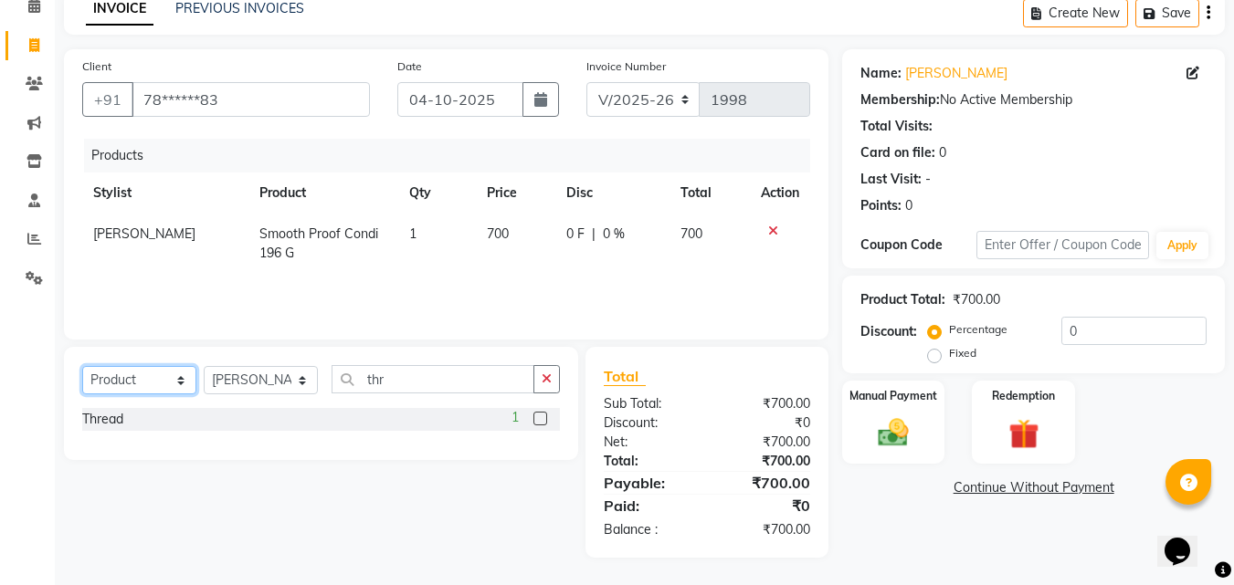
click at [147, 385] on select "Select Service Product Membership Package Voucher Prepaid Gift Card" at bounding box center [139, 380] width 114 height 28
select select "service"
click at [82, 366] on select "Select Service Product Membership Package Voucher Prepaid Gift Card" at bounding box center [139, 380] width 114 height 28
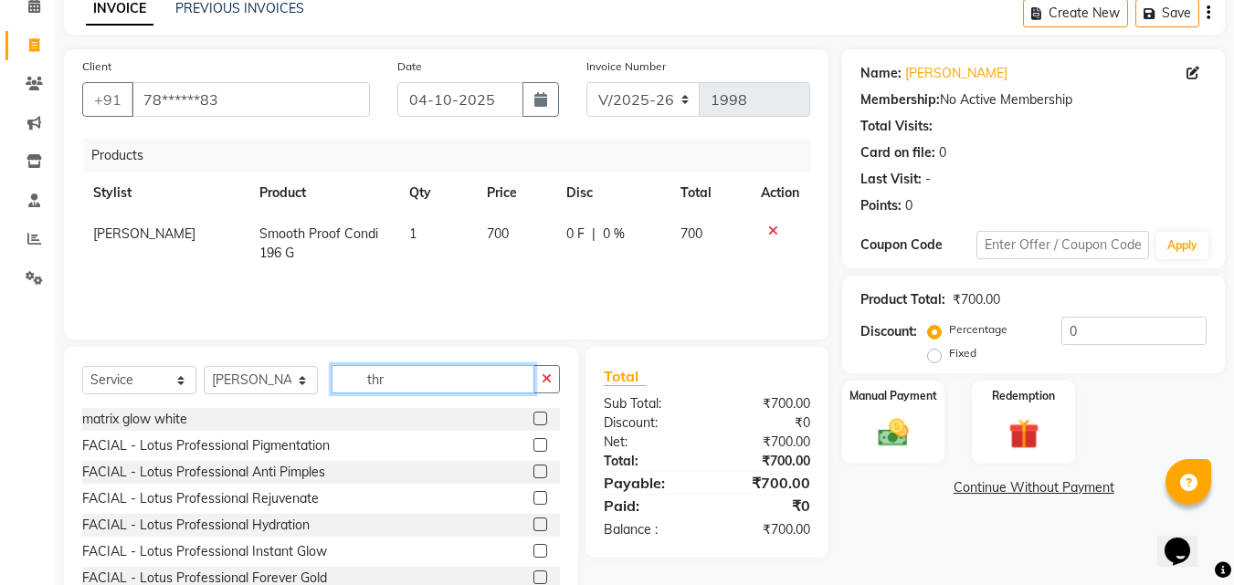
click at [451, 382] on input "thr" at bounding box center [433, 379] width 203 height 28
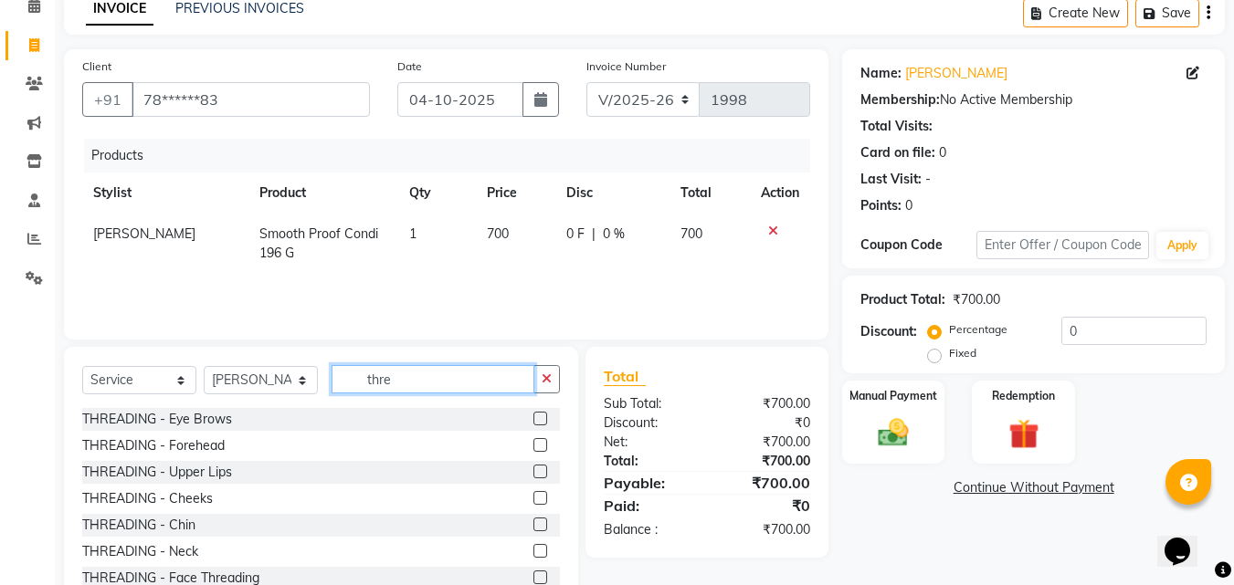
type input "thre"
click at [533, 415] on label at bounding box center [540, 419] width 14 height 14
click at [533, 415] on input "checkbox" at bounding box center [539, 420] width 12 height 12
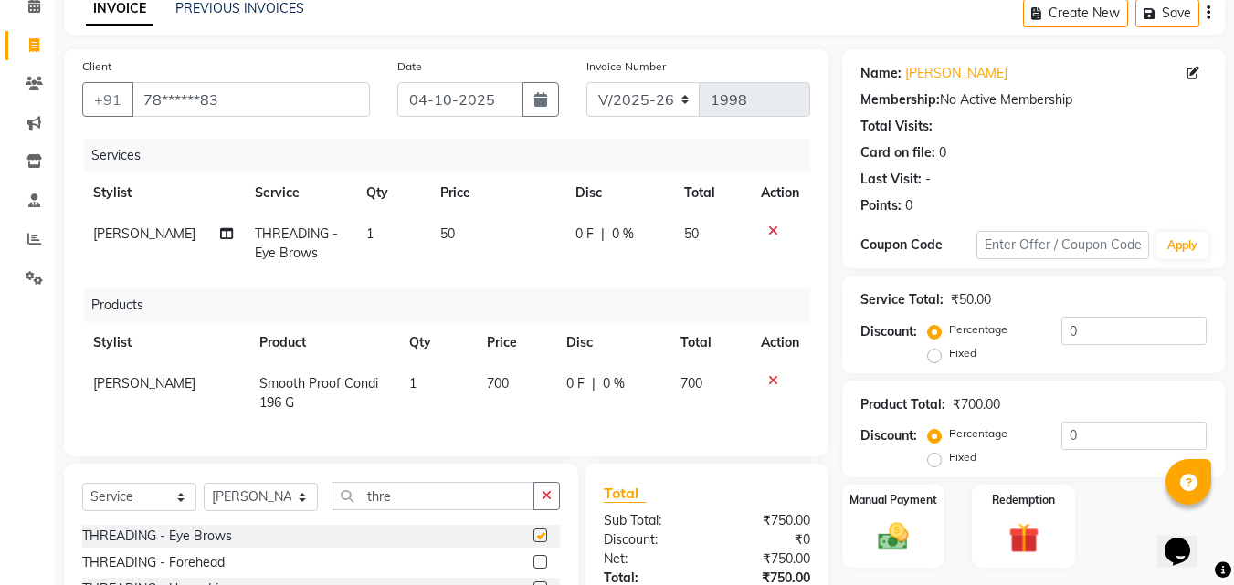
checkbox input "false"
click at [917, 521] on img at bounding box center [893, 538] width 51 height 37
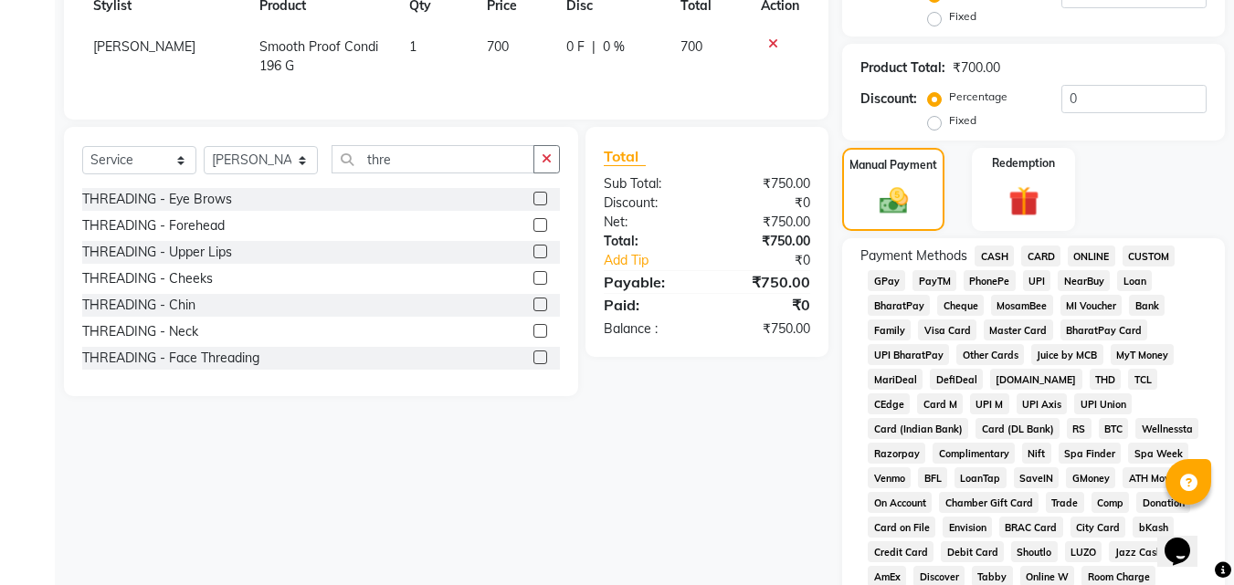
scroll to position [453, 0]
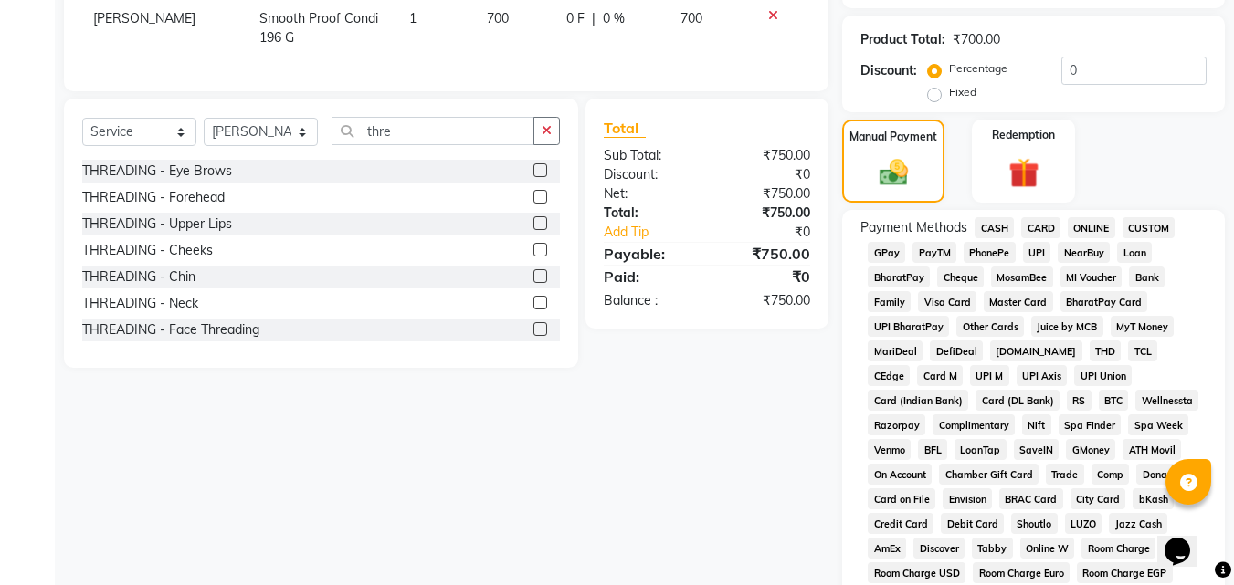
click at [994, 226] on span "CASH" at bounding box center [994, 227] width 39 height 21
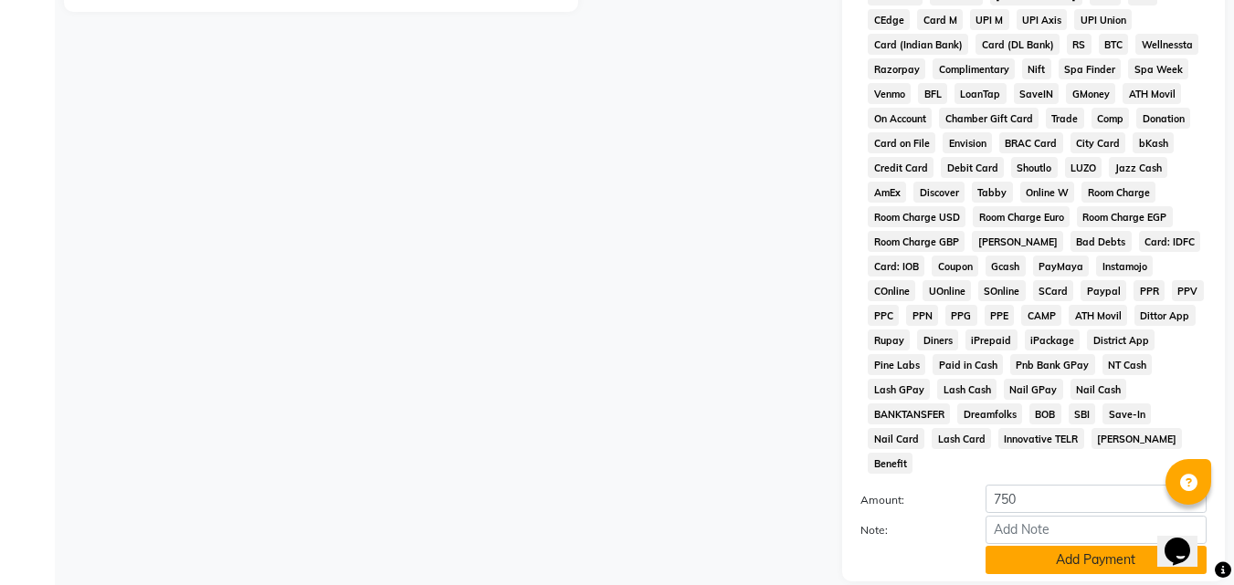
scroll to position [915, 0]
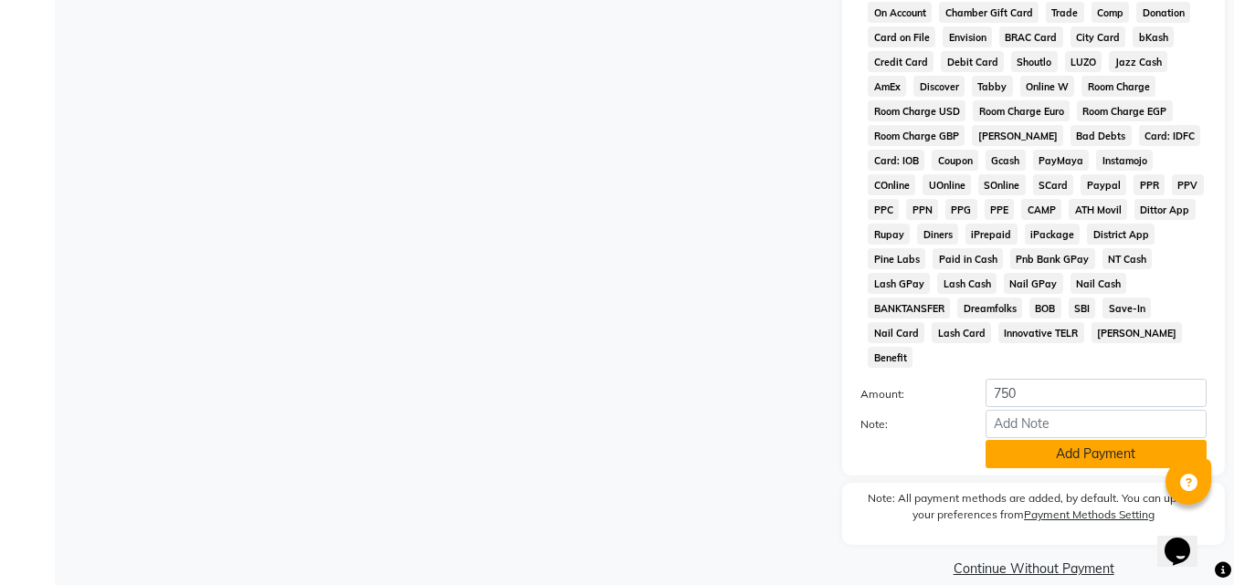
click at [1005, 440] on button "Add Payment" at bounding box center [1096, 454] width 221 height 28
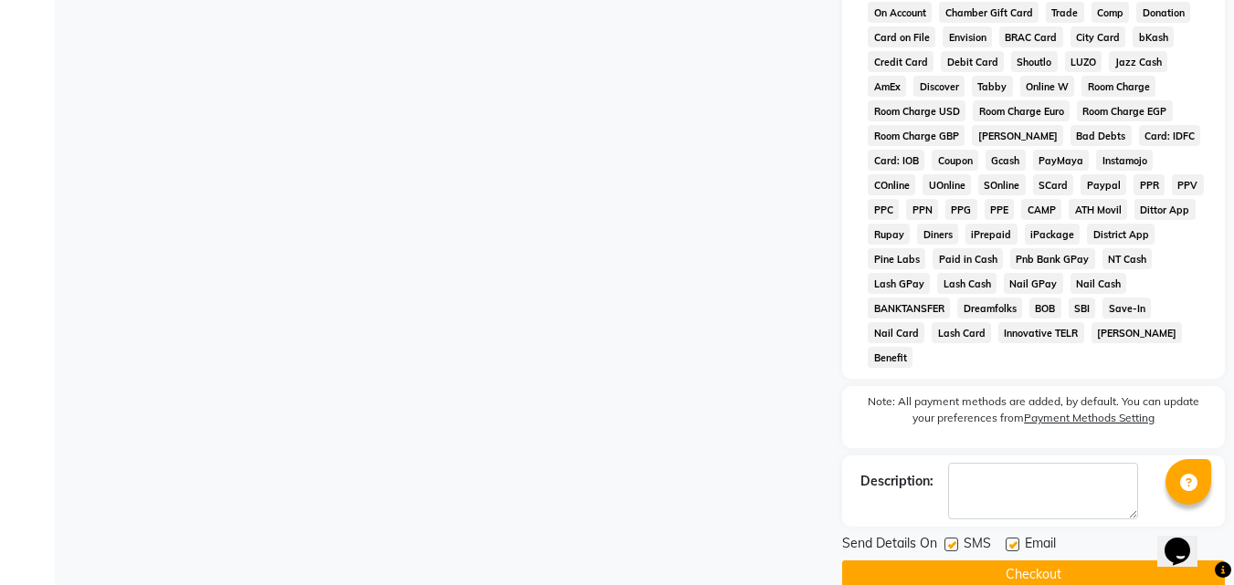
click at [1014, 538] on label at bounding box center [1013, 545] width 14 height 14
click at [1014, 540] on input "checkbox" at bounding box center [1012, 546] width 12 height 12
checkbox input "false"
click at [1005, 561] on button "Checkout" at bounding box center [1033, 575] width 383 height 28
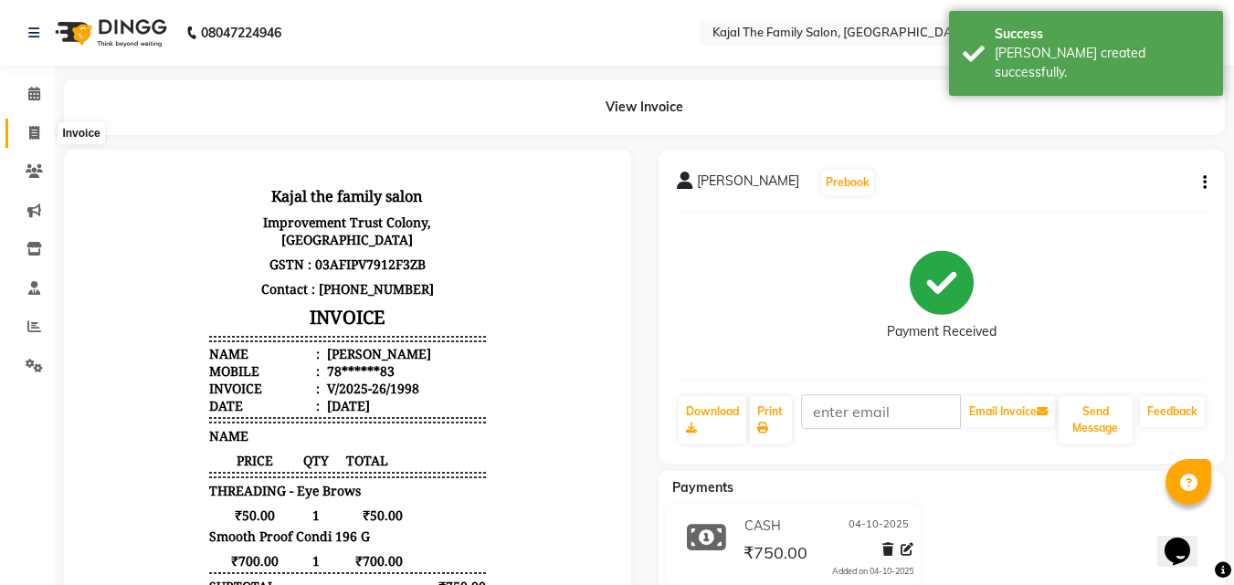
click at [35, 142] on span at bounding box center [34, 133] width 32 height 21
select select "service"
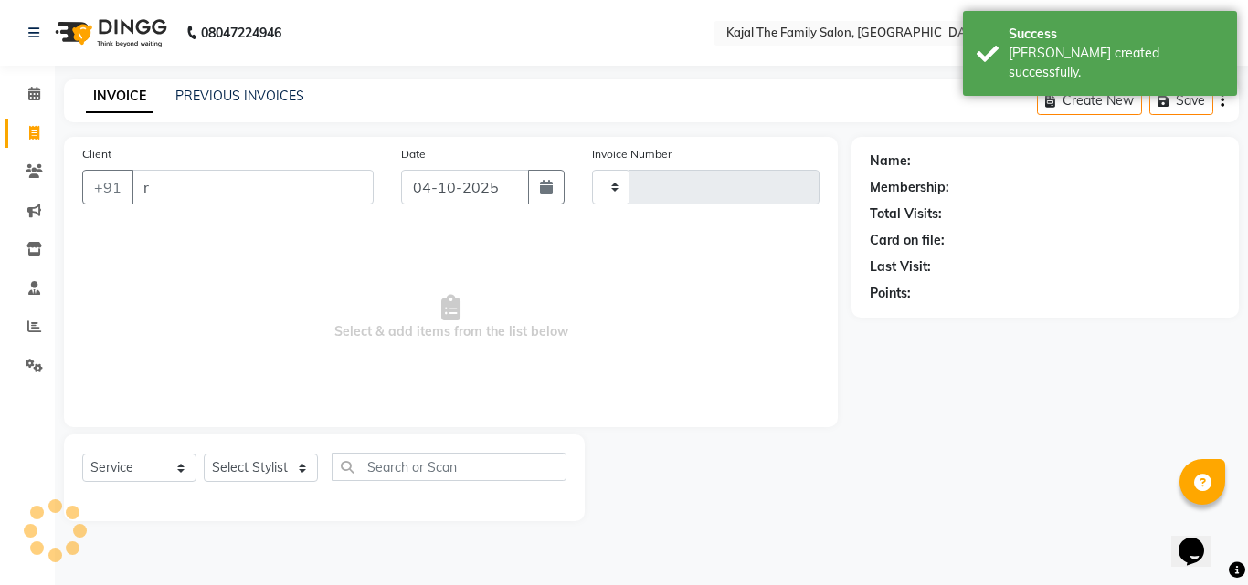
type input "ra"
type input "1999"
type input "ram"
select select "39"
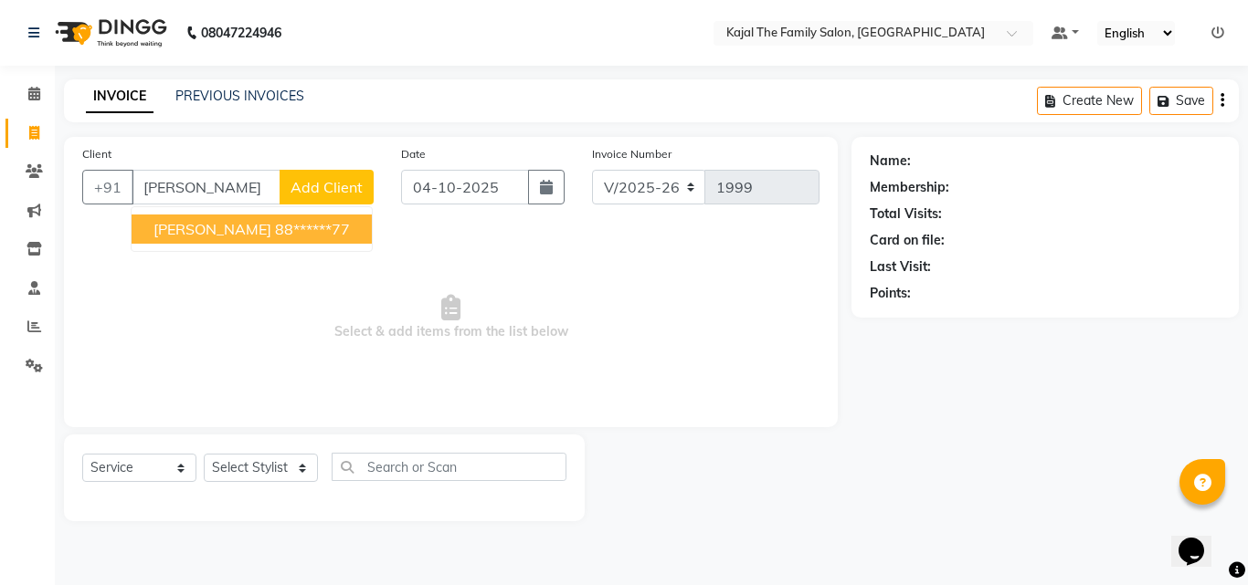
click at [275, 229] on ngb-highlight "88******77" at bounding box center [312, 229] width 75 height 18
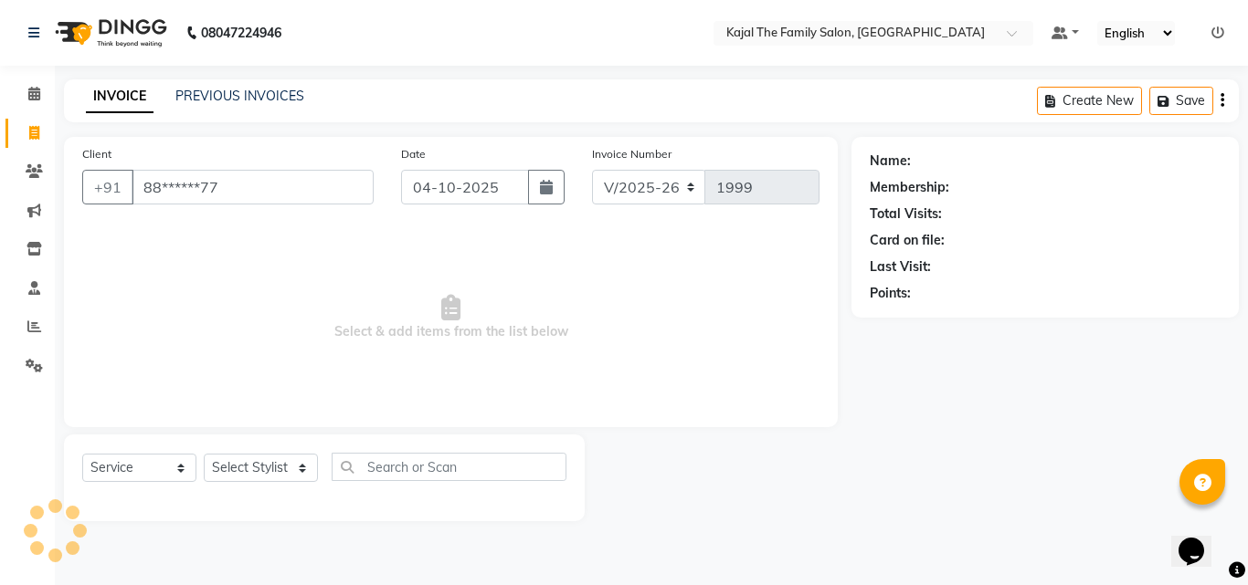
type input "88******77"
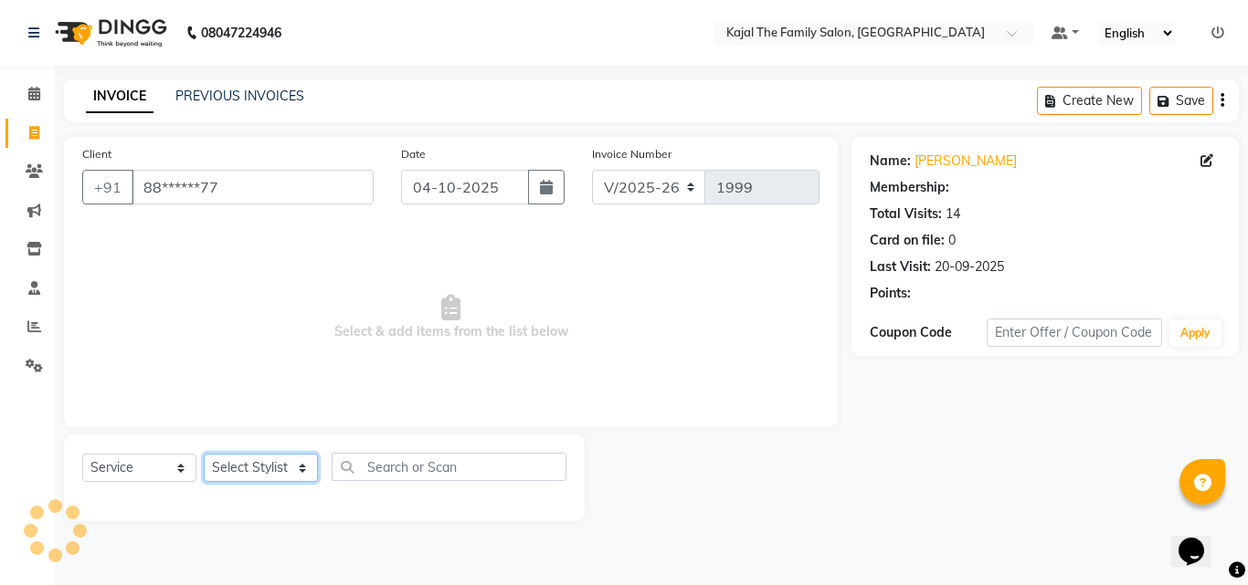
click at [285, 467] on select "Select Stylist [PERSON_NAME] [PERSON_NAME] [PERSON_NAME] nitin ravi Reception […" at bounding box center [261, 468] width 114 height 28
select select "1484"
click at [204, 454] on select "Select Stylist [PERSON_NAME] [PERSON_NAME] [PERSON_NAME] nitin ravi Reception […" at bounding box center [261, 468] width 114 height 28
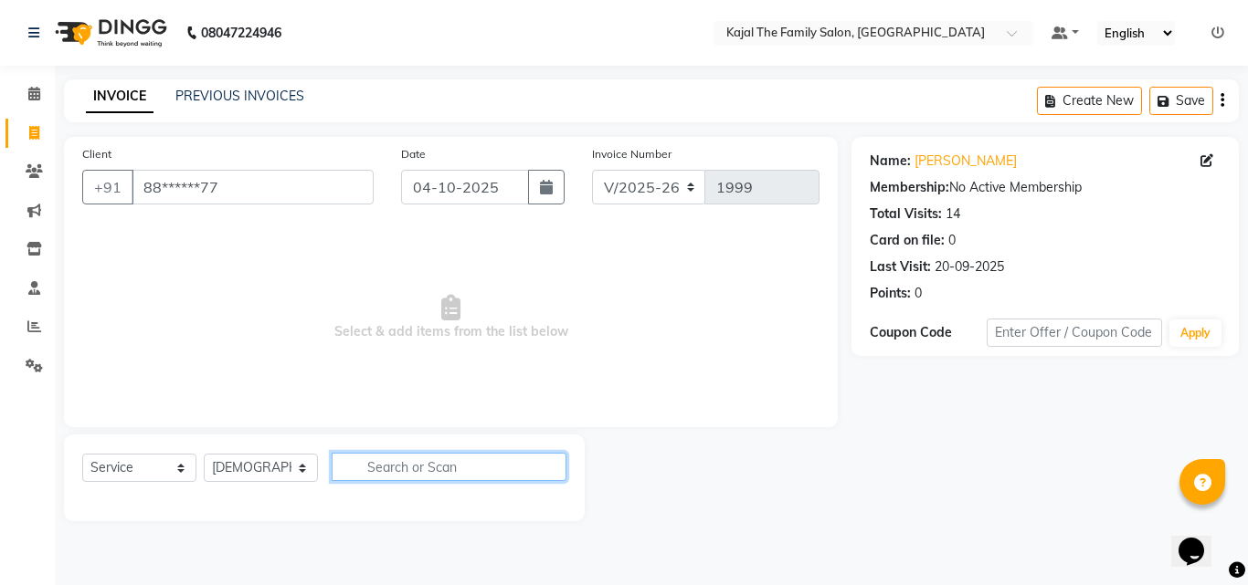
click at [372, 460] on input "text" at bounding box center [449, 467] width 235 height 28
click at [429, 469] on input "text" at bounding box center [449, 467] width 235 height 28
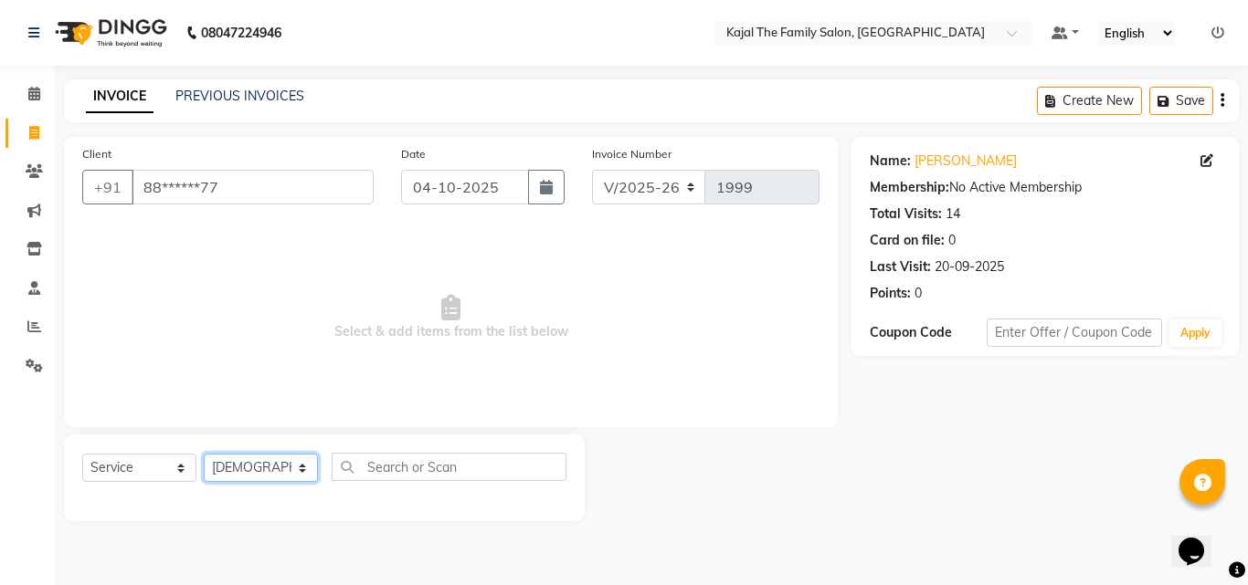
click at [269, 466] on select "Select Stylist [PERSON_NAME] [PERSON_NAME] [PERSON_NAME] nitin ravi Reception […" at bounding box center [261, 468] width 114 height 28
click at [314, 467] on select "Select Stylist [PERSON_NAME] [PERSON_NAME] [PERSON_NAME] nitin ravi Reception […" at bounding box center [261, 468] width 114 height 28
click at [296, 471] on select "Select Stylist [PERSON_NAME] [PERSON_NAME] [PERSON_NAME] nitin ravi Reception […" at bounding box center [261, 468] width 114 height 28
click at [293, 467] on select "Select Stylist [PERSON_NAME] [PERSON_NAME] [PERSON_NAME] nitin ravi Reception […" at bounding box center [261, 468] width 114 height 28
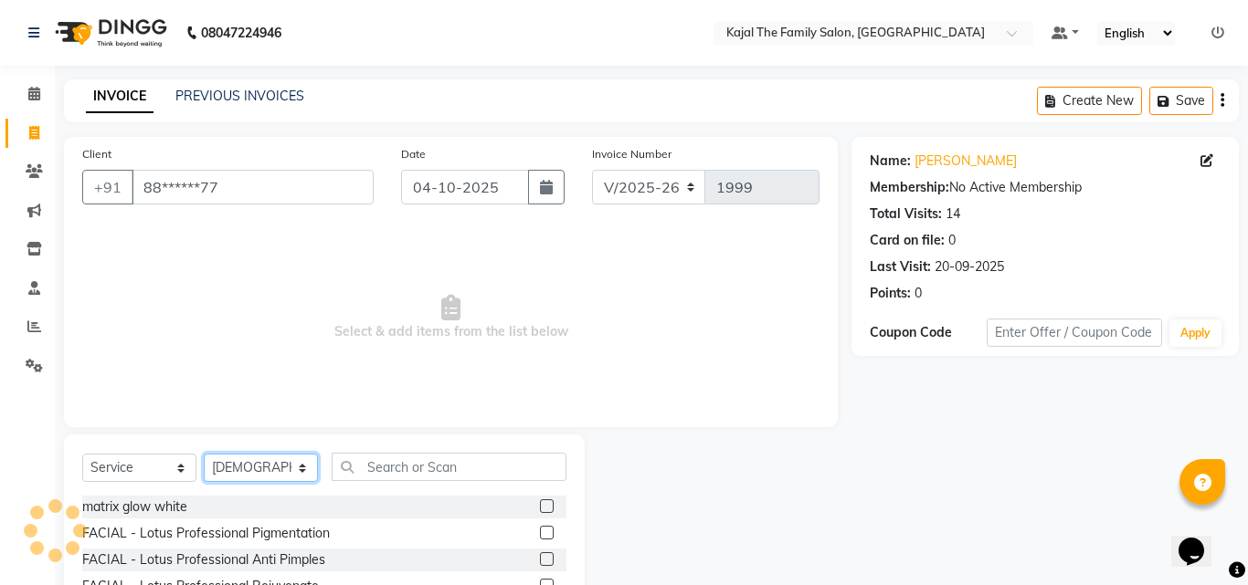
click at [291, 474] on select "Select Stylist [PERSON_NAME] [PERSON_NAME] [PERSON_NAME] nitin ravi Reception […" at bounding box center [261, 468] width 114 height 28
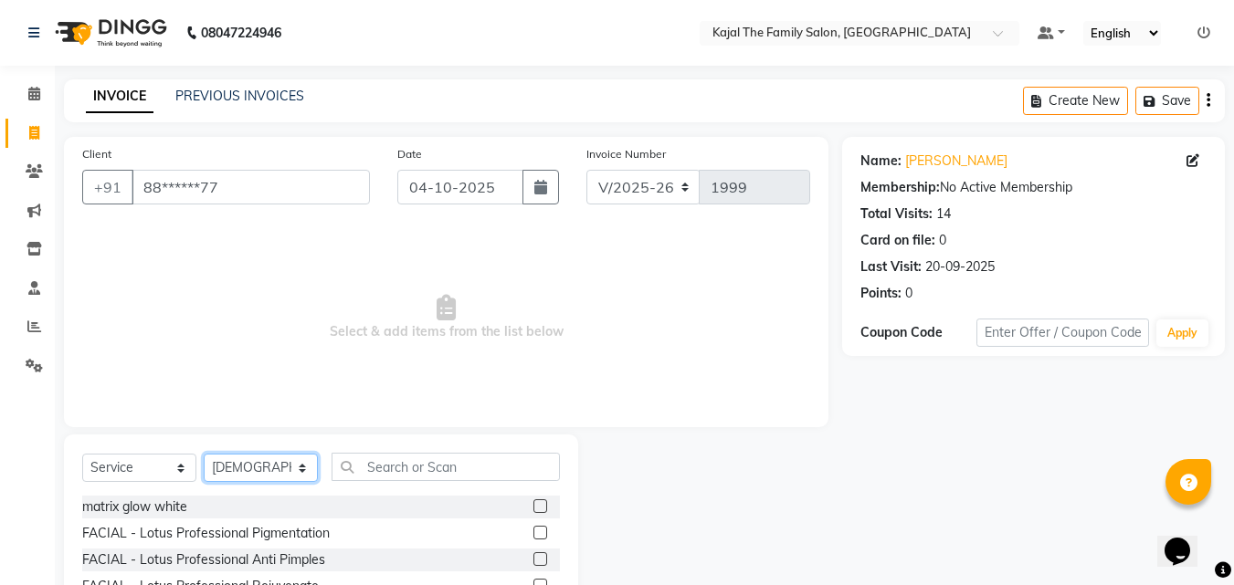
click at [204, 454] on select "Select Stylist [PERSON_NAME] [PERSON_NAME] [PERSON_NAME] nitin ravi Reception […" at bounding box center [261, 468] width 114 height 28
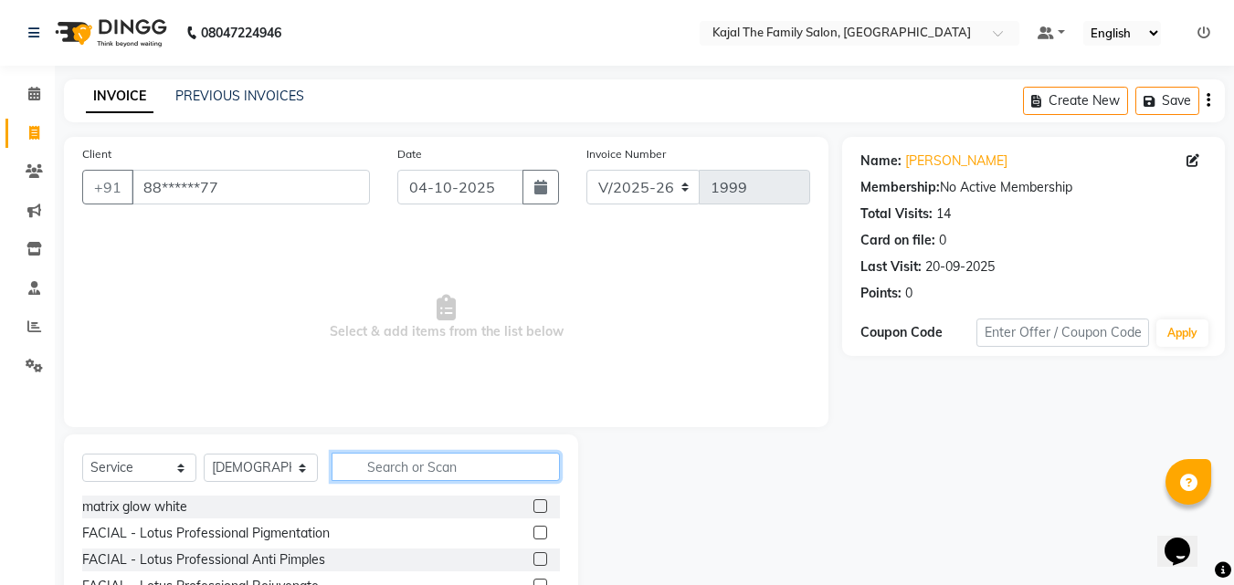
click at [381, 473] on input "text" at bounding box center [446, 467] width 228 height 28
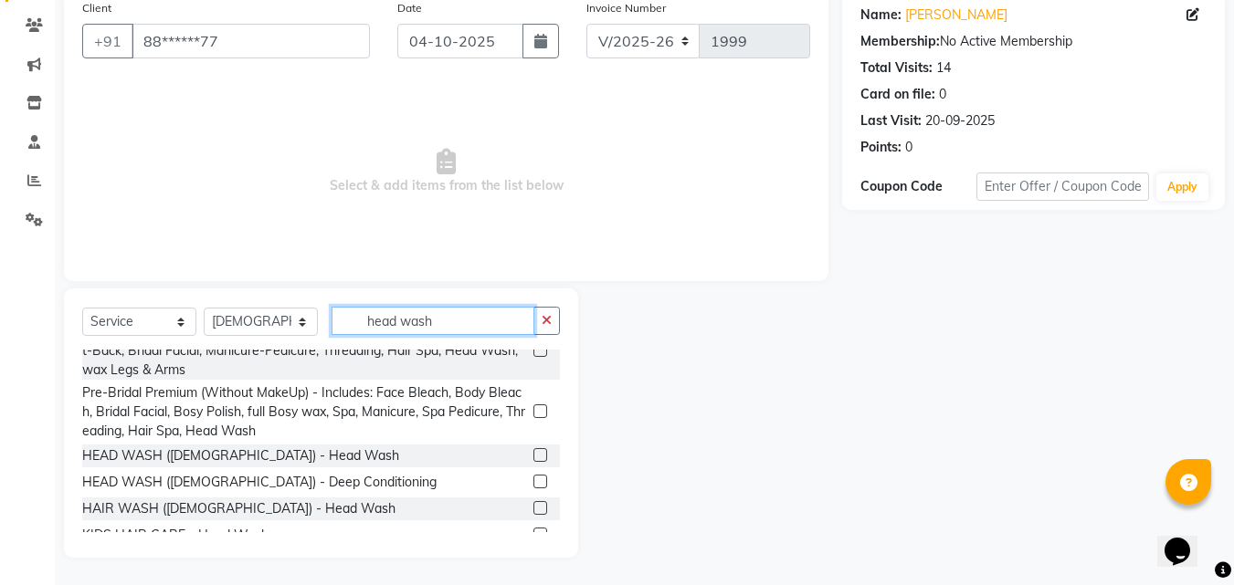
scroll to position [46, 0]
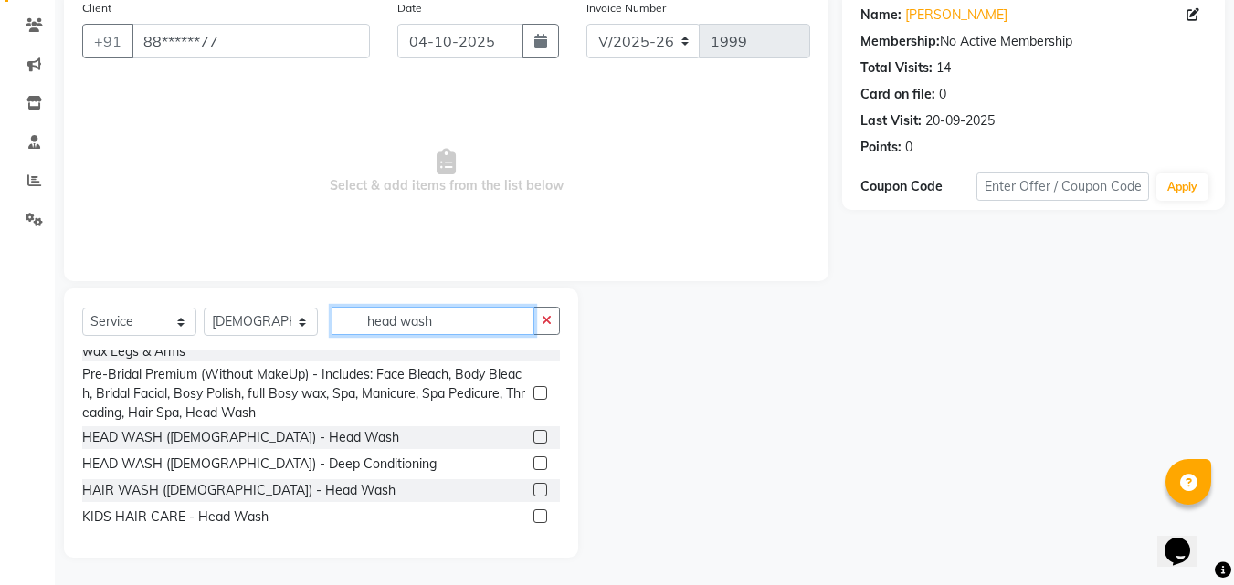
type input "head wash"
click at [533, 432] on label at bounding box center [540, 437] width 14 height 14
click at [533, 432] on input "checkbox" at bounding box center [539, 438] width 12 height 12
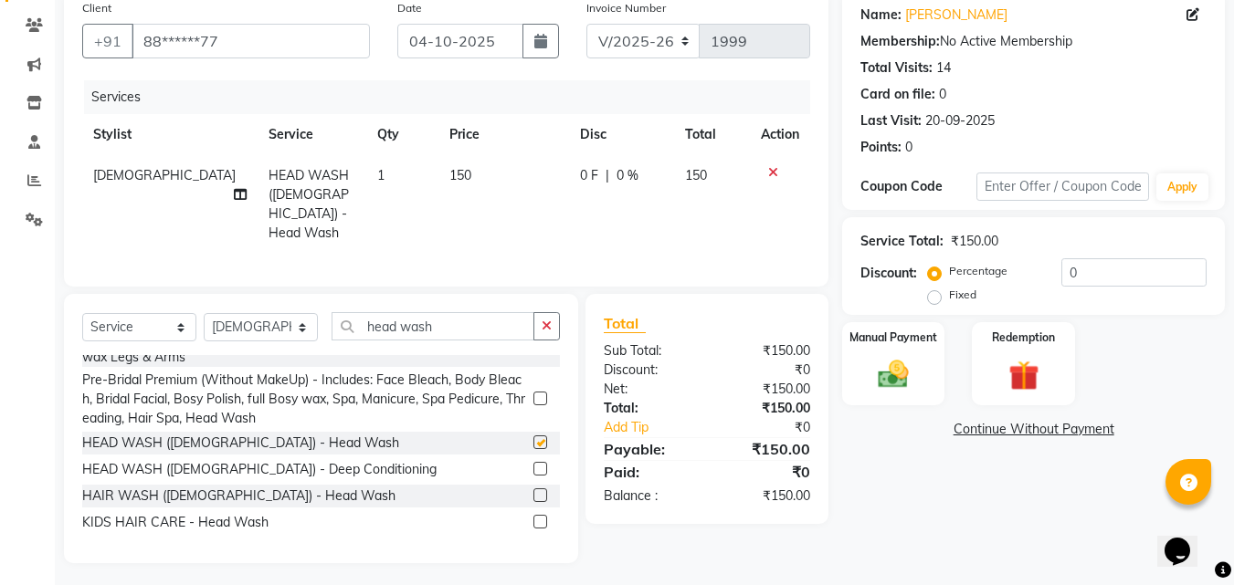
checkbox input "false"
click at [449, 183] on span "150" at bounding box center [460, 175] width 22 height 16
select select "1484"
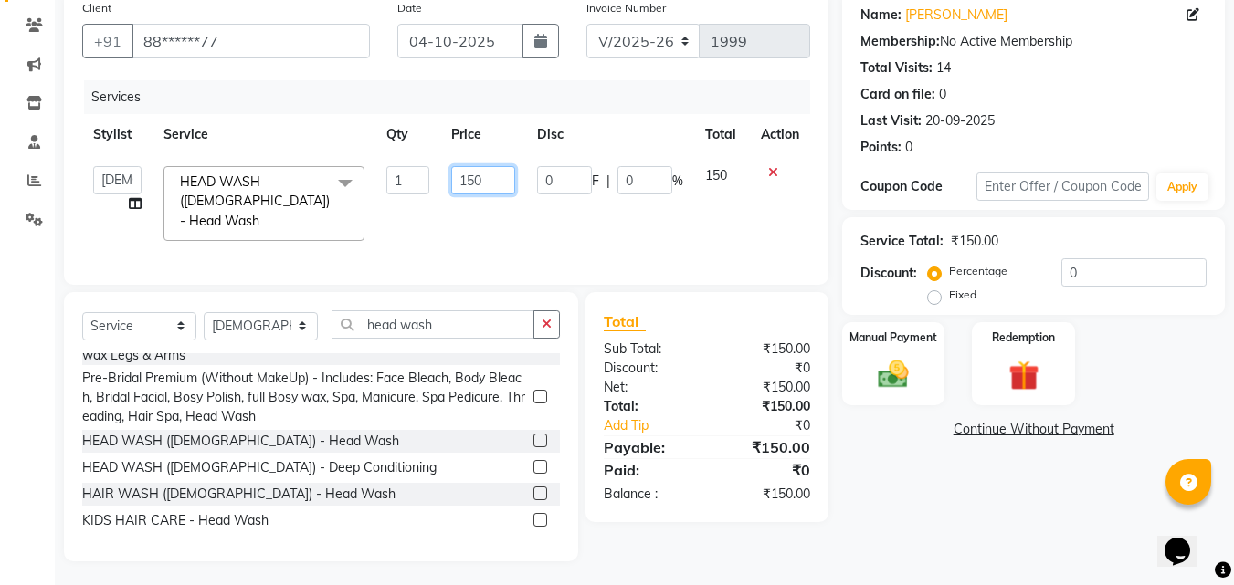
click at [475, 176] on input "150" at bounding box center [482, 180] width 63 height 28
type input "340"
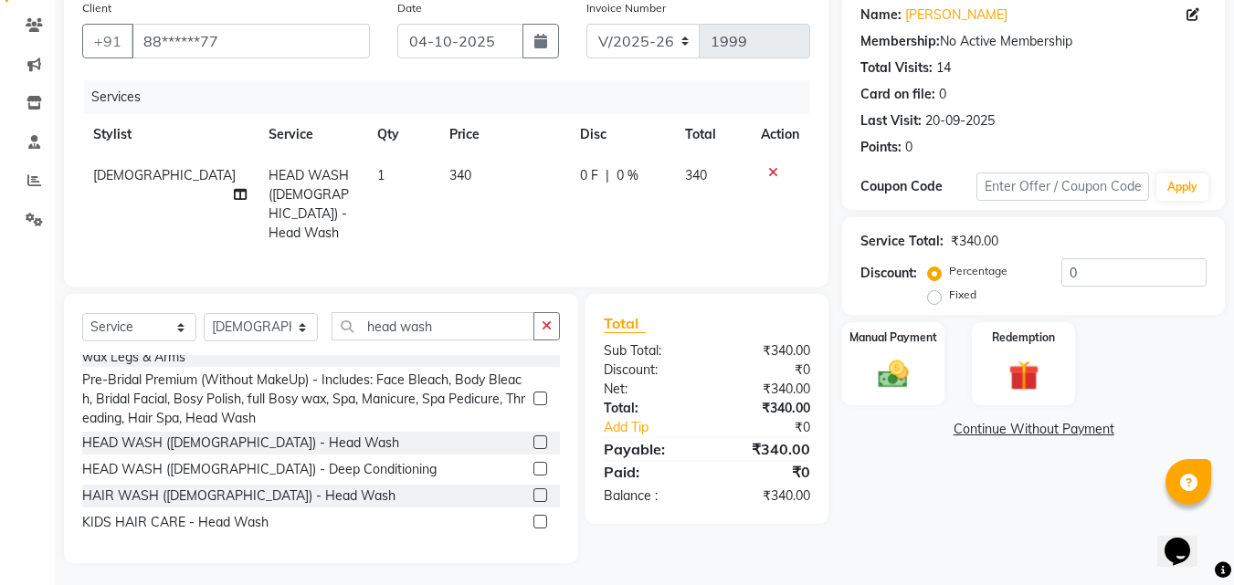
click at [500, 234] on div "Services Stylist Service Qty Price Disc Total Action [PERSON_NAME] HEAD WASH ([…" at bounding box center [446, 174] width 728 height 188
click at [919, 394] on div "Manual Payment" at bounding box center [893, 364] width 107 height 87
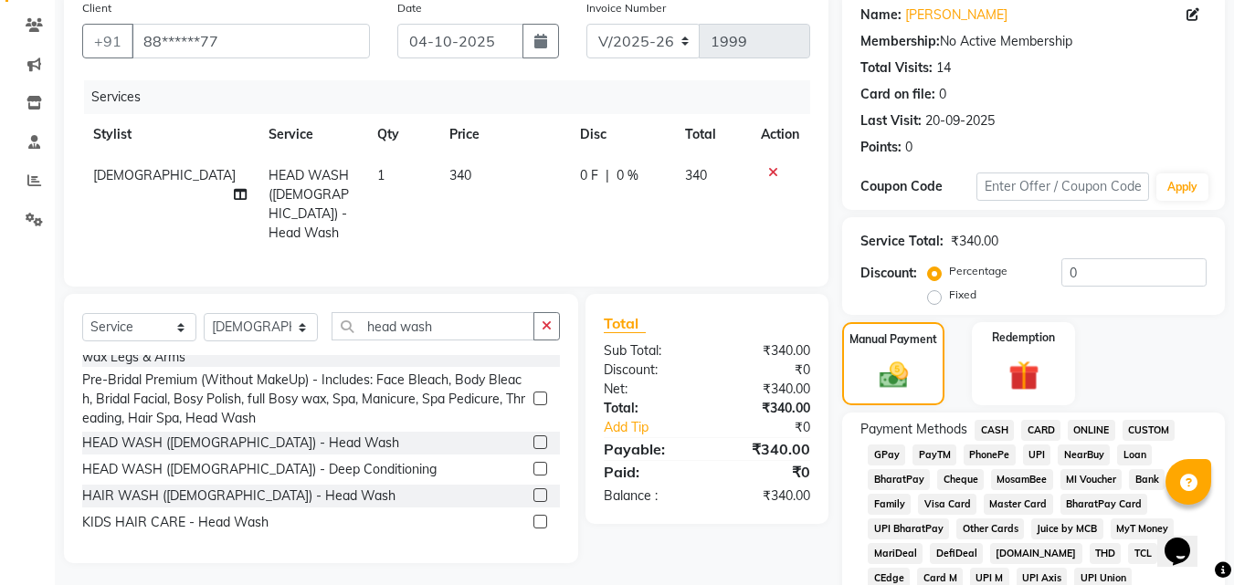
click at [924, 454] on span "PayTM" at bounding box center [934, 455] width 44 height 21
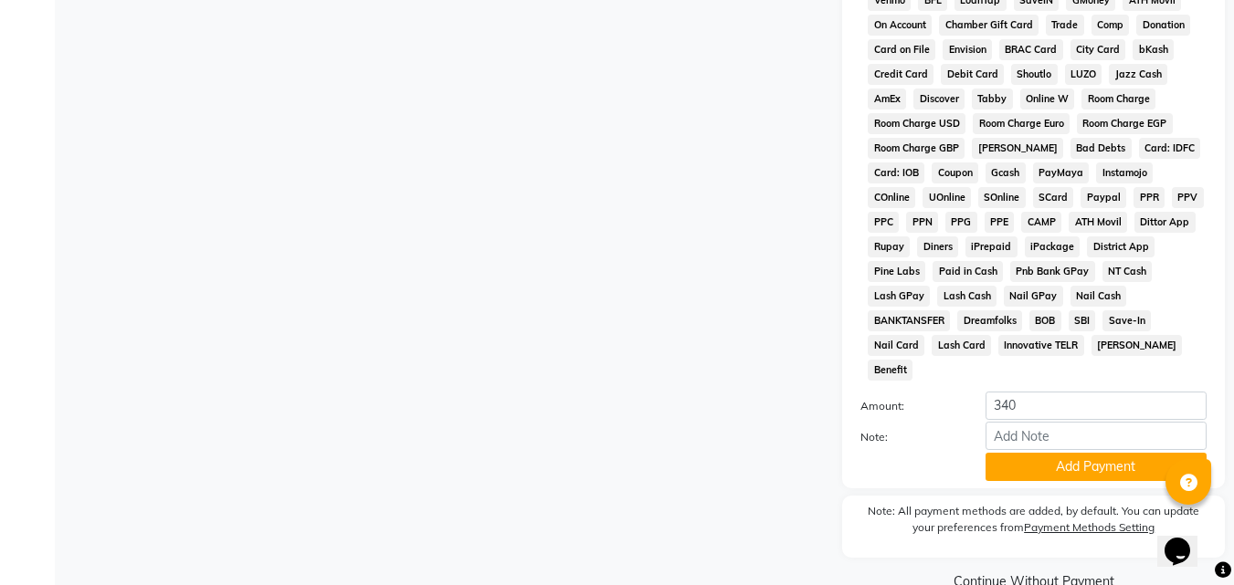
scroll to position [811, 0]
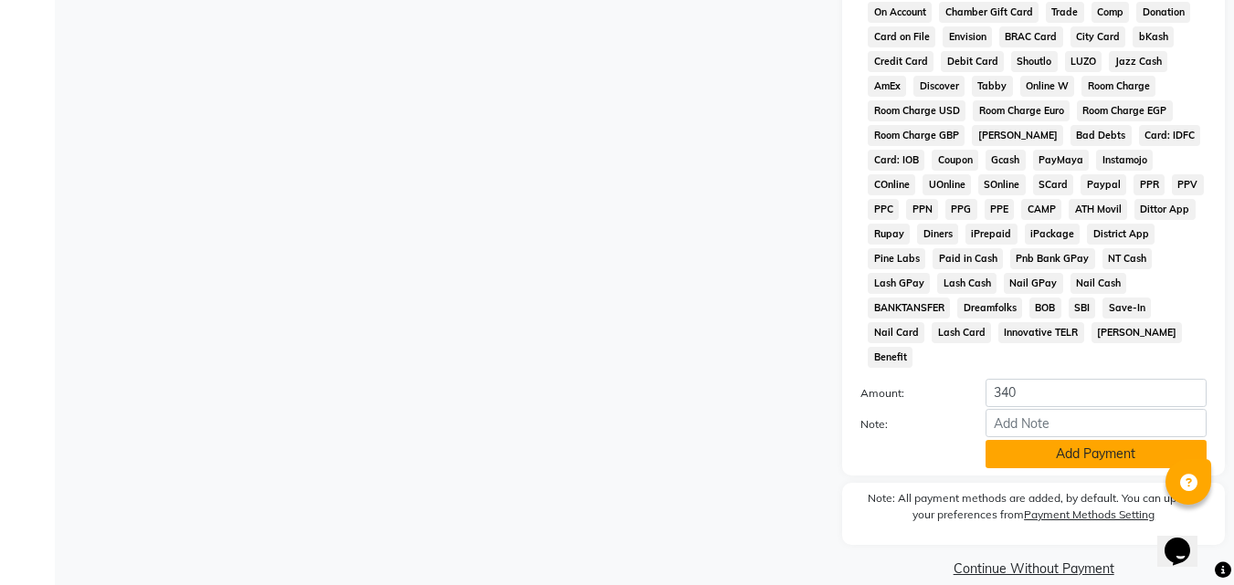
click at [1028, 440] on button "Add Payment" at bounding box center [1096, 454] width 221 height 28
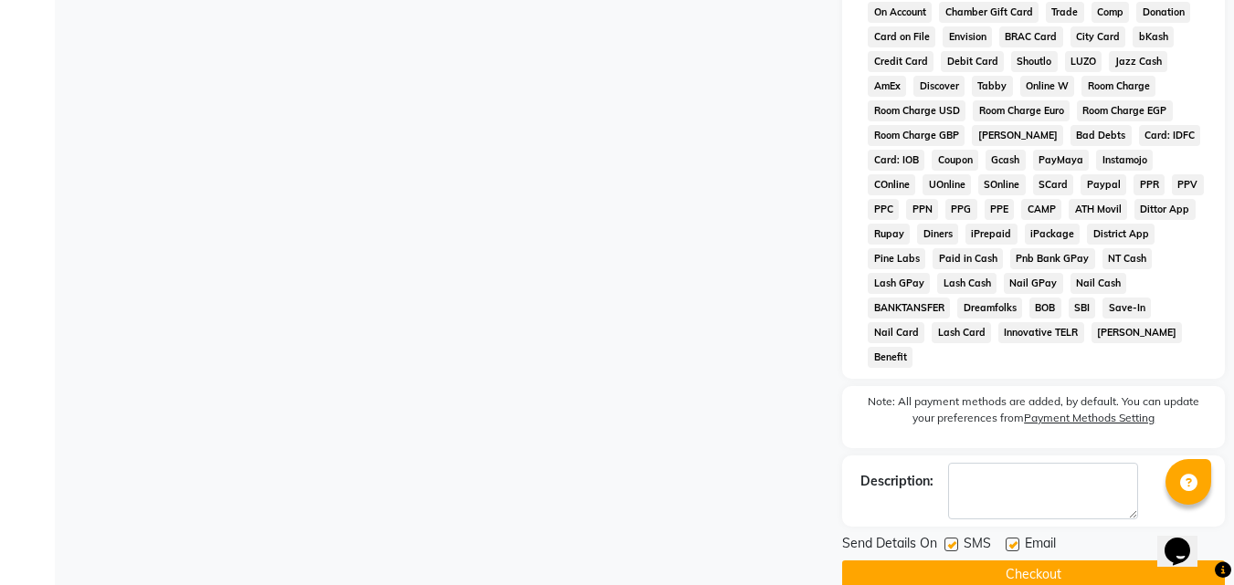
click at [1017, 538] on label at bounding box center [1013, 545] width 14 height 14
click at [1017, 540] on input "checkbox" at bounding box center [1012, 546] width 12 height 12
checkbox input "false"
click at [996, 561] on button "Checkout" at bounding box center [1033, 575] width 383 height 28
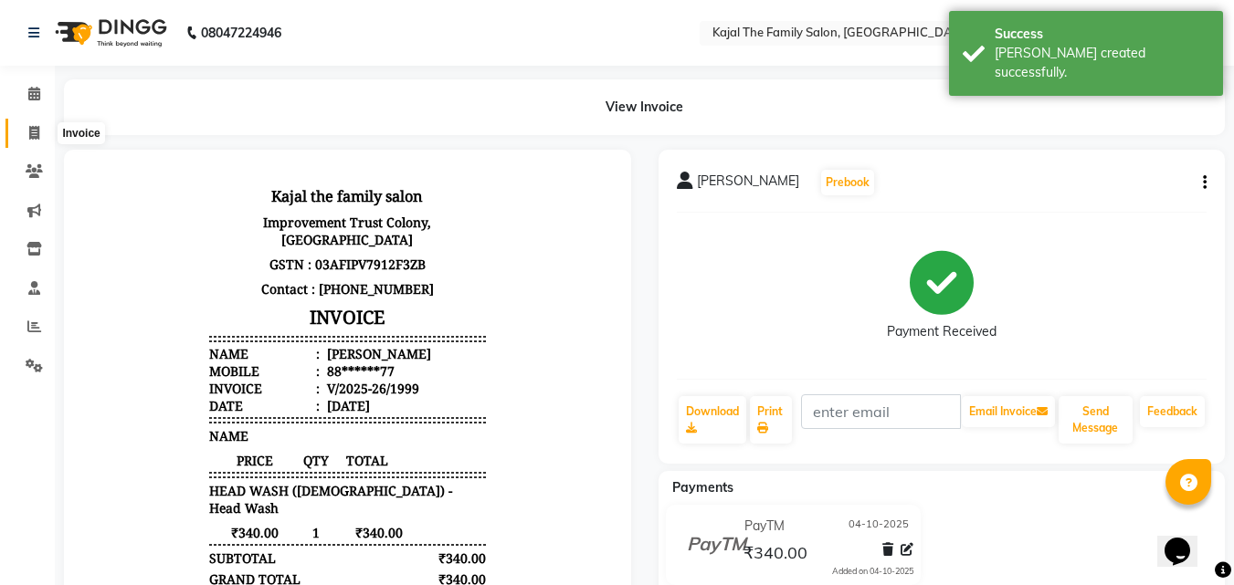
click at [39, 132] on icon at bounding box center [34, 133] width 10 height 14
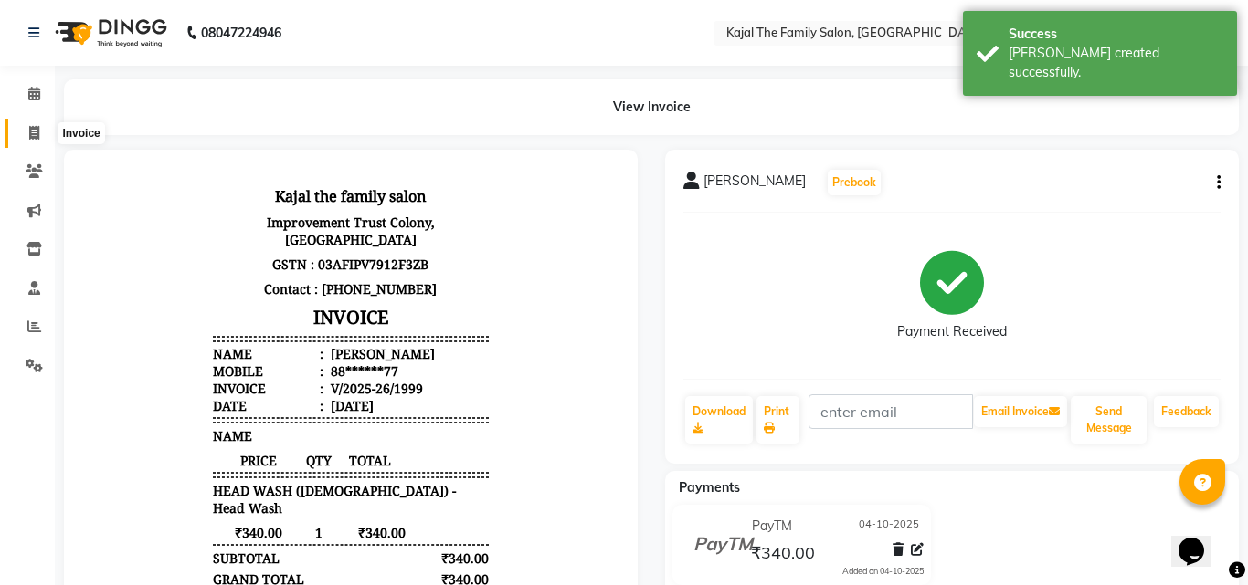
select select "39"
select select "service"
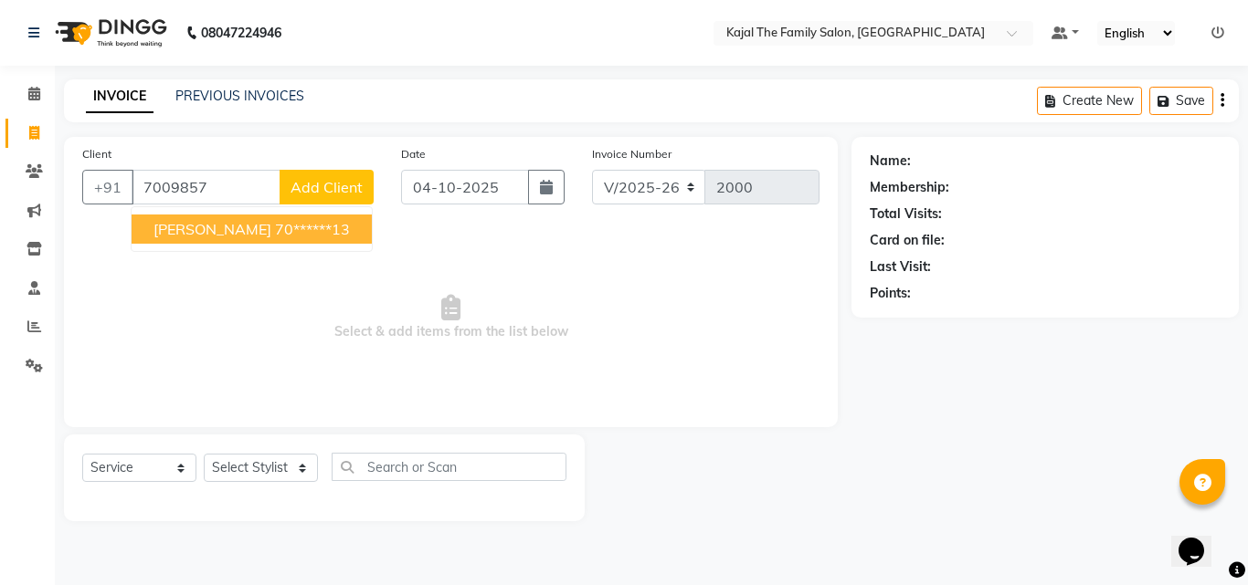
click at [187, 231] on span "[PERSON_NAME]" at bounding box center [212, 229] width 118 height 18
type input "70******13"
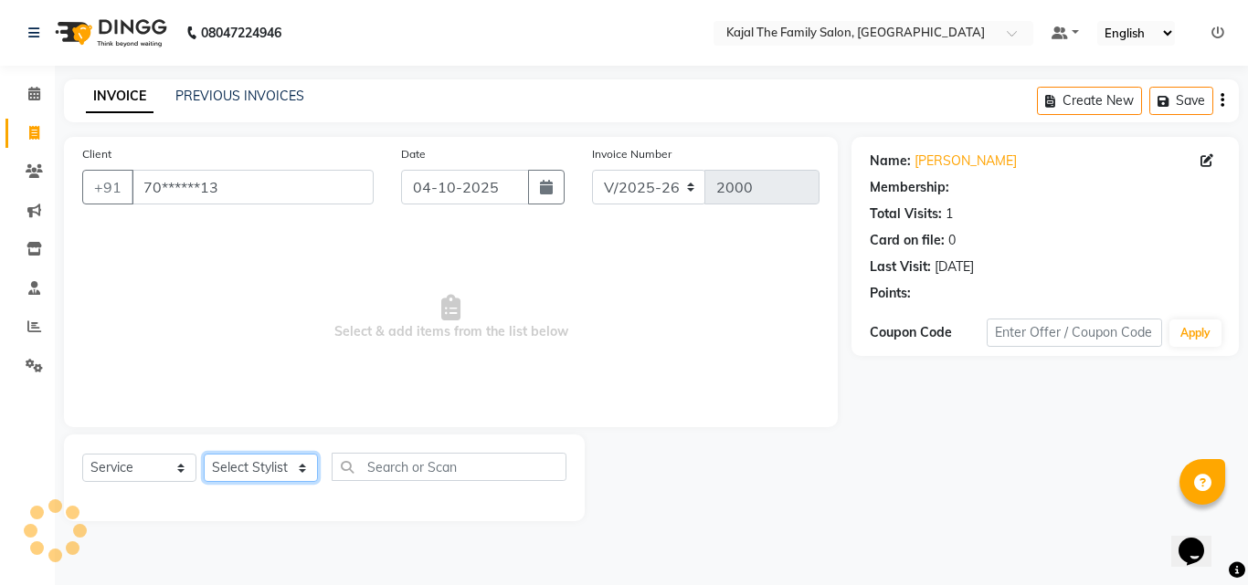
click at [298, 458] on select "Select Stylist [PERSON_NAME] [PERSON_NAME] [PERSON_NAME] nitin ravi Reception […" at bounding box center [261, 468] width 114 height 28
select select "65580"
click at [204, 454] on select "Select Stylist [PERSON_NAME] [PERSON_NAME] [PERSON_NAME] nitin ravi Reception […" at bounding box center [261, 468] width 114 height 28
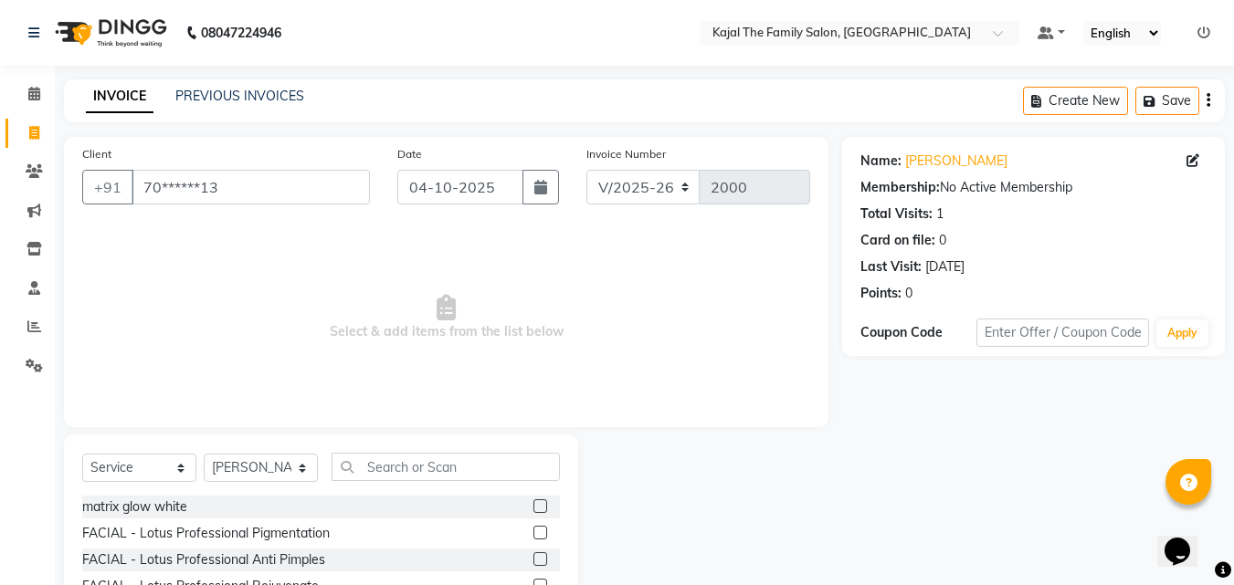
click at [386, 485] on div "Select Service Product Membership Package Voucher Prepaid Gift Card Select Styl…" at bounding box center [321, 474] width 478 height 43
click at [378, 464] on input "text" at bounding box center [446, 467] width 228 height 28
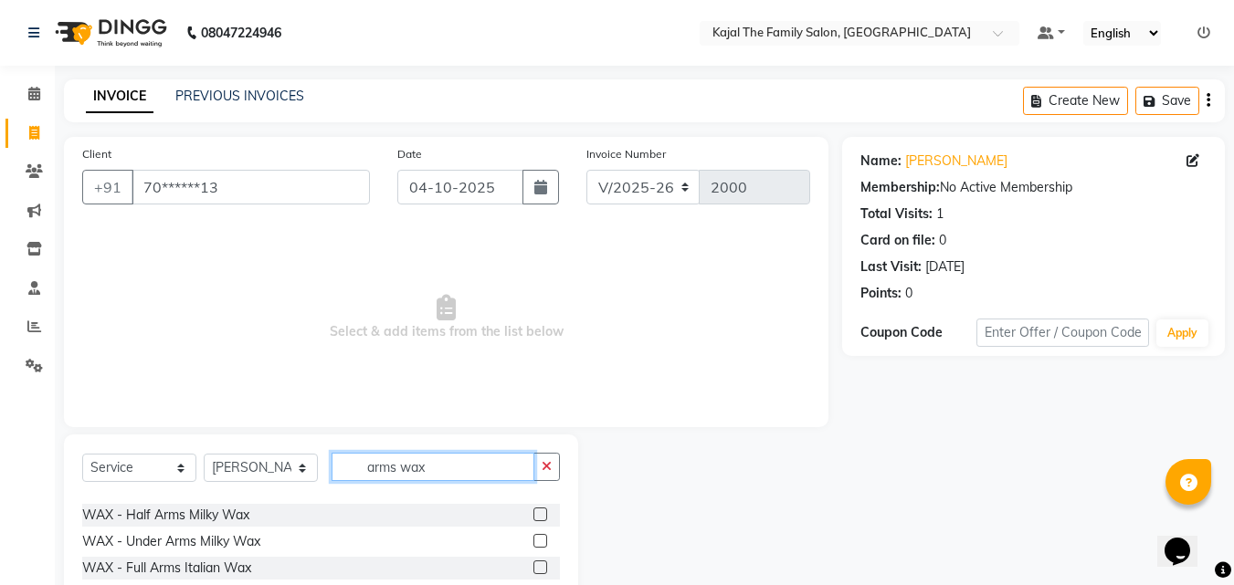
scroll to position [117, 0]
type input "arms wax"
click at [533, 561] on label at bounding box center [540, 568] width 14 height 14
click at [533, 563] on input "checkbox" at bounding box center [539, 569] width 12 height 12
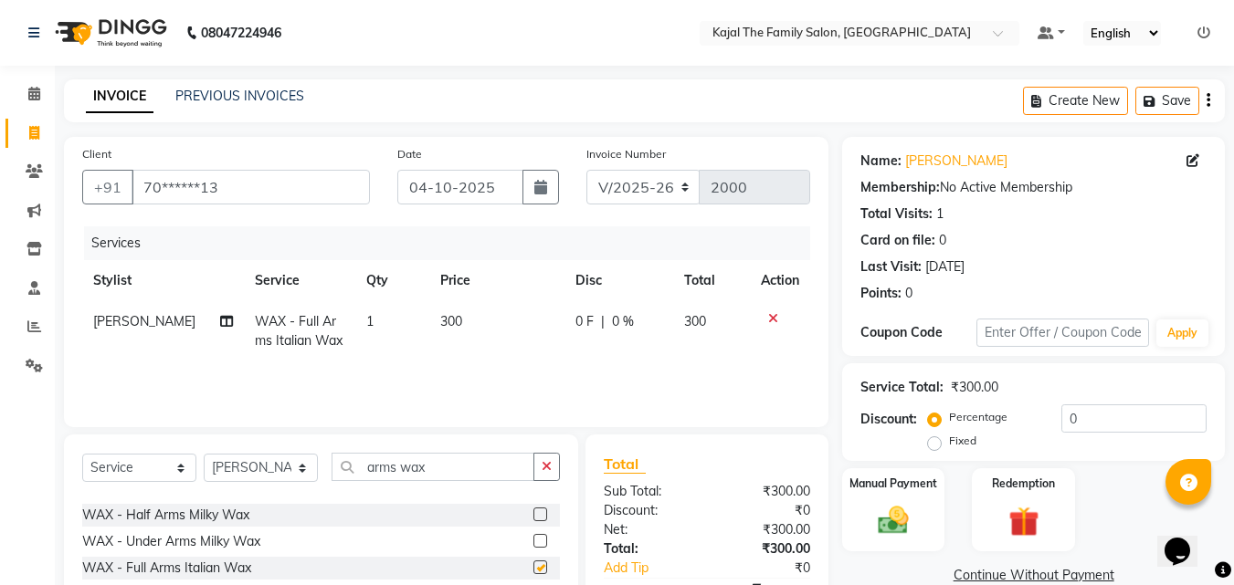
checkbox input "false"
click at [264, 472] on select "Select Stylist [PERSON_NAME] [PERSON_NAME] [PERSON_NAME] nitin ravi Reception […" at bounding box center [261, 468] width 114 height 28
select select "1484"
click at [204, 454] on select "Select Stylist [PERSON_NAME] [PERSON_NAME] [PERSON_NAME] nitin ravi Reception […" at bounding box center [261, 468] width 114 height 28
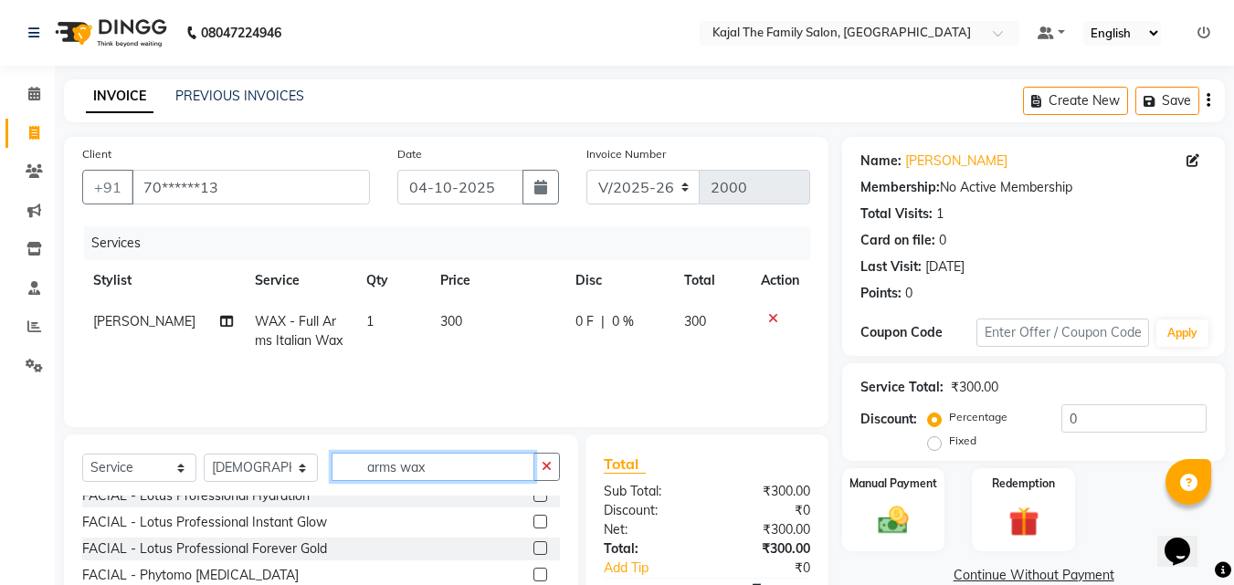
click at [440, 474] on input "arms wax" at bounding box center [433, 467] width 203 height 28
type input "a"
type input "k"
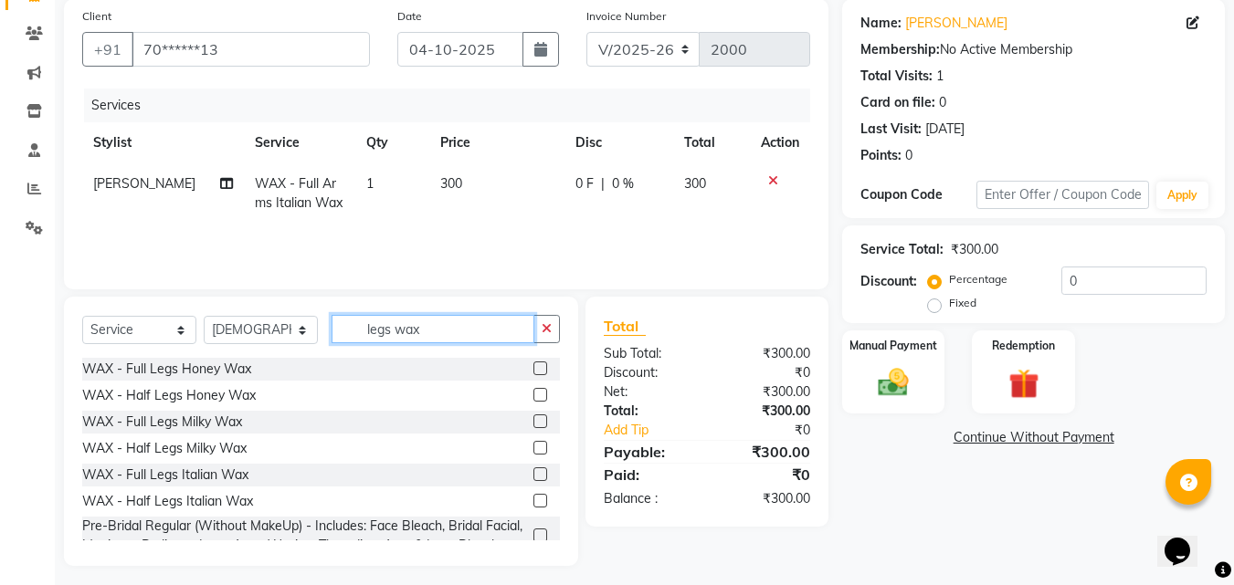
scroll to position [146, 0]
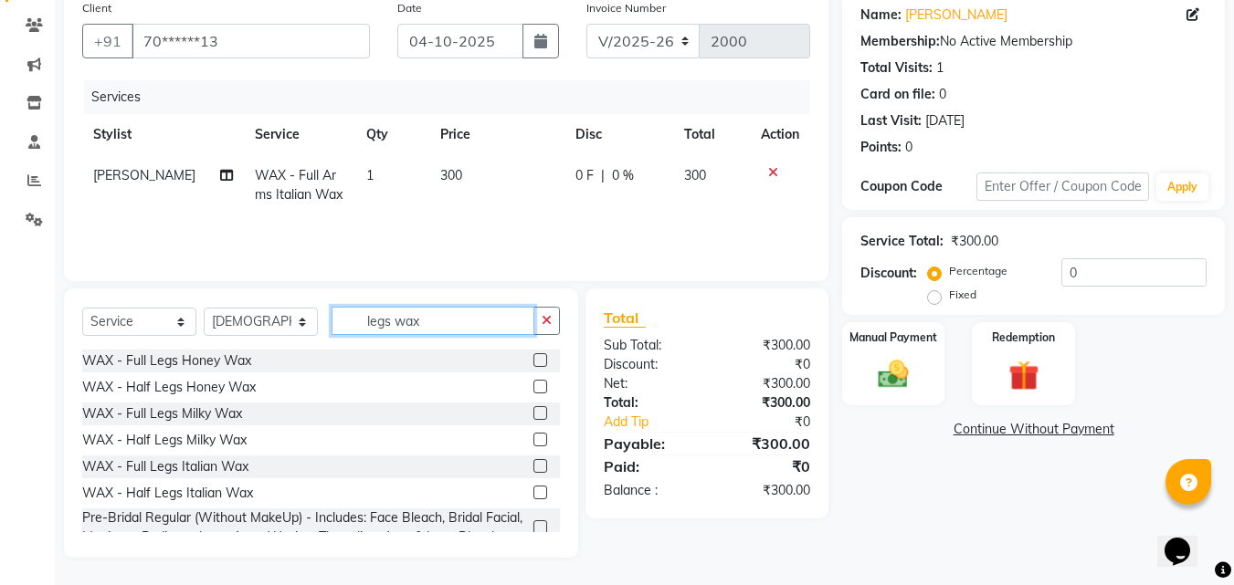
type input "legs wax"
click at [533, 459] on label at bounding box center [540, 466] width 14 height 14
click at [533, 461] on input "checkbox" at bounding box center [539, 467] width 12 height 12
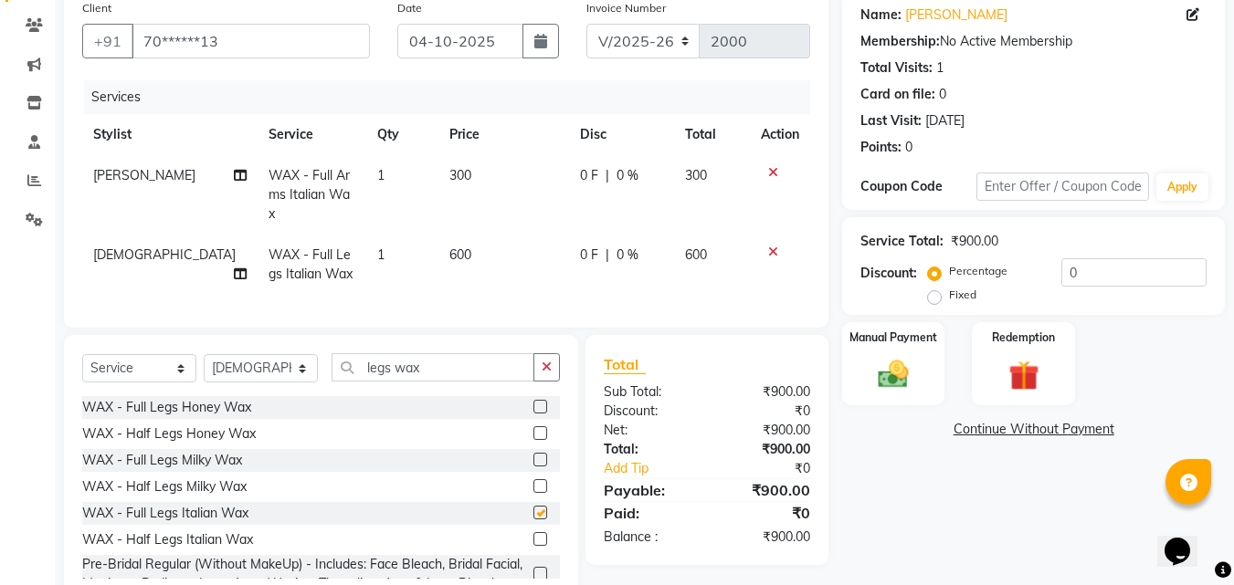
checkbox input "false"
click at [928, 361] on div "Manual Payment" at bounding box center [893, 364] width 107 height 87
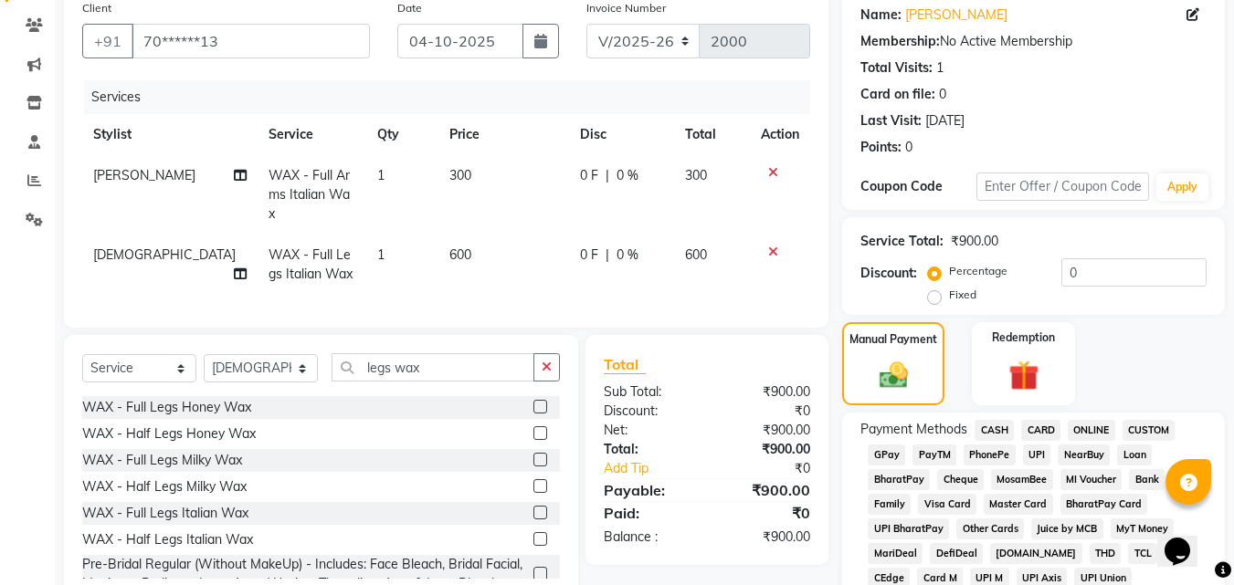
click at [984, 427] on span "CASH" at bounding box center [994, 430] width 39 height 21
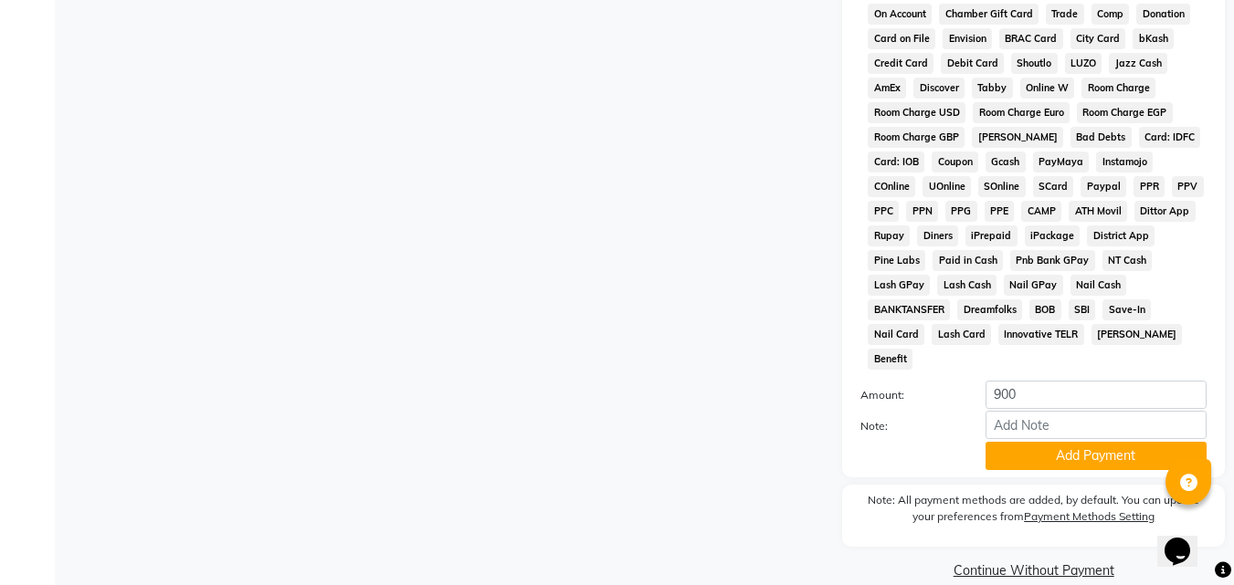
scroll to position [811, 0]
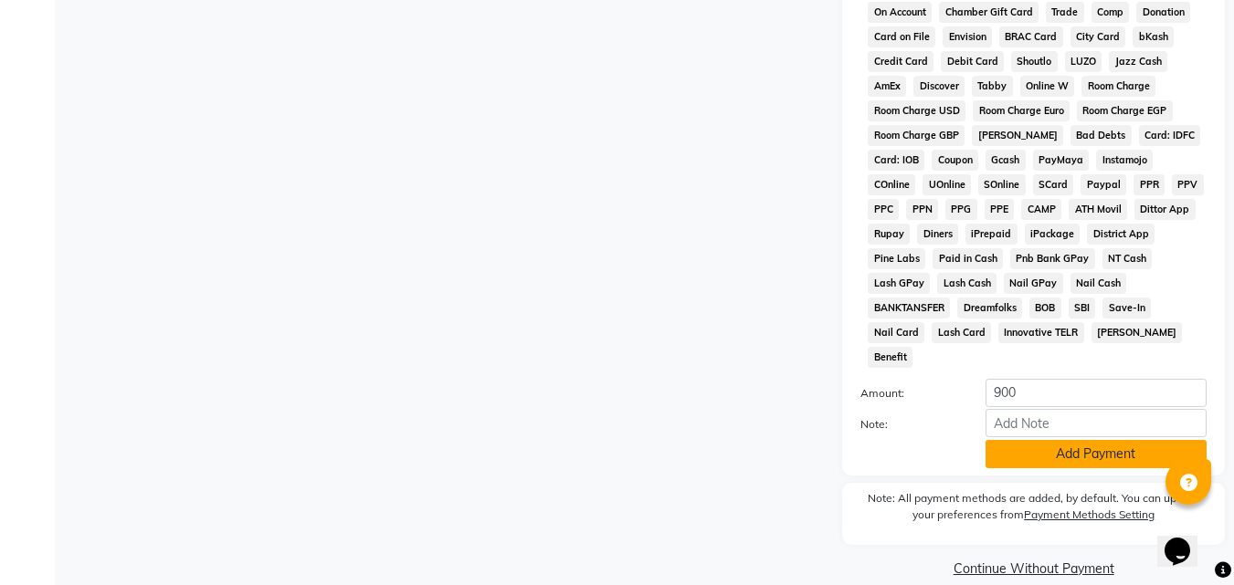
click at [1003, 440] on button "Add Payment" at bounding box center [1096, 454] width 221 height 28
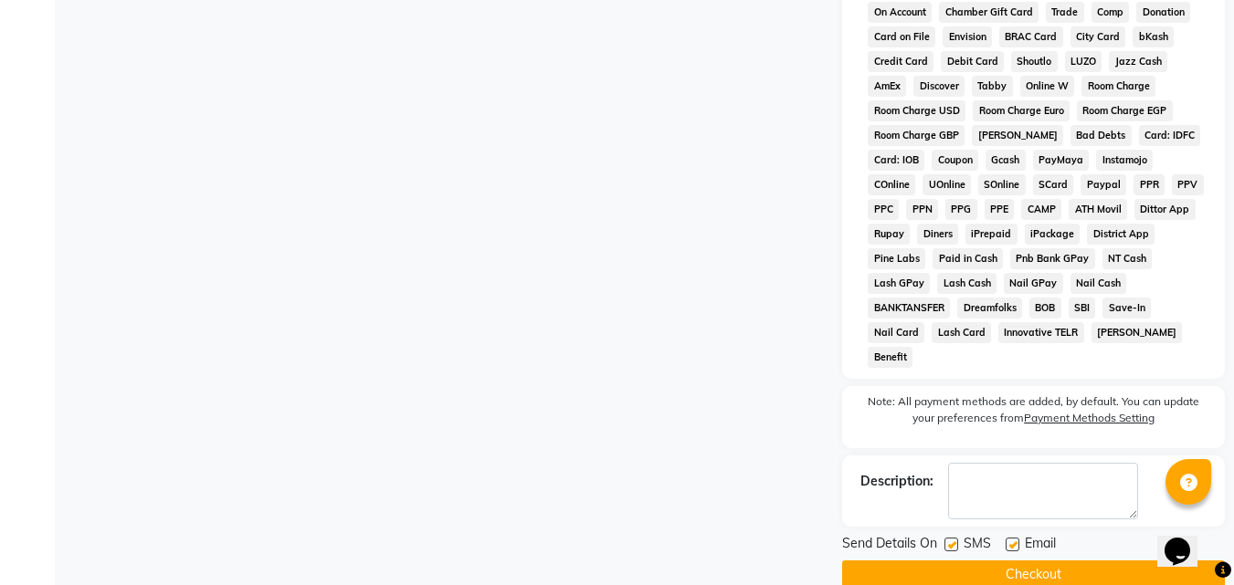
click at [1013, 538] on label at bounding box center [1013, 545] width 14 height 14
click at [1013, 540] on input "checkbox" at bounding box center [1012, 546] width 12 height 12
checkbox input "false"
click at [997, 561] on button "Checkout" at bounding box center [1033, 575] width 383 height 28
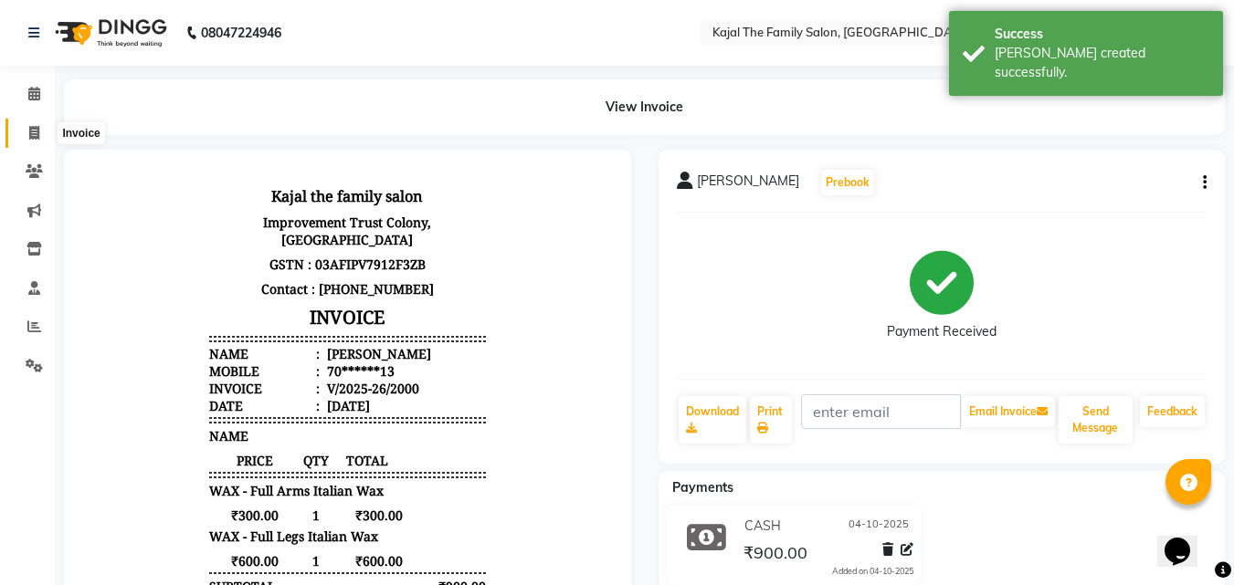
click at [34, 133] on icon at bounding box center [34, 133] width 10 height 14
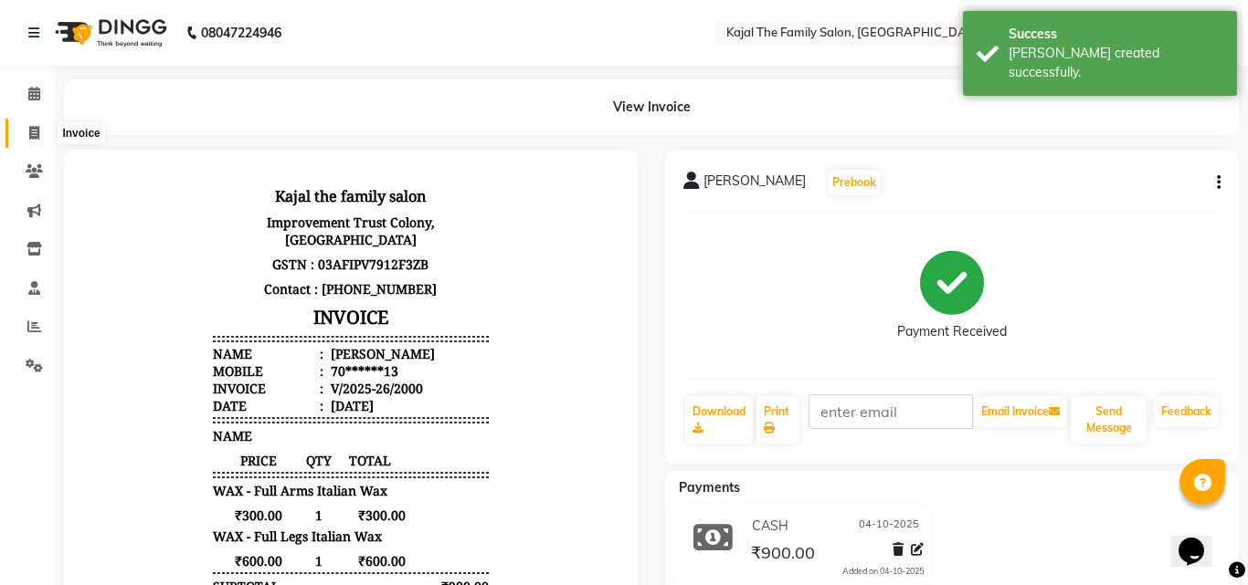
select select "service"
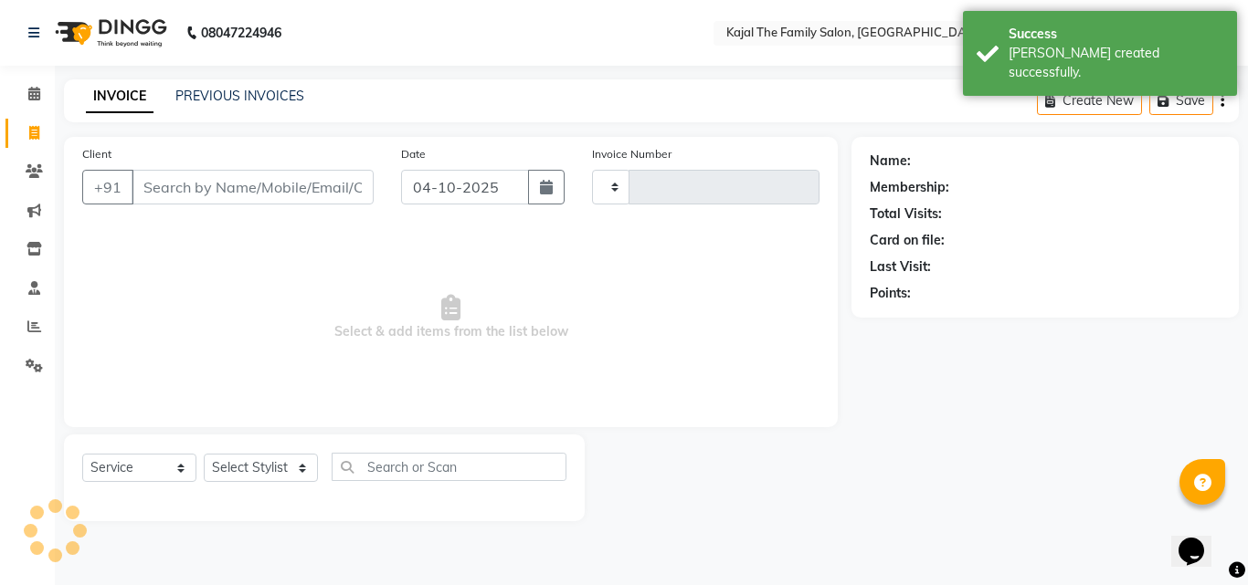
type input "2001"
select select "39"
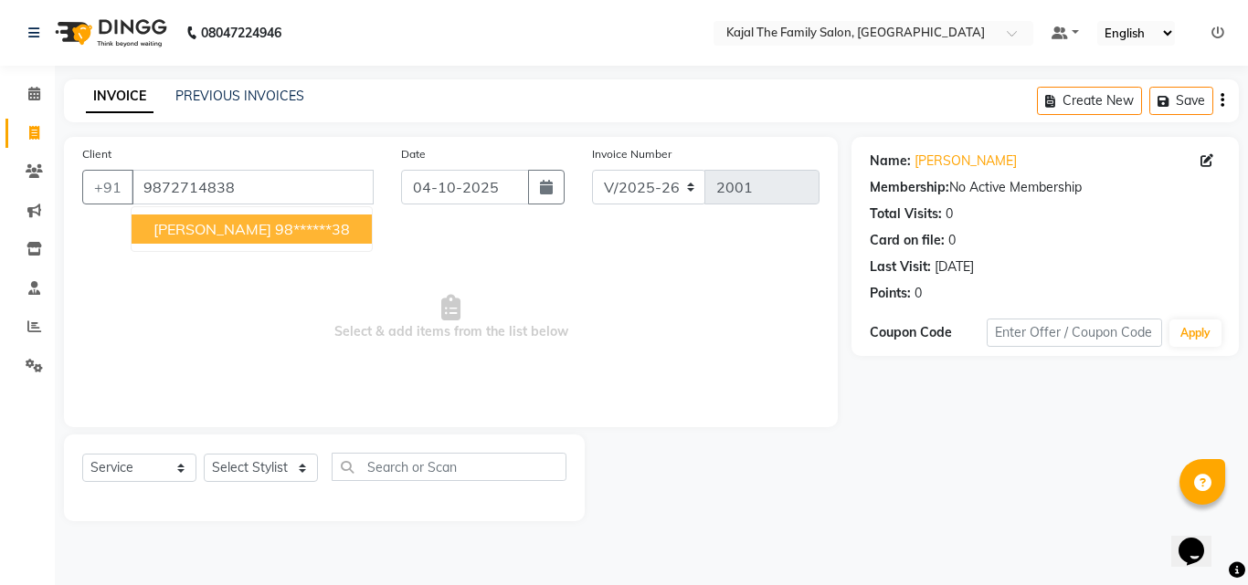
click at [193, 237] on span "[PERSON_NAME]" at bounding box center [212, 229] width 118 height 18
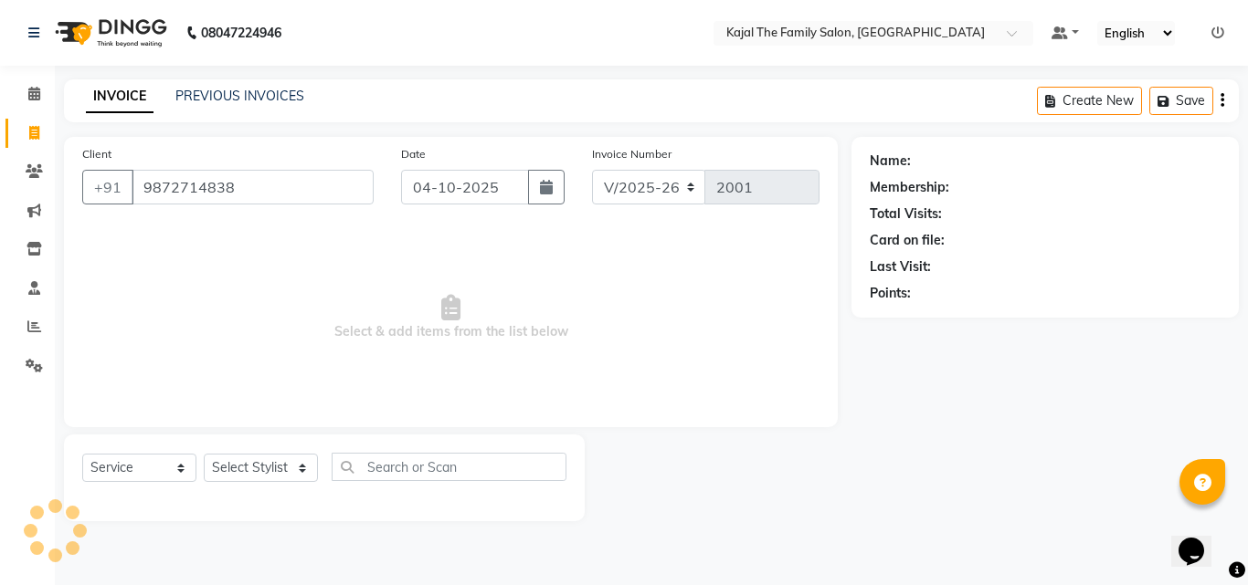
type input "98******38"
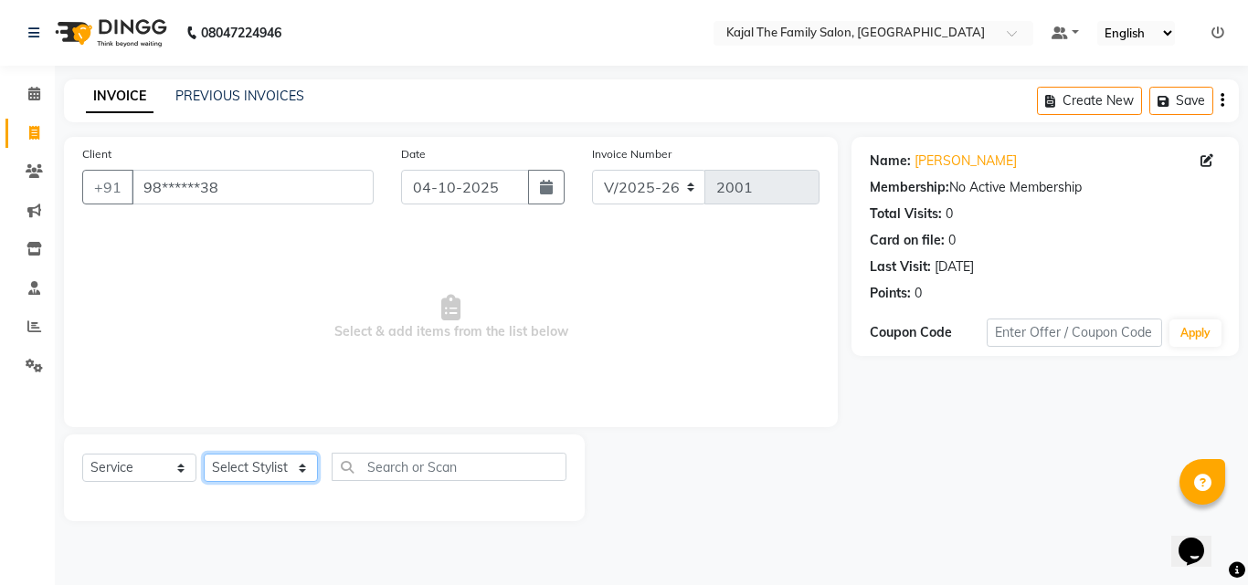
click at [248, 466] on select "Select Stylist [PERSON_NAME] [PERSON_NAME] [PERSON_NAME] nitin ravi Reception […" at bounding box center [261, 468] width 114 height 28
select select "1484"
click at [204, 454] on select "Select Stylist [PERSON_NAME] [PERSON_NAME] [PERSON_NAME] nitin ravi Reception […" at bounding box center [261, 468] width 114 height 28
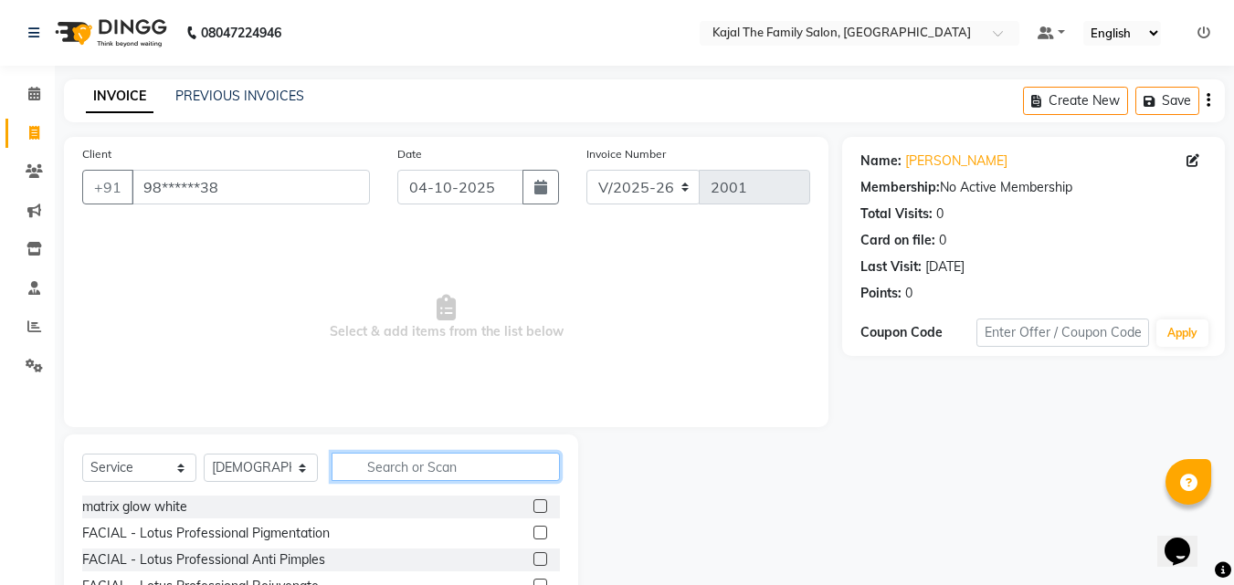
click at [405, 460] on input "text" at bounding box center [446, 467] width 228 height 28
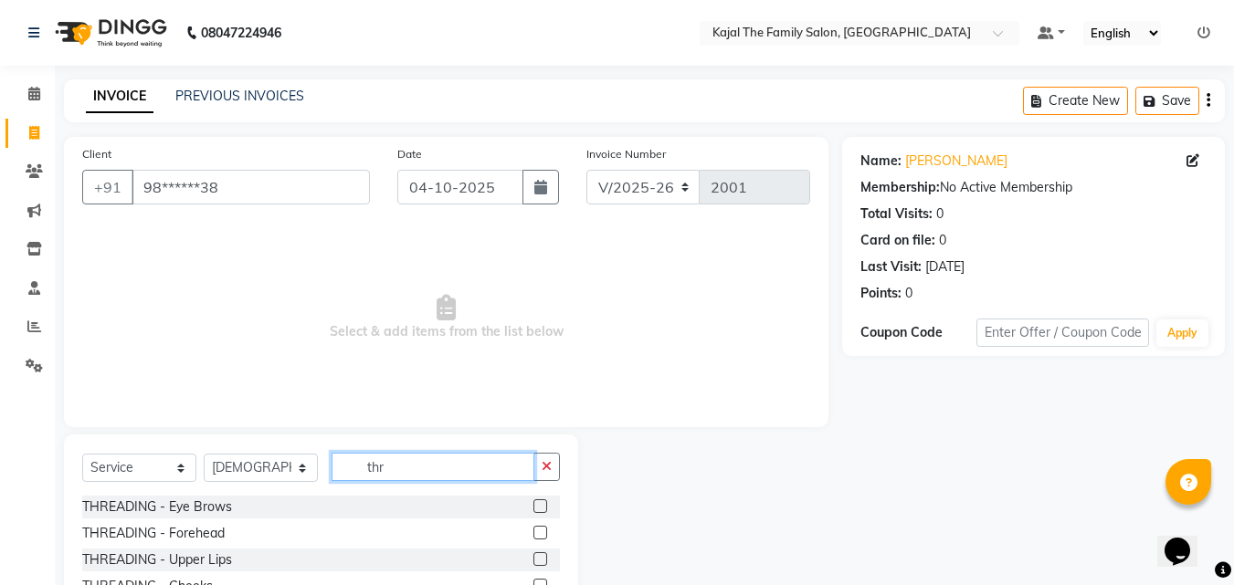
type input "thr"
click at [533, 563] on label at bounding box center [540, 560] width 14 height 14
click at [533, 563] on input "checkbox" at bounding box center [539, 560] width 12 height 12
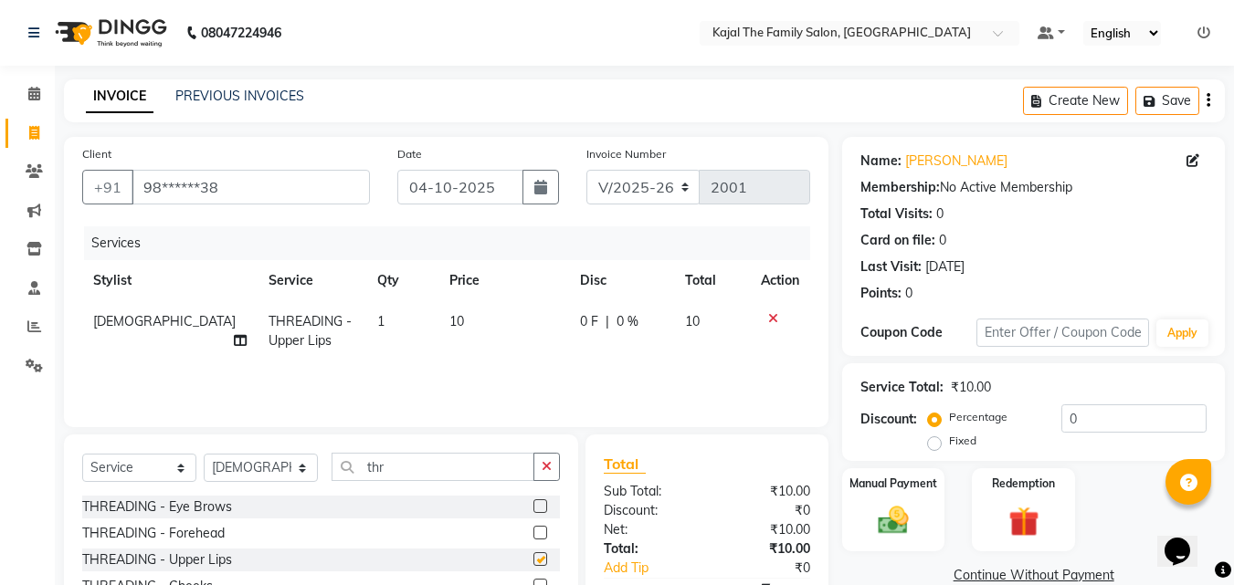
checkbox input "false"
click at [533, 540] on div at bounding box center [539, 535] width 12 height 19
click at [533, 537] on label at bounding box center [540, 533] width 14 height 14
click at [533, 537] on input "checkbox" at bounding box center [539, 534] width 12 height 12
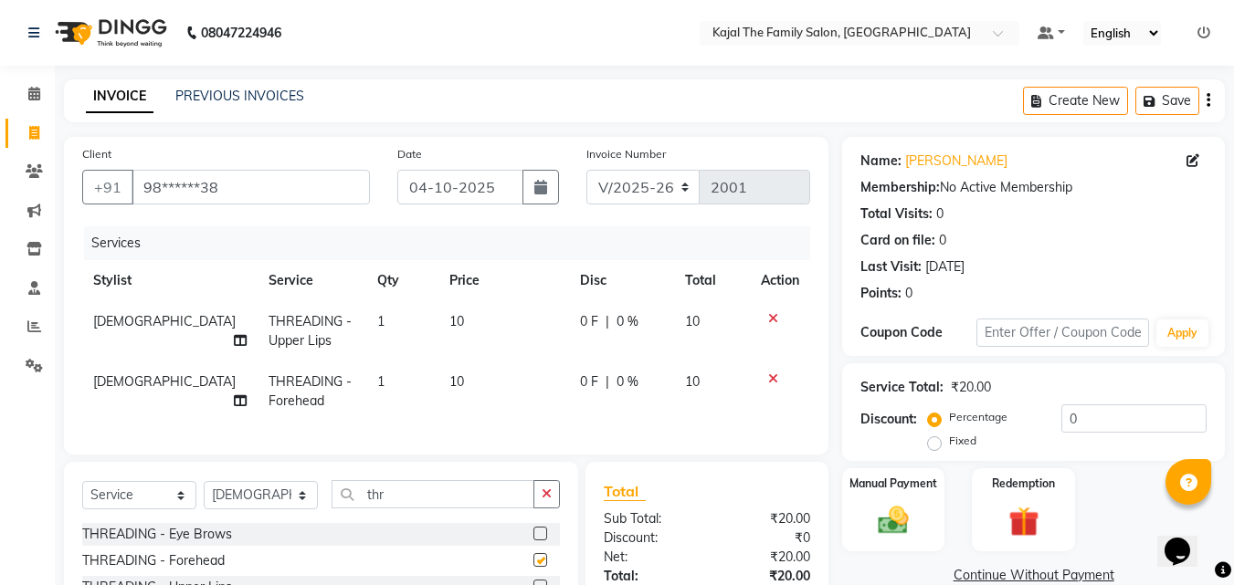
checkbox input "false"
click at [533, 541] on label at bounding box center [540, 534] width 14 height 14
click at [533, 541] on input "checkbox" at bounding box center [539, 535] width 12 height 12
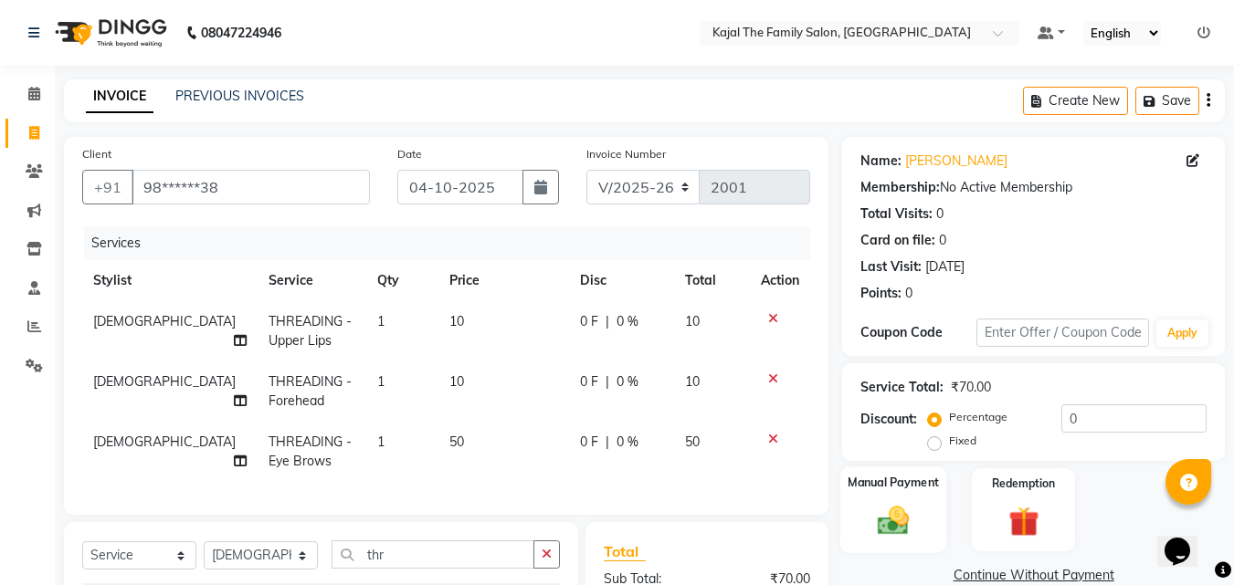
checkbox input "false"
click at [860, 526] on div "Manual Payment" at bounding box center [893, 510] width 107 height 87
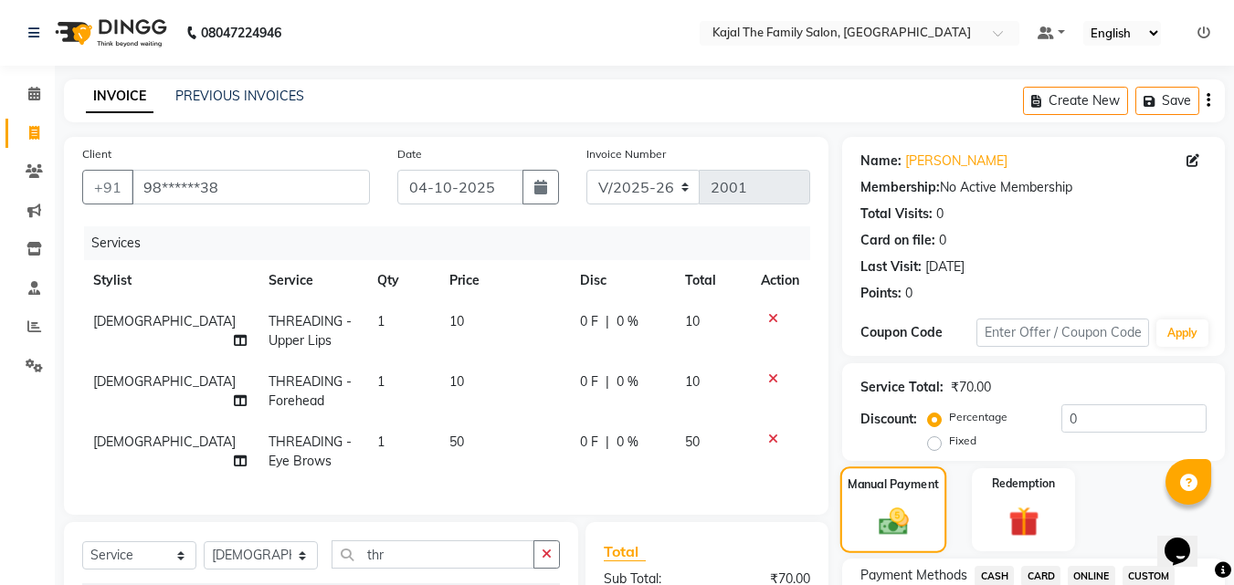
scroll to position [91, 0]
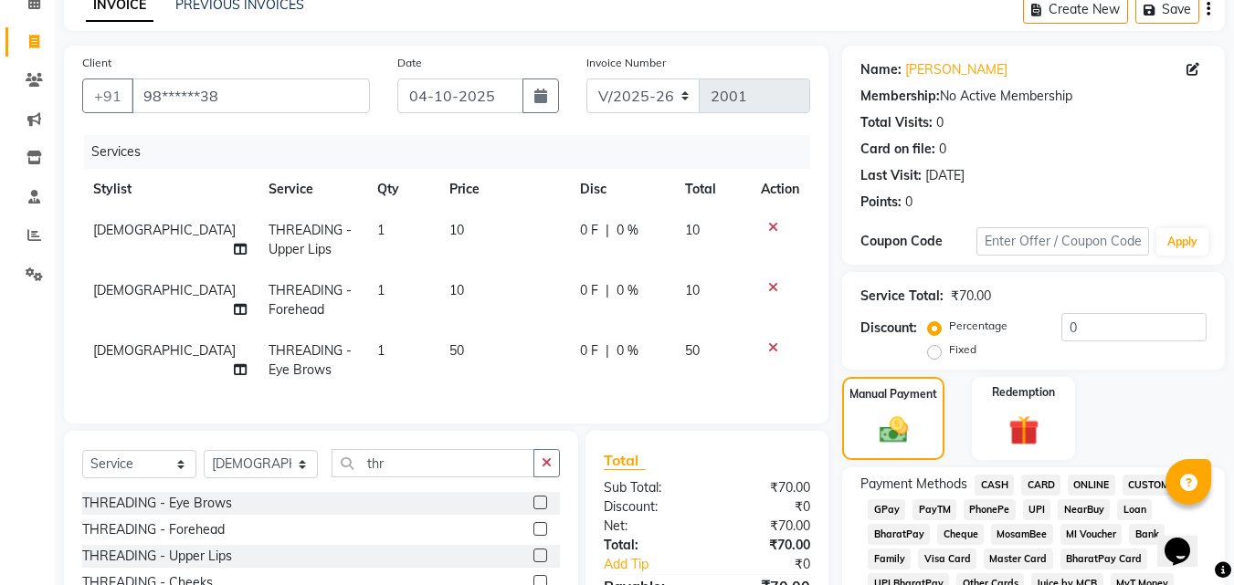
click at [998, 480] on span "CASH" at bounding box center [994, 485] width 39 height 21
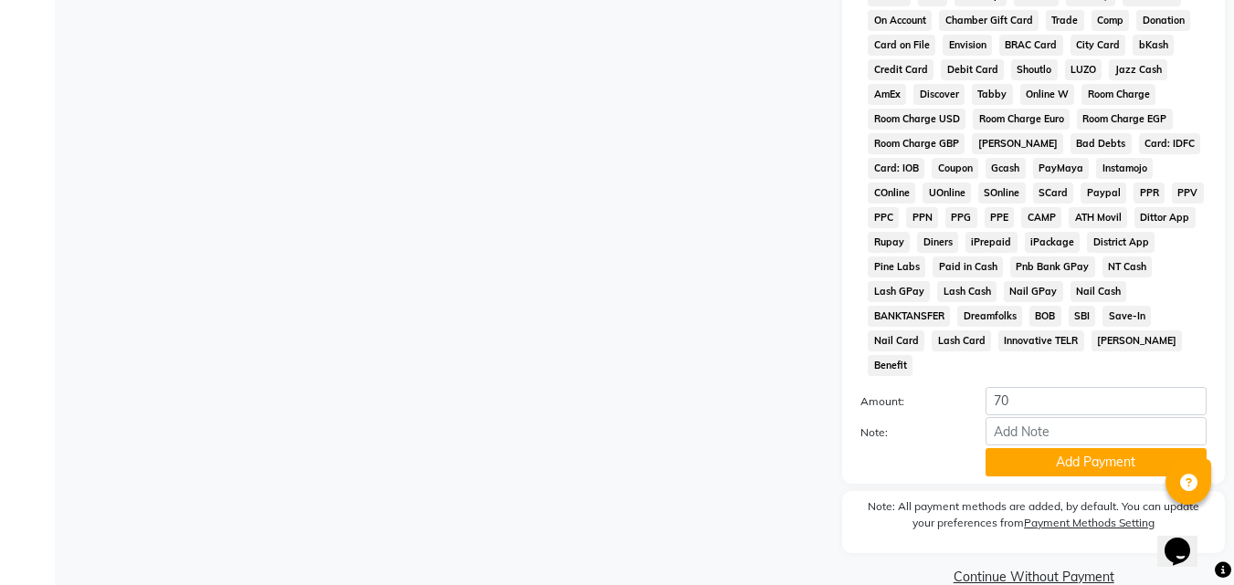
scroll to position [811, 0]
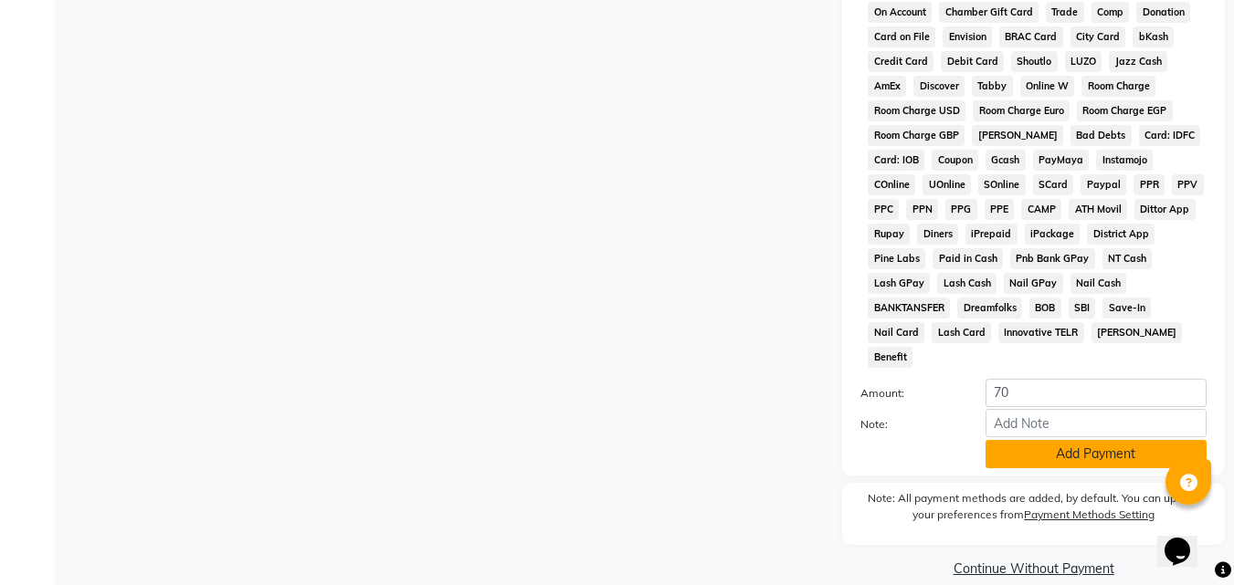
click at [1009, 440] on button "Add Payment" at bounding box center [1096, 454] width 221 height 28
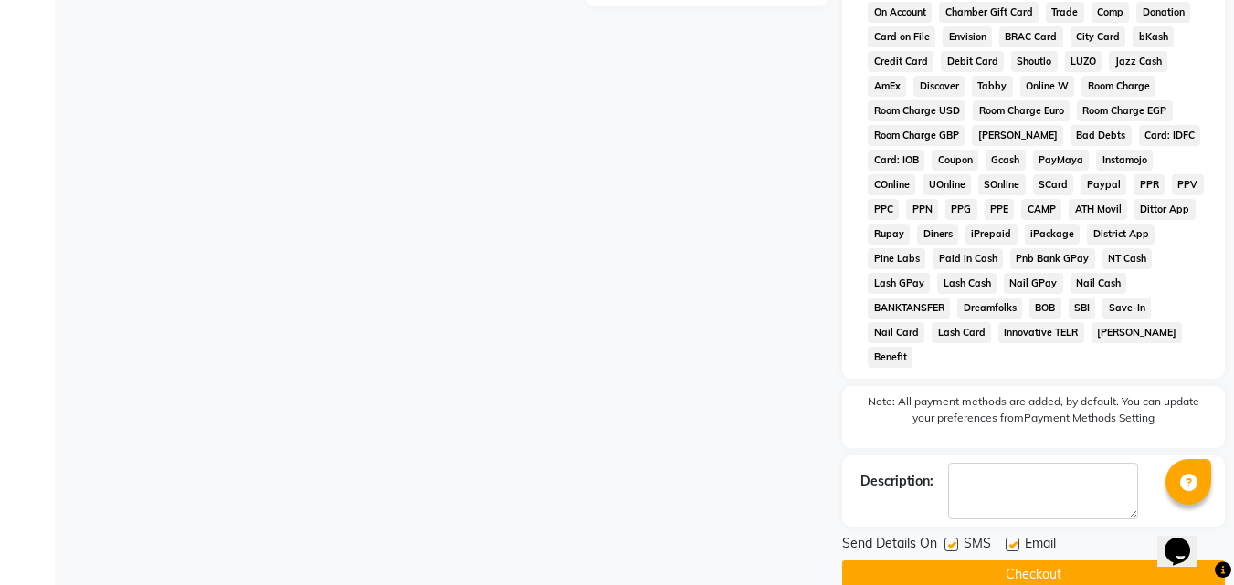
click at [1009, 538] on label at bounding box center [1013, 545] width 14 height 14
click at [1009, 540] on input "checkbox" at bounding box center [1012, 546] width 12 height 12
checkbox input "false"
click at [992, 561] on button "Checkout" at bounding box center [1033, 575] width 383 height 28
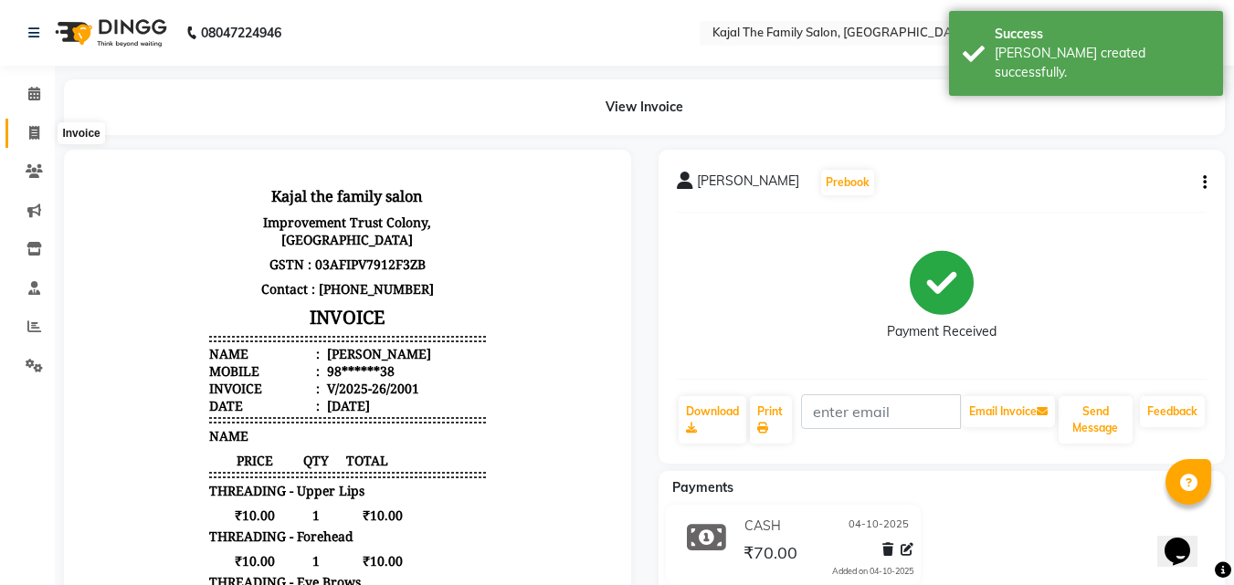
click at [36, 132] on icon at bounding box center [34, 133] width 10 height 14
select select "service"
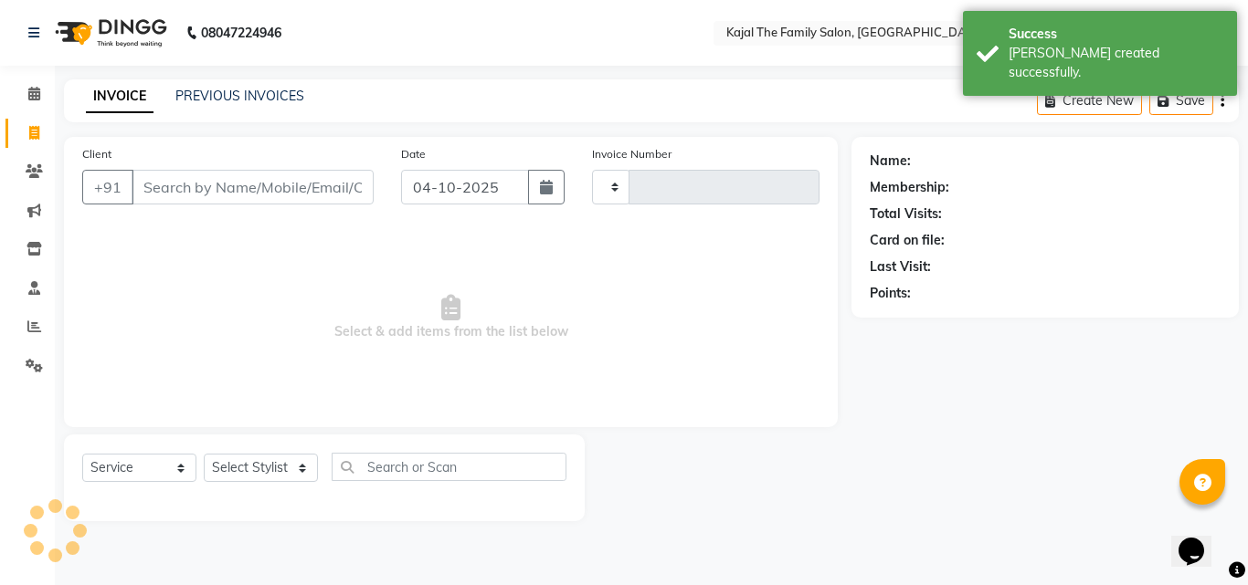
type input "2002"
select select "39"
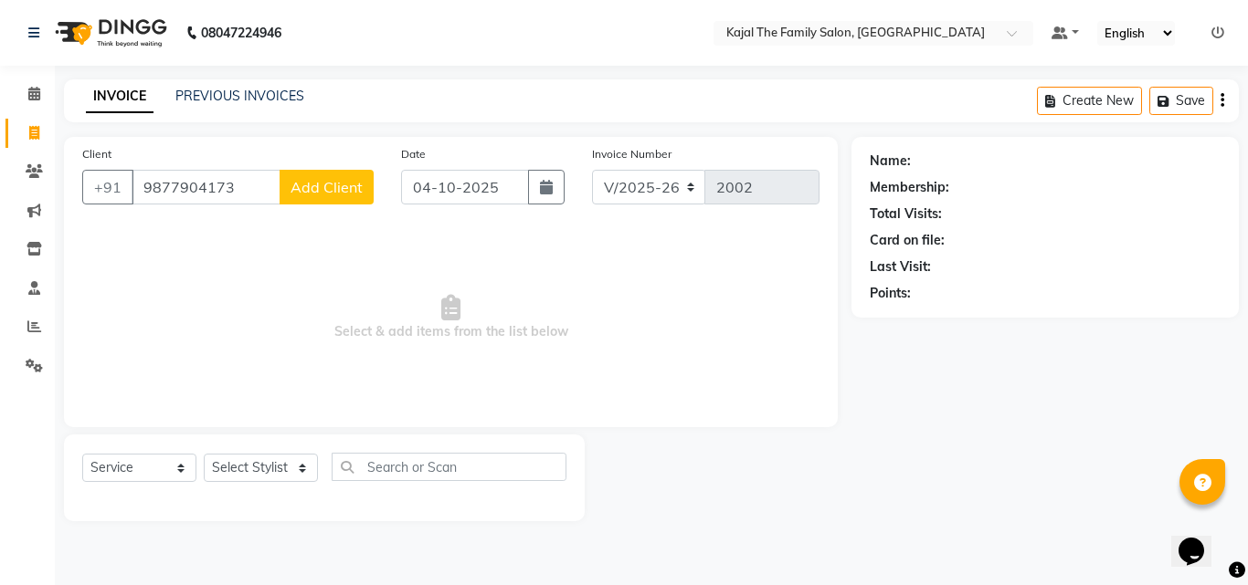
type input "9877904173"
click at [318, 189] on span "Add Client" at bounding box center [326, 187] width 72 height 18
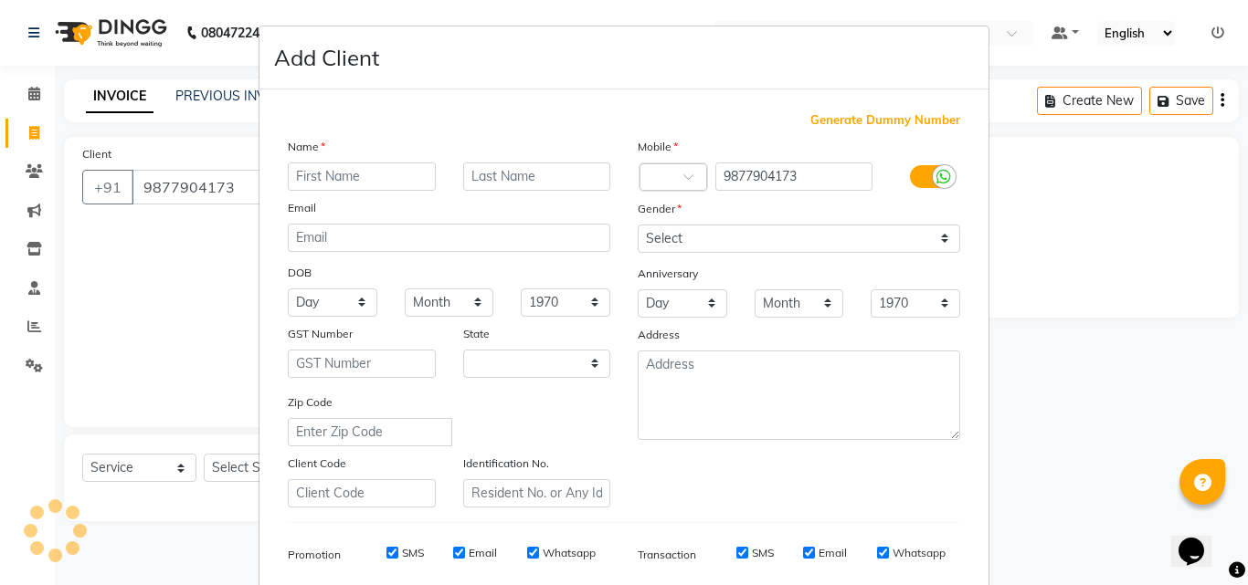
select select "32"
type input "rubina"
click at [680, 221] on div "Gender" at bounding box center [799, 212] width 350 height 26
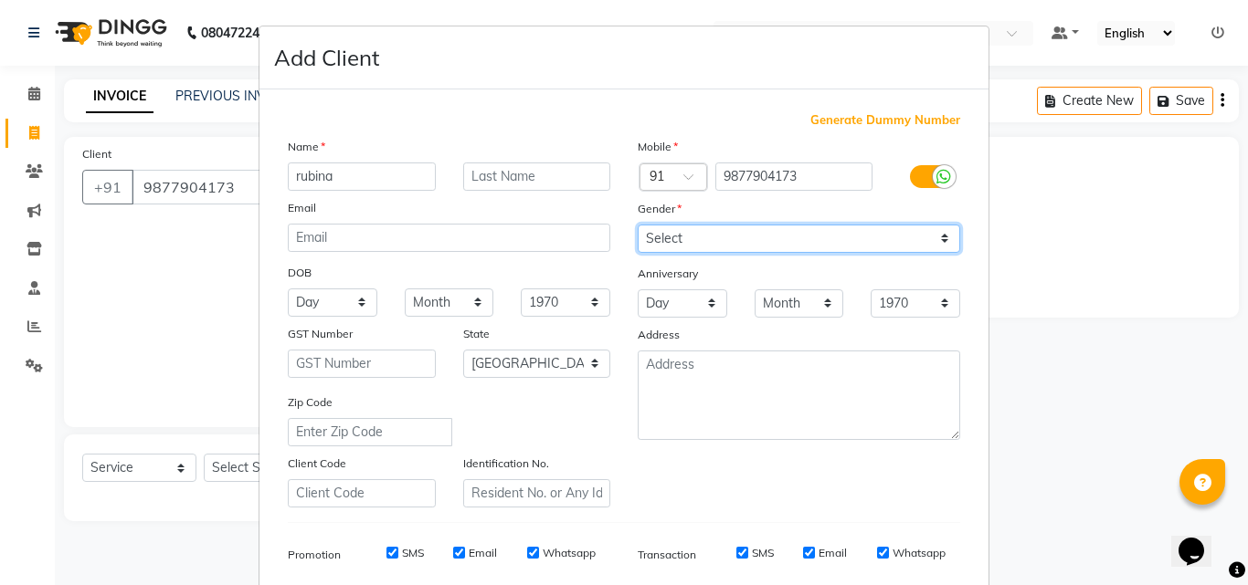
click at [682, 236] on select "Select [DEMOGRAPHIC_DATA] [DEMOGRAPHIC_DATA] Other Prefer Not To Say" at bounding box center [799, 239] width 322 height 28
select select "[DEMOGRAPHIC_DATA]"
click at [638, 225] on select "Select [DEMOGRAPHIC_DATA] [DEMOGRAPHIC_DATA] Other Prefer Not To Say" at bounding box center [799, 239] width 322 height 28
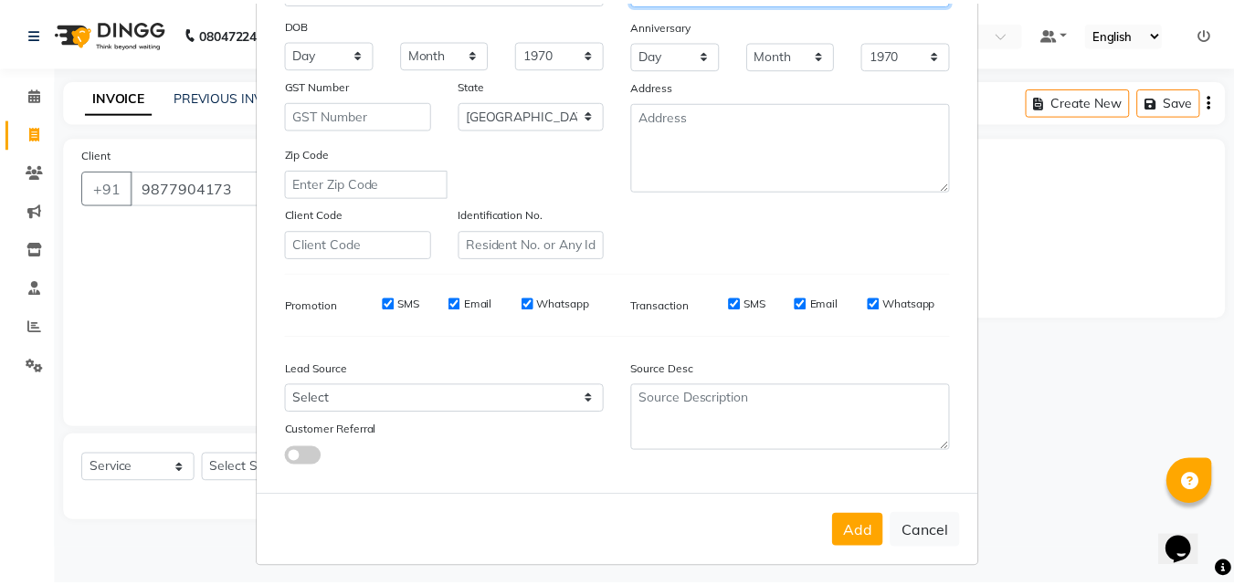
scroll to position [258, 0]
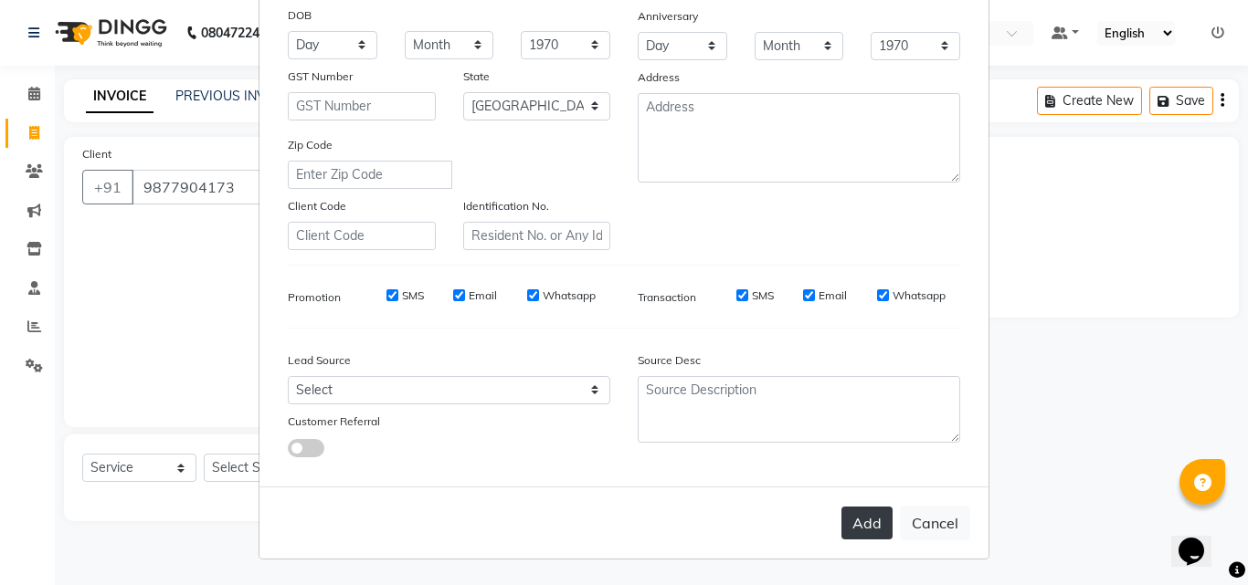
click at [853, 524] on button "Add" at bounding box center [866, 523] width 51 height 33
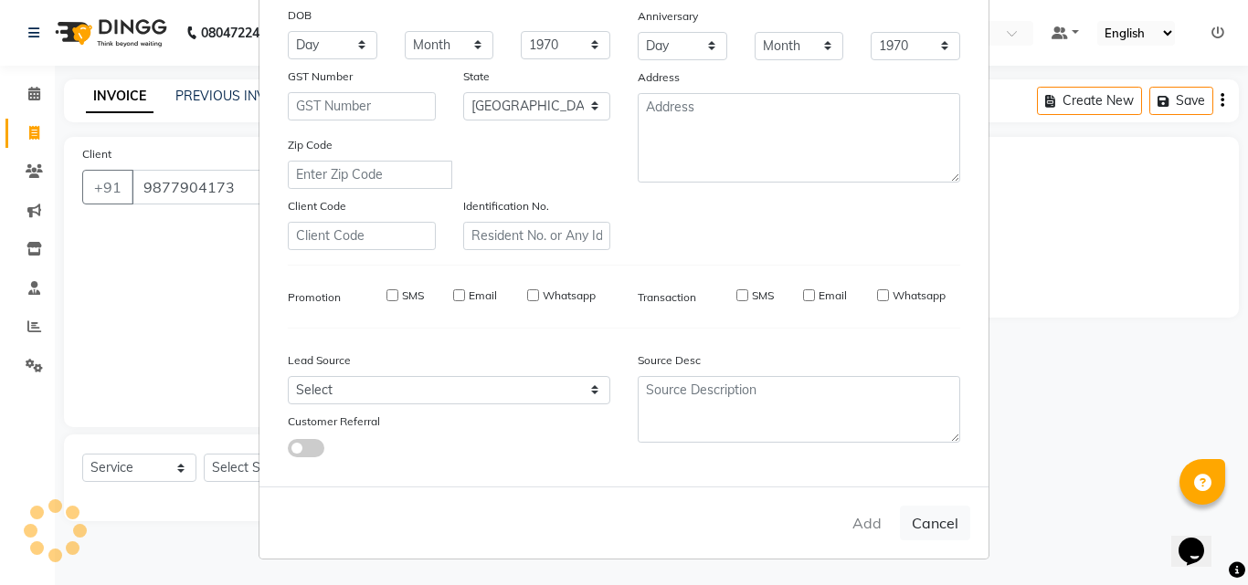
type input "98******73"
select select
select select "null"
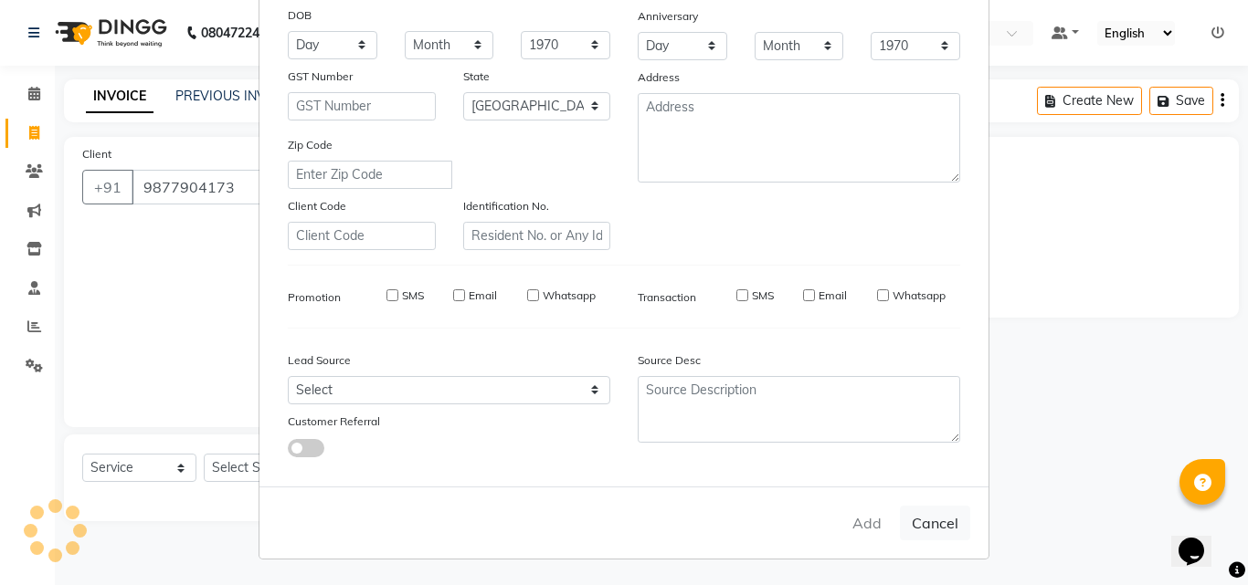
select select
checkbox input "false"
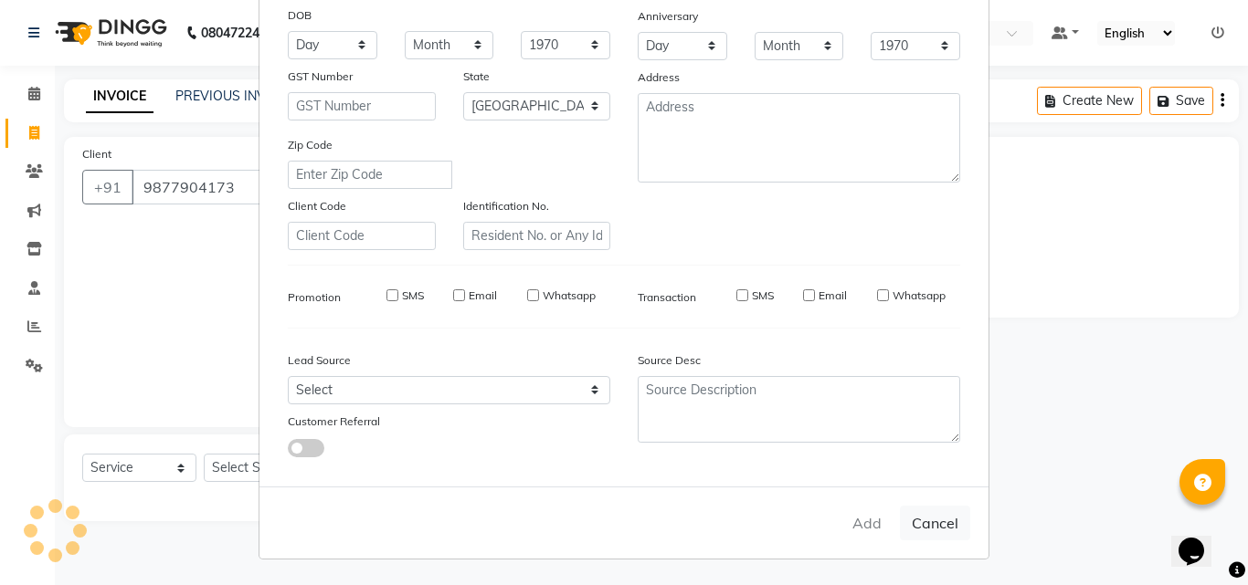
checkbox input "false"
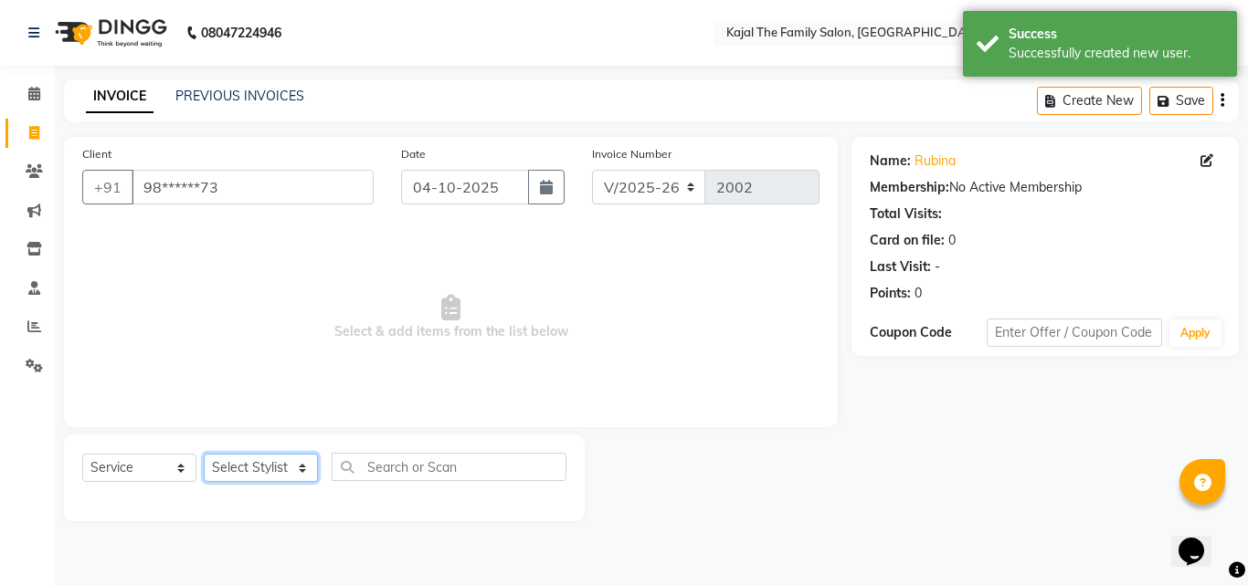
click at [291, 471] on select "Select Stylist [PERSON_NAME] [PERSON_NAME] [PERSON_NAME] nitin ravi Reception […" at bounding box center [261, 468] width 114 height 28
select select "1484"
click at [204, 454] on select "Select Stylist [PERSON_NAME] [PERSON_NAME] [PERSON_NAME] nitin ravi Reception […" at bounding box center [261, 468] width 114 height 28
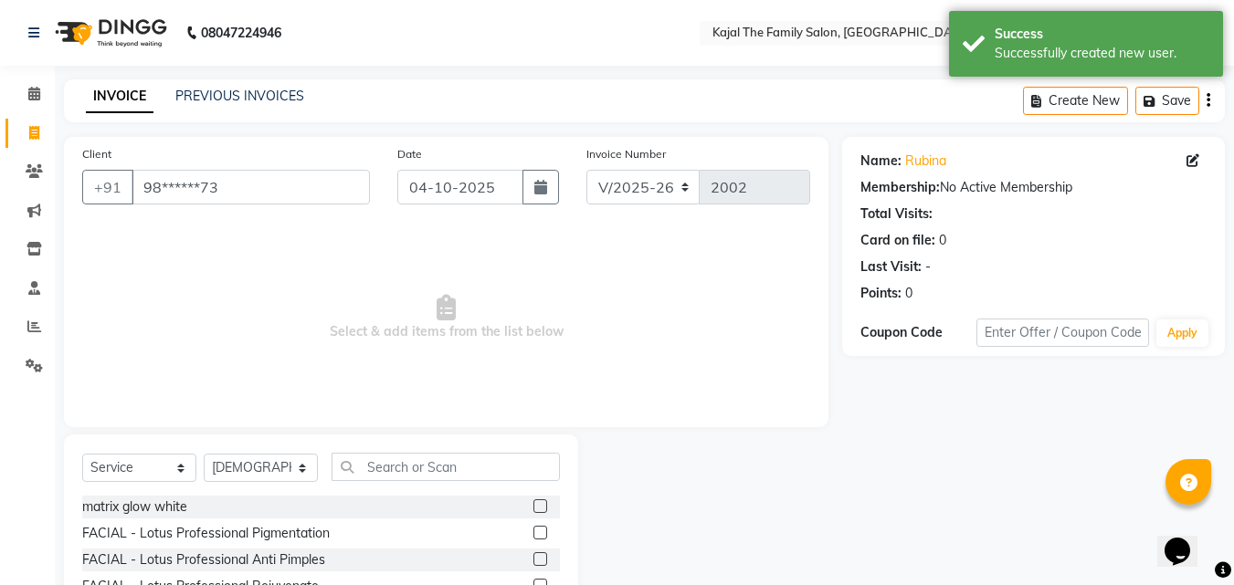
click at [380, 489] on div "Select Service Product Membership Package Voucher Prepaid Gift Card Select Styl…" at bounding box center [321, 474] width 478 height 43
click at [381, 473] on input "text" at bounding box center [446, 467] width 228 height 28
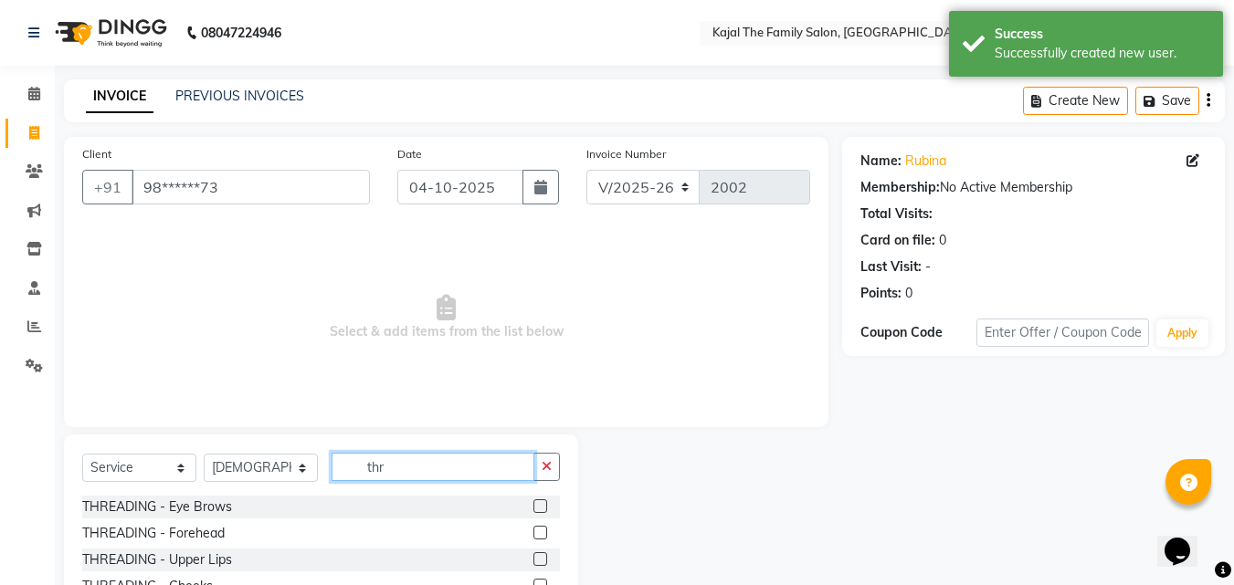
type input "thr"
click at [537, 509] on div at bounding box center [546, 507] width 26 height 23
click at [533, 504] on label at bounding box center [540, 507] width 14 height 14
click at [533, 504] on input "checkbox" at bounding box center [539, 507] width 12 height 12
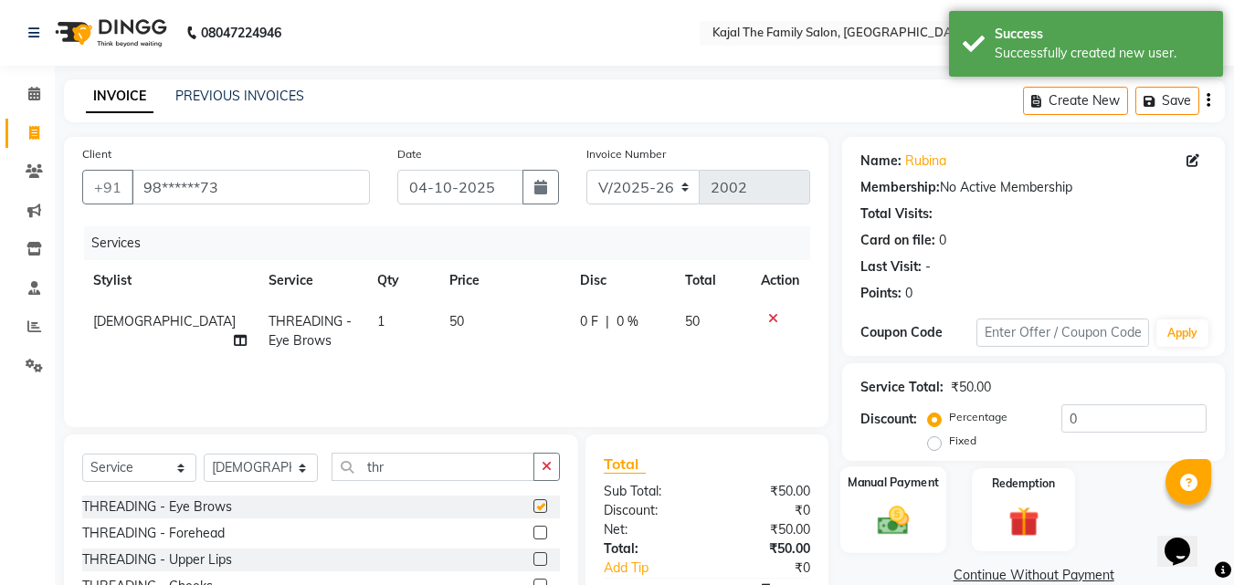
checkbox input "false"
click at [889, 516] on img at bounding box center [893, 520] width 51 height 37
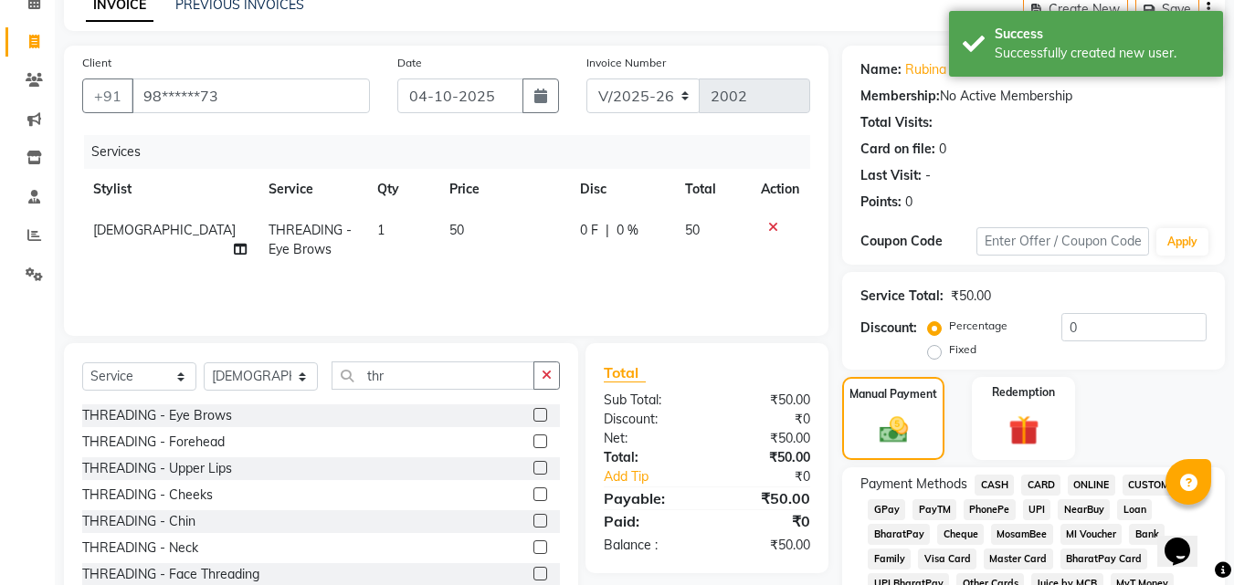
click at [936, 513] on span "PayTM" at bounding box center [934, 510] width 44 height 21
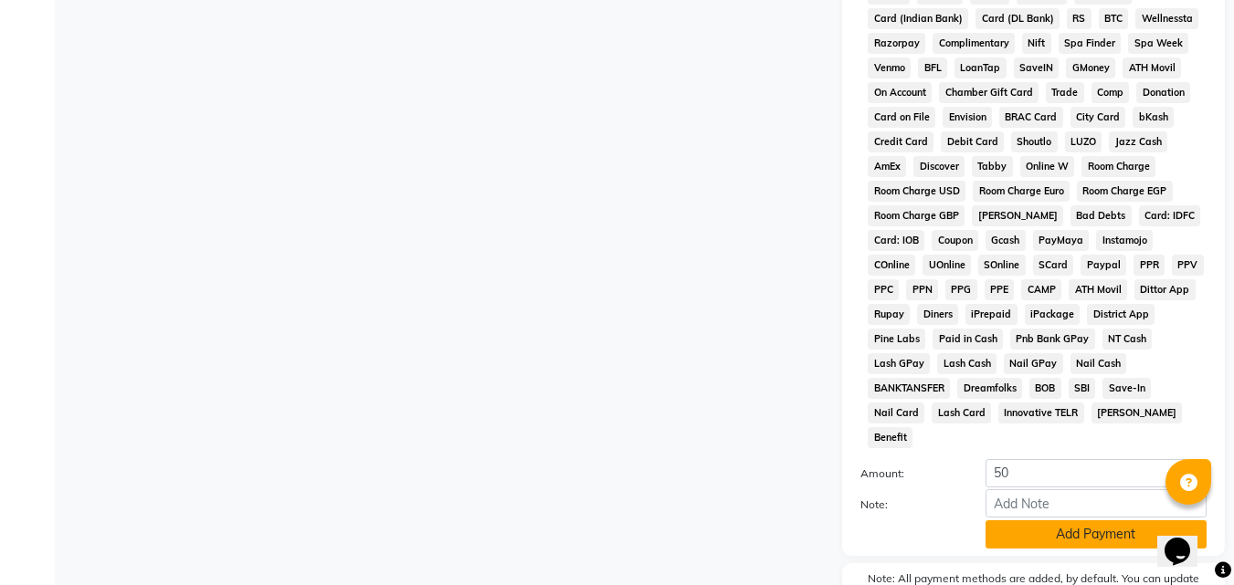
click at [992, 521] on button "Add Payment" at bounding box center [1096, 535] width 221 height 28
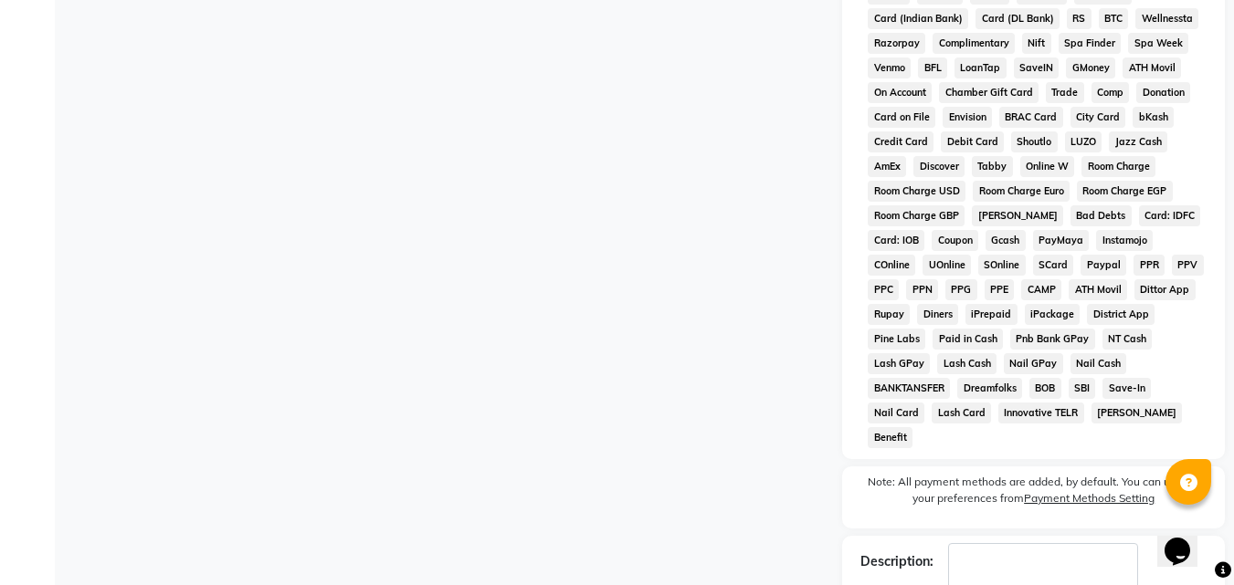
scroll to position [817, 0]
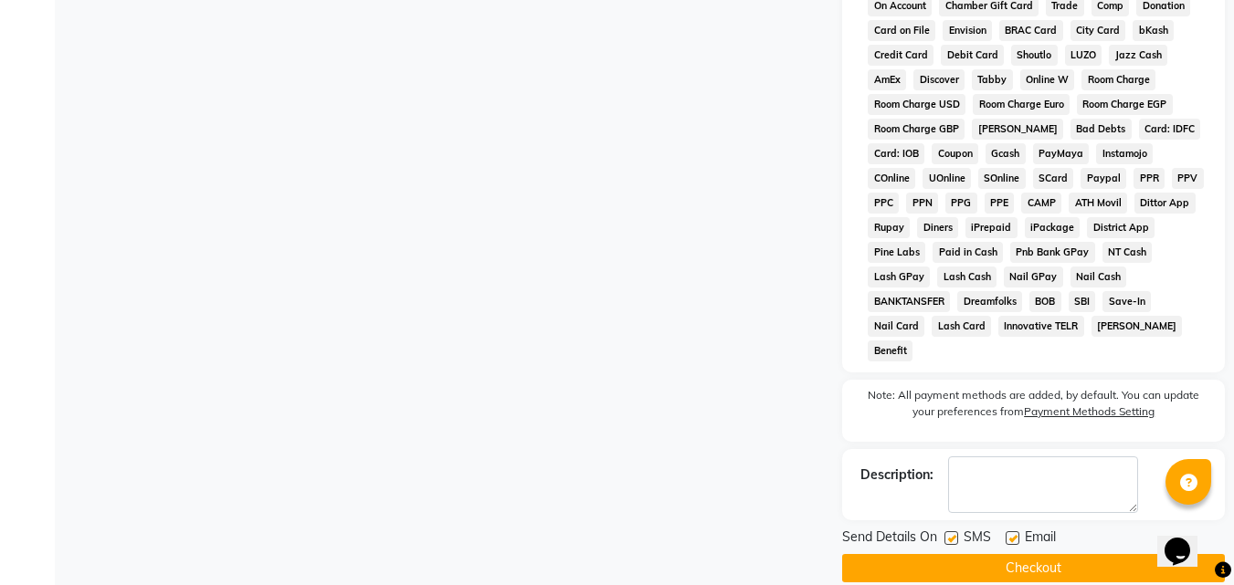
click at [1011, 532] on label at bounding box center [1013, 539] width 14 height 14
click at [1011, 533] on input "checkbox" at bounding box center [1012, 539] width 12 height 12
checkbox input "false"
click at [991, 554] on button "Checkout" at bounding box center [1033, 568] width 383 height 28
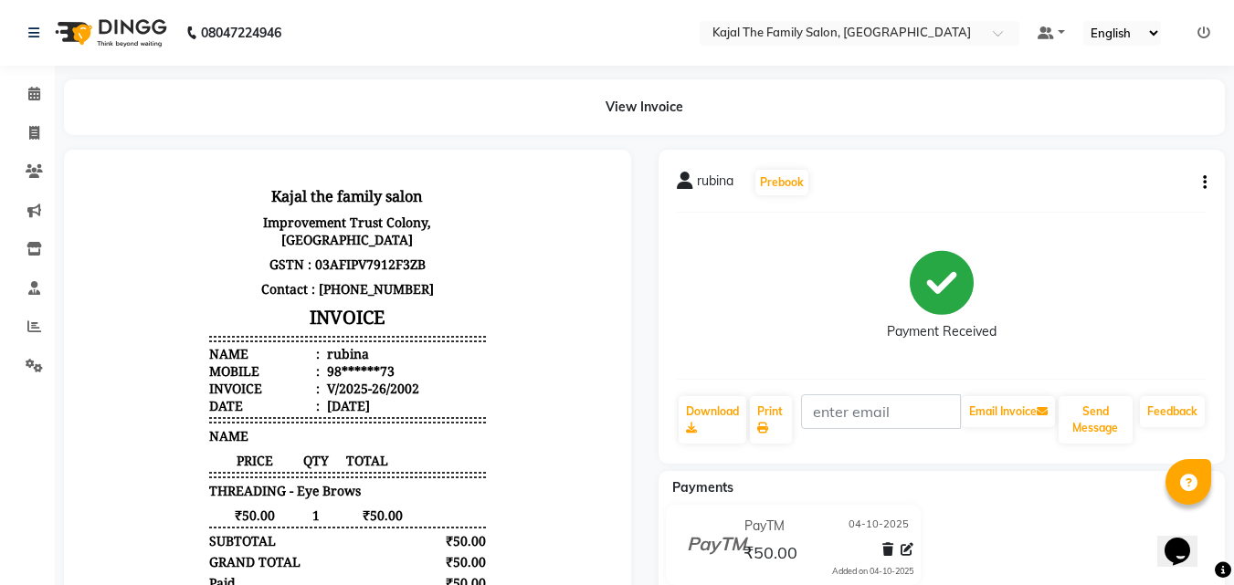
click at [108, 117] on div "View Invoice" at bounding box center [644, 107] width 1161 height 56
click at [134, 125] on div "View Invoice" at bounding box center [644, 107] width 1161 height 56
